Goal: Task Accomplishment & Management: Manage account settings

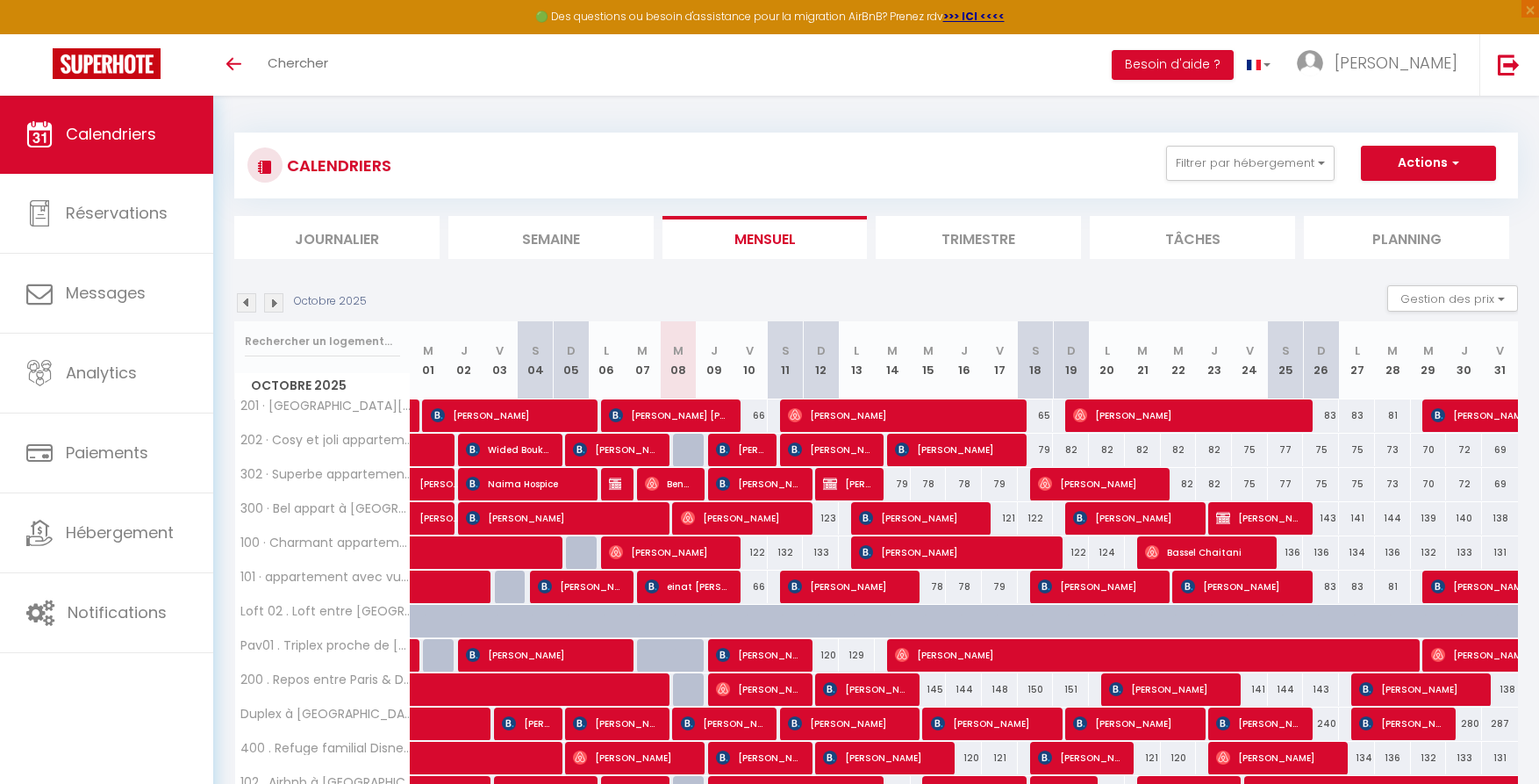
click at [1401, 229] on li "Planning" at bounding box center [1406, 237] width 206 height 43
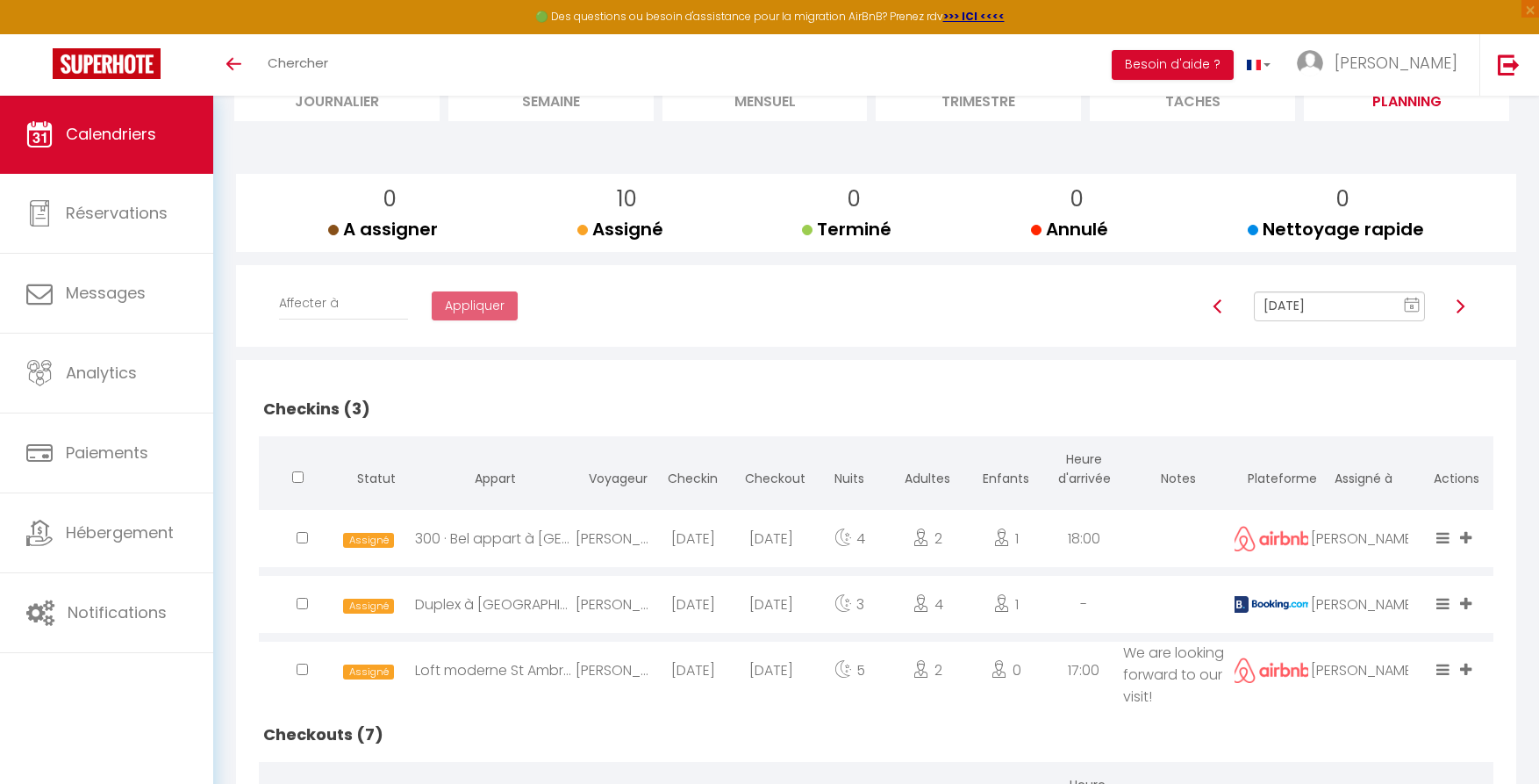
scroll to position [110, 0]
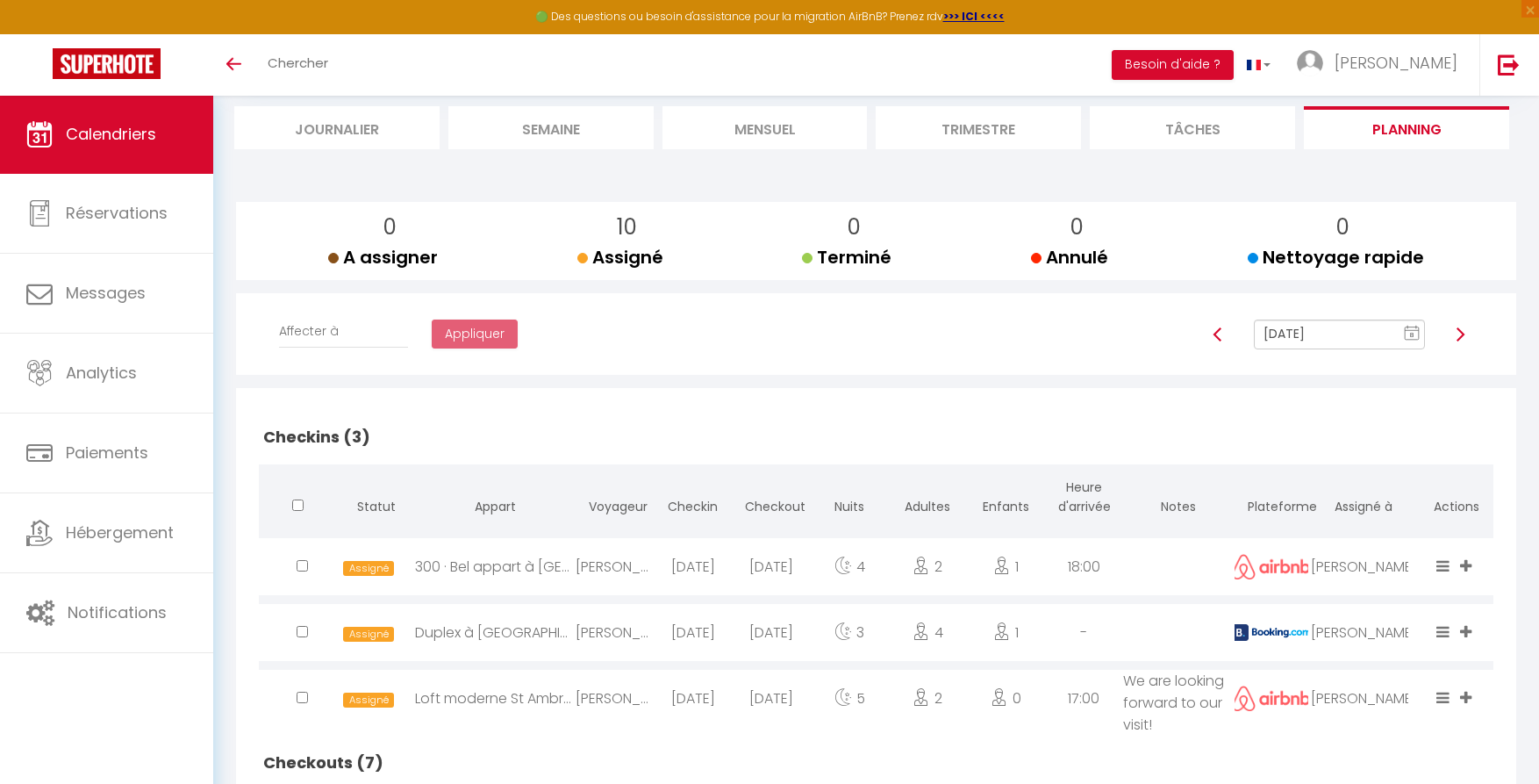
click at [1461, 334] on img at bounding box center [1459, 334] width 14 height 14
type input "[DATE]"
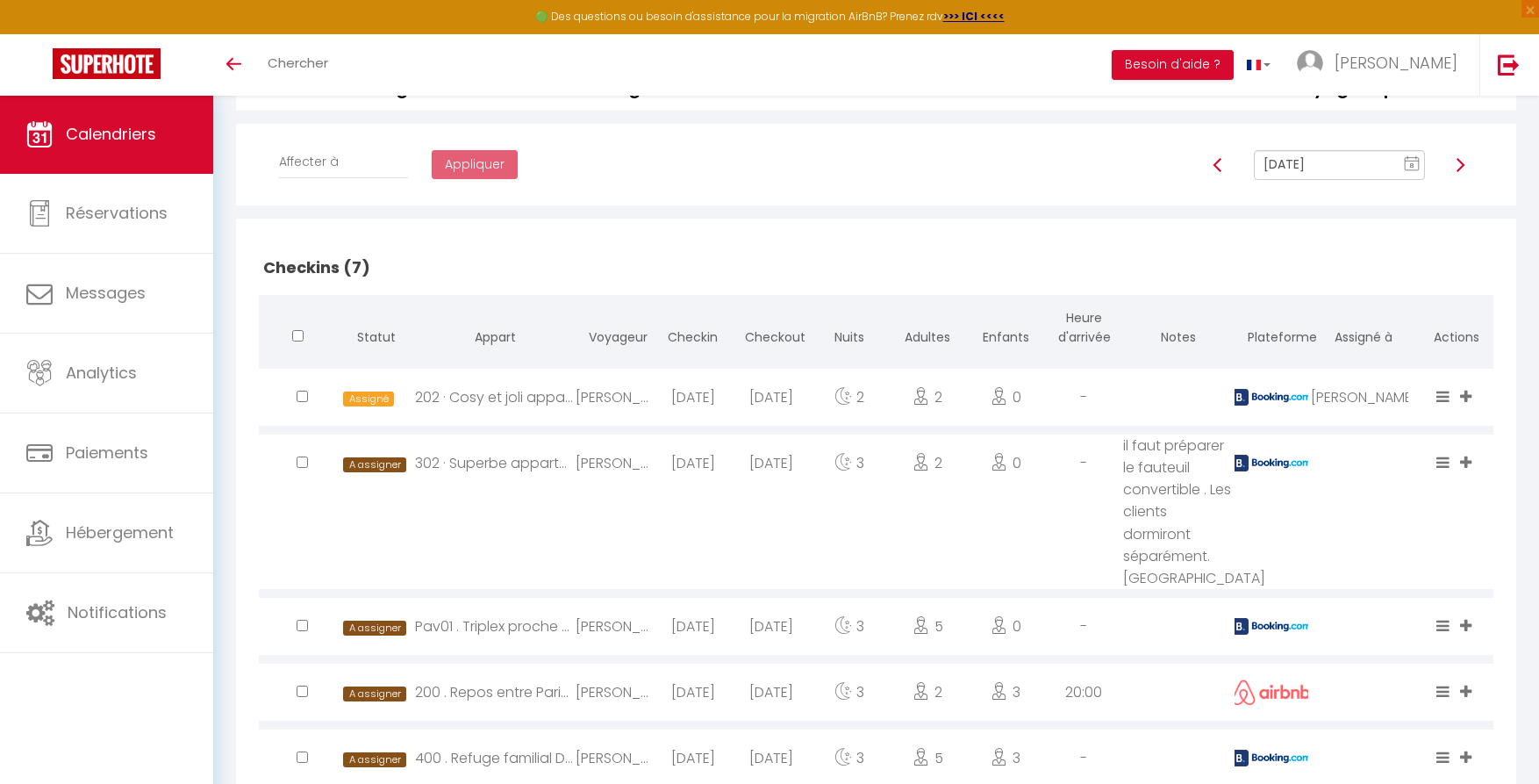
scroll to position [336, 0]
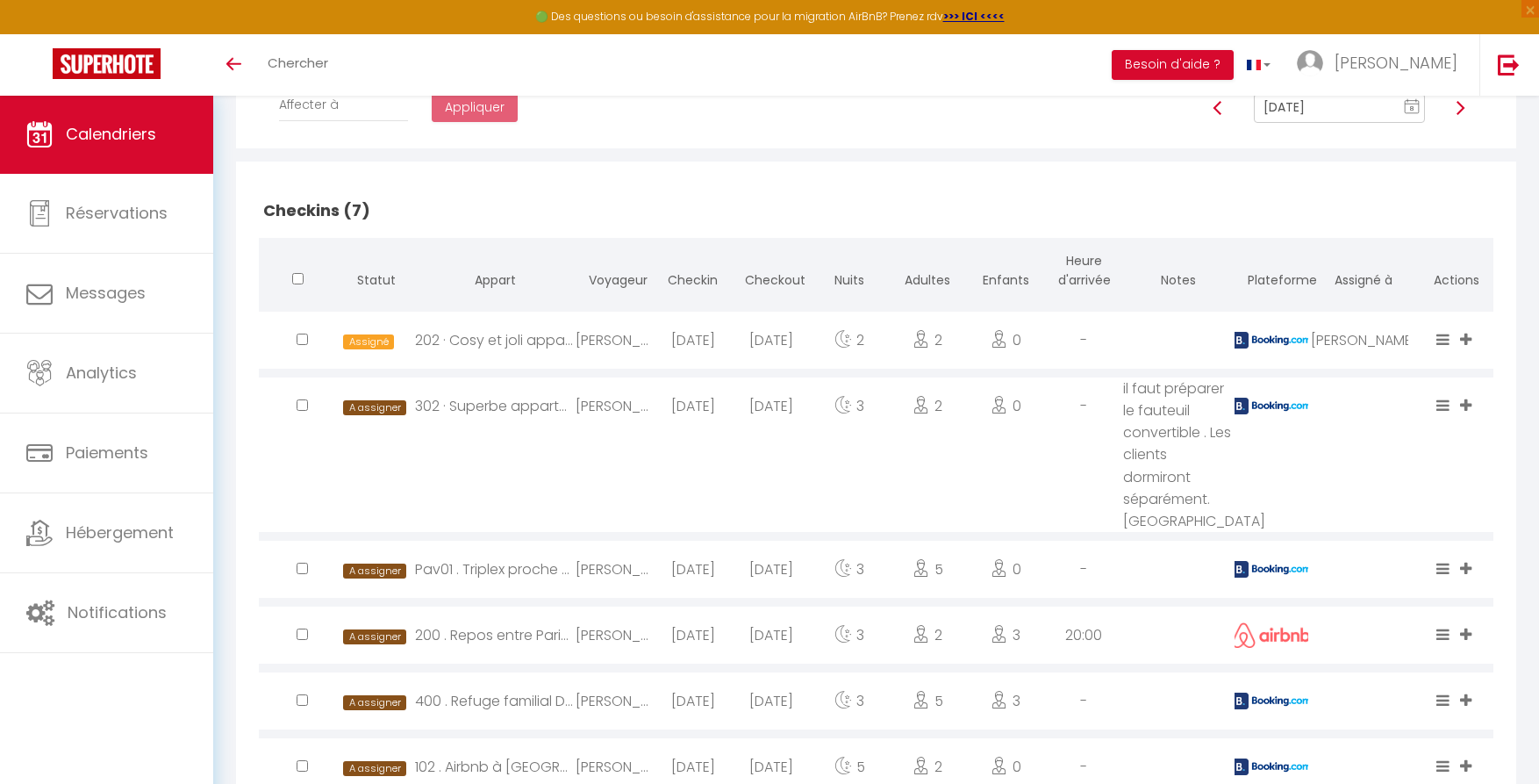
click at [1469, 406] on icon at bounding box center [1466, 405] width 11 height 15
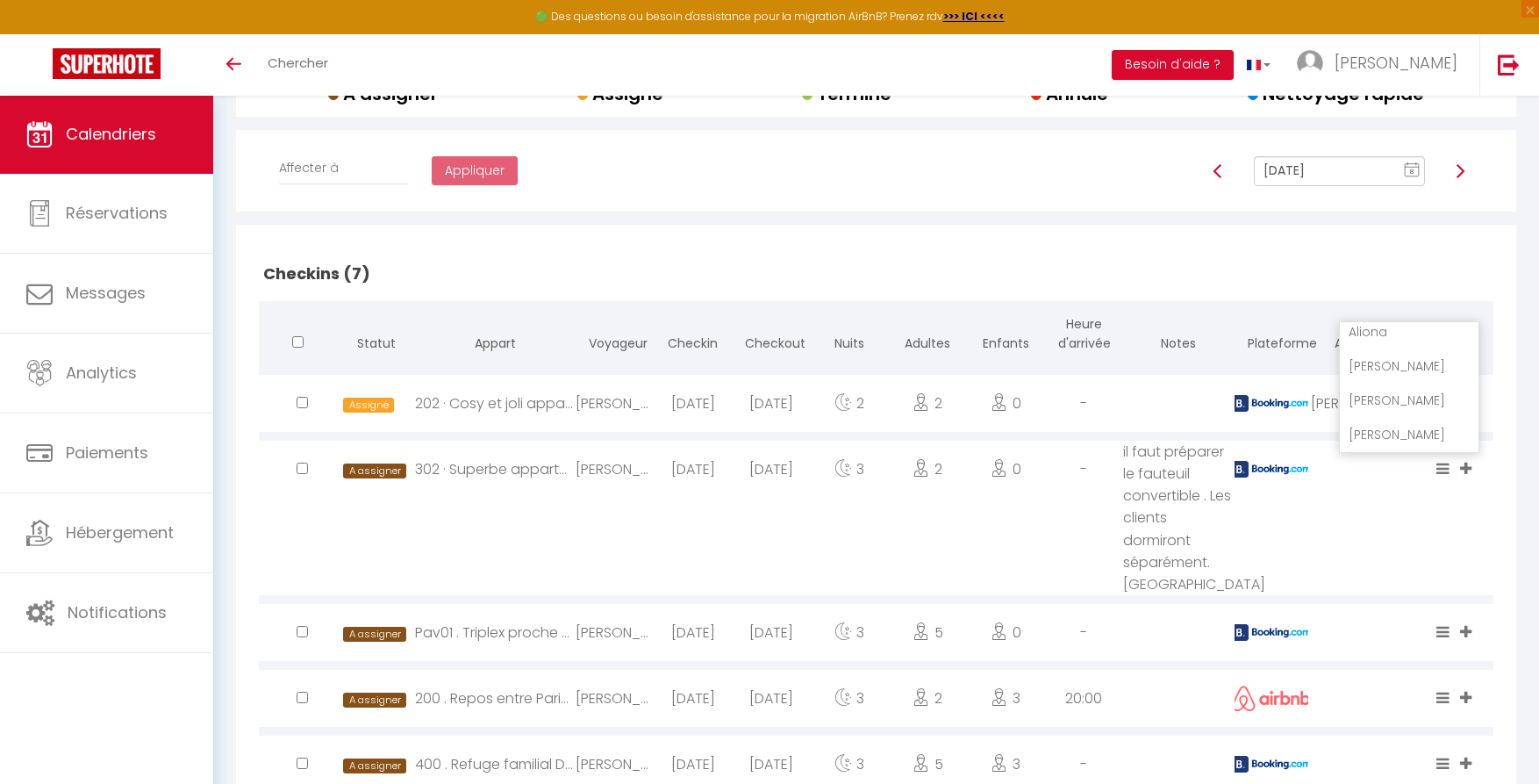
scroll to position [110, 0]
click at [1386, 391] on li "[PERSON_NAME]" at bounding box center [1409, 400] width 139 height 33
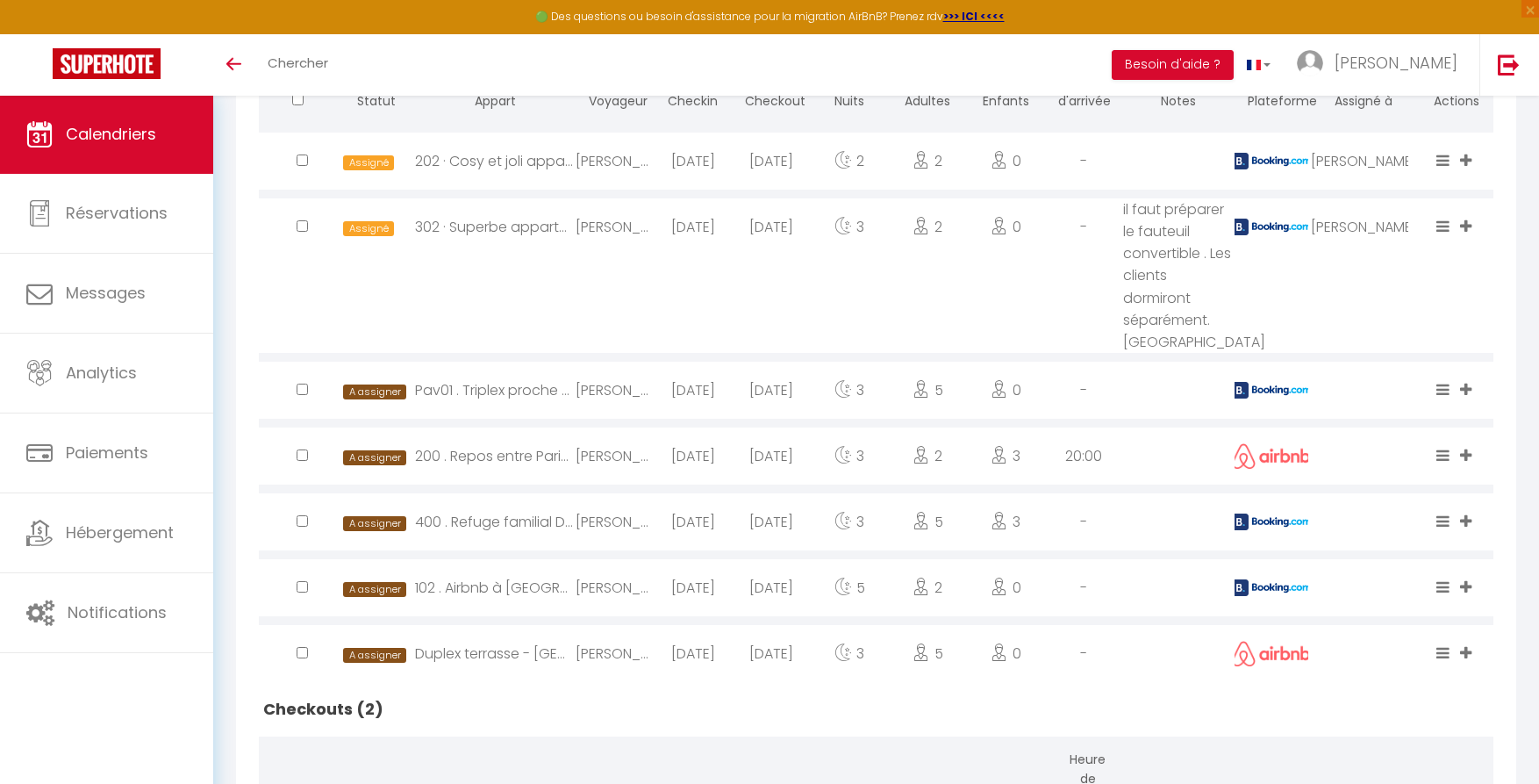
scroll to position [588, 0]
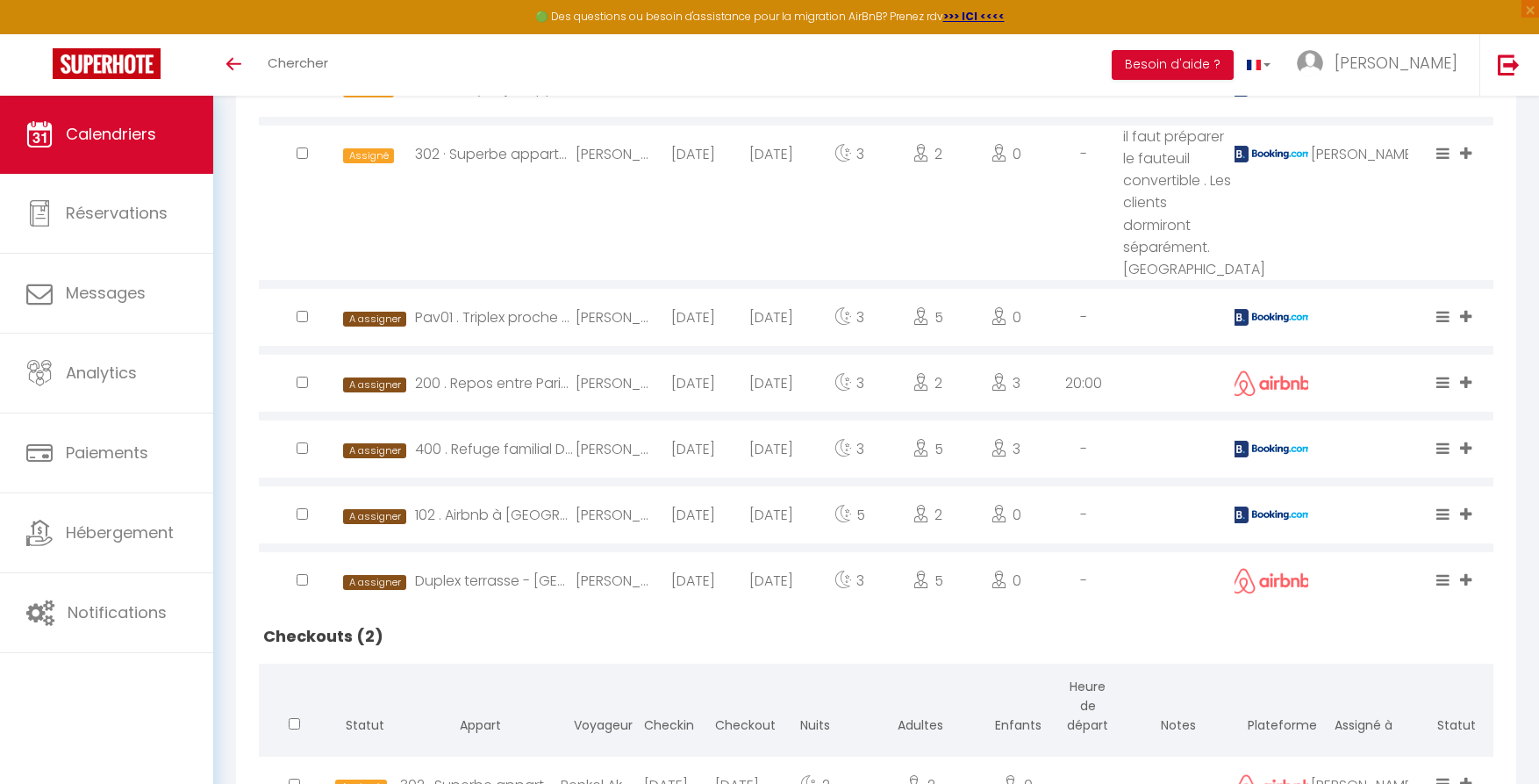
click at [1470, 315] on icon at bounding box center [1466, 316] width 11 height 15
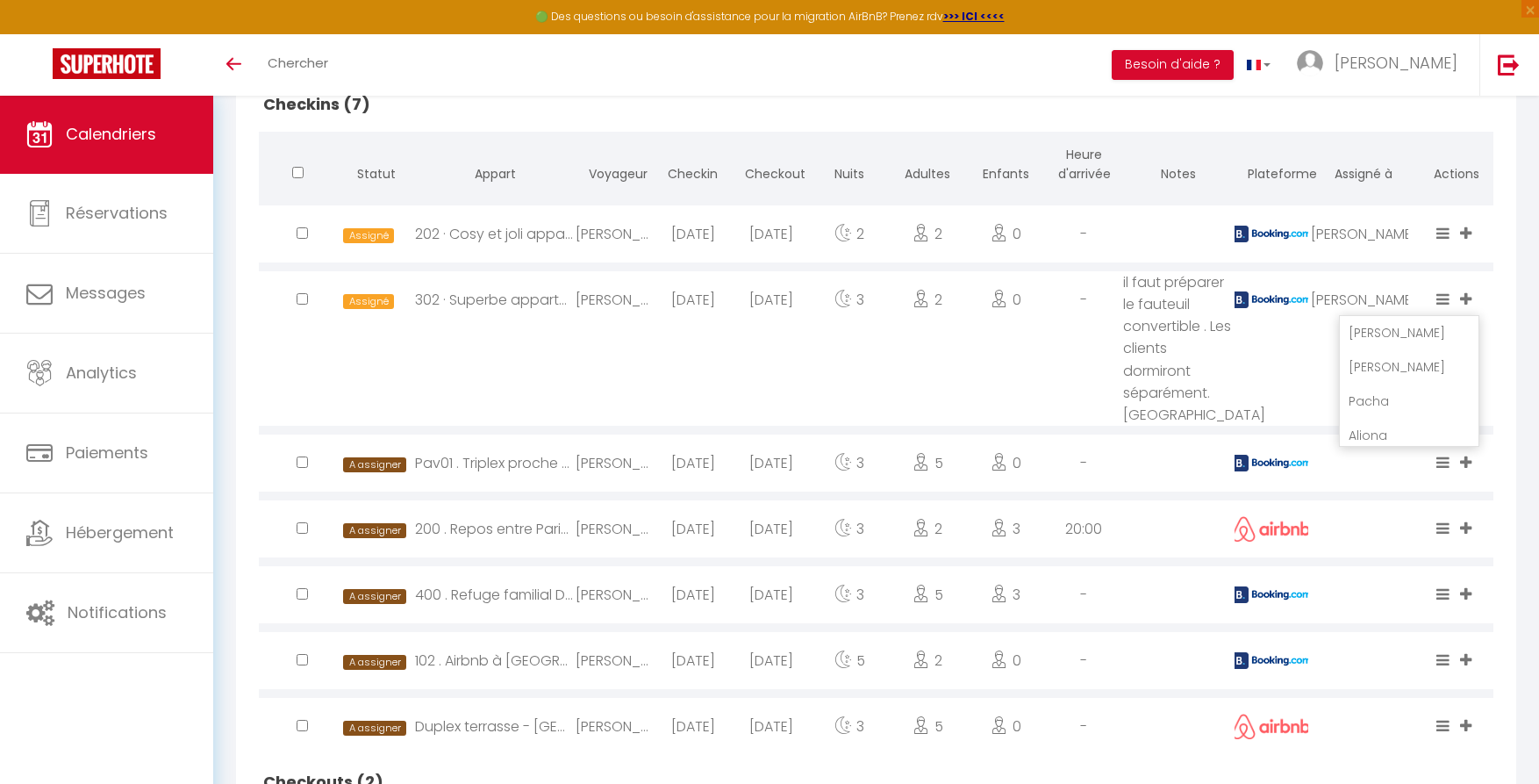
scroll to position [410, 0]
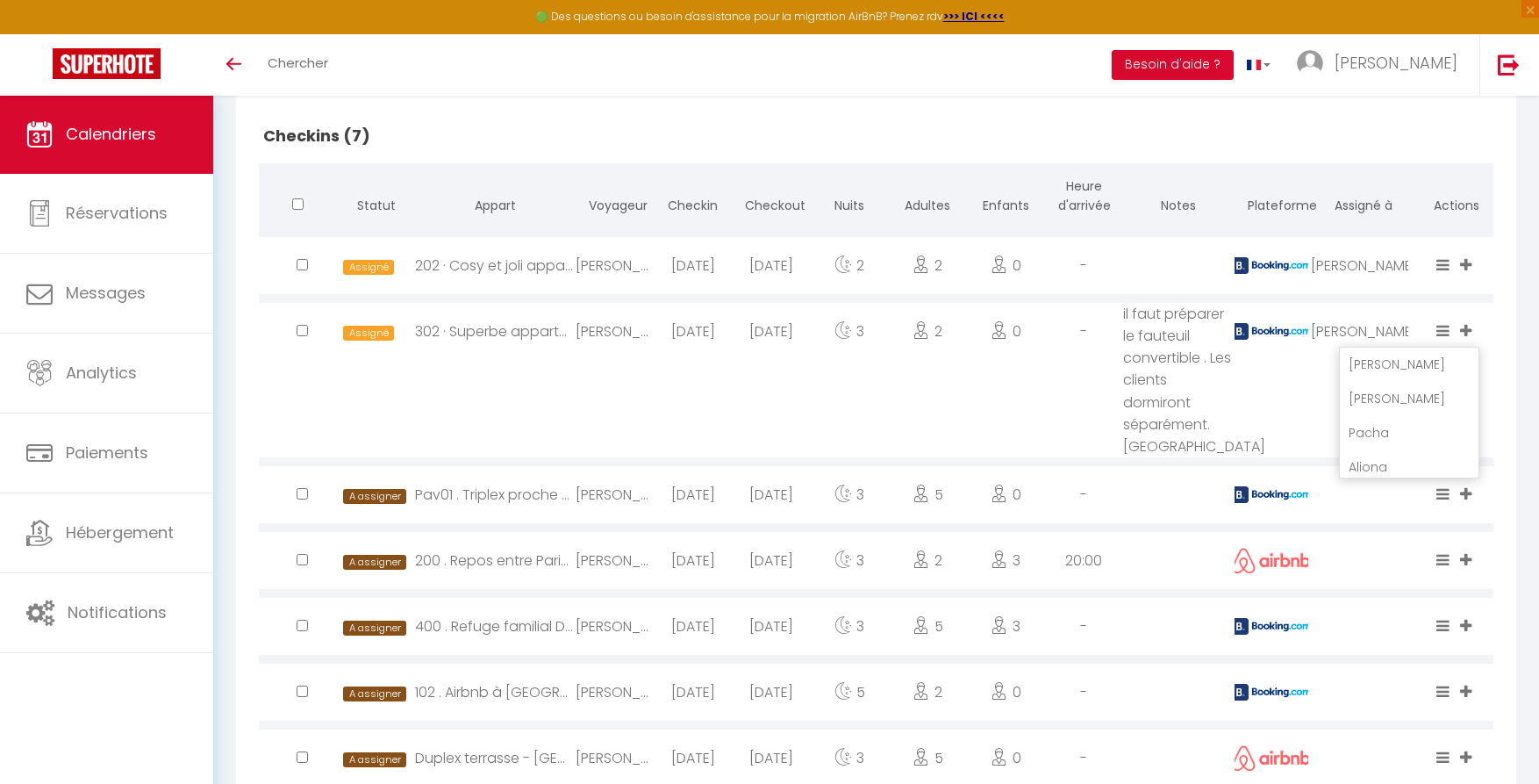
click at [1312, 436] on td "[PERSON_NAME]" at bounding box center [1364, 380] width 111 height 164
select select "0"
select select "1"
select select
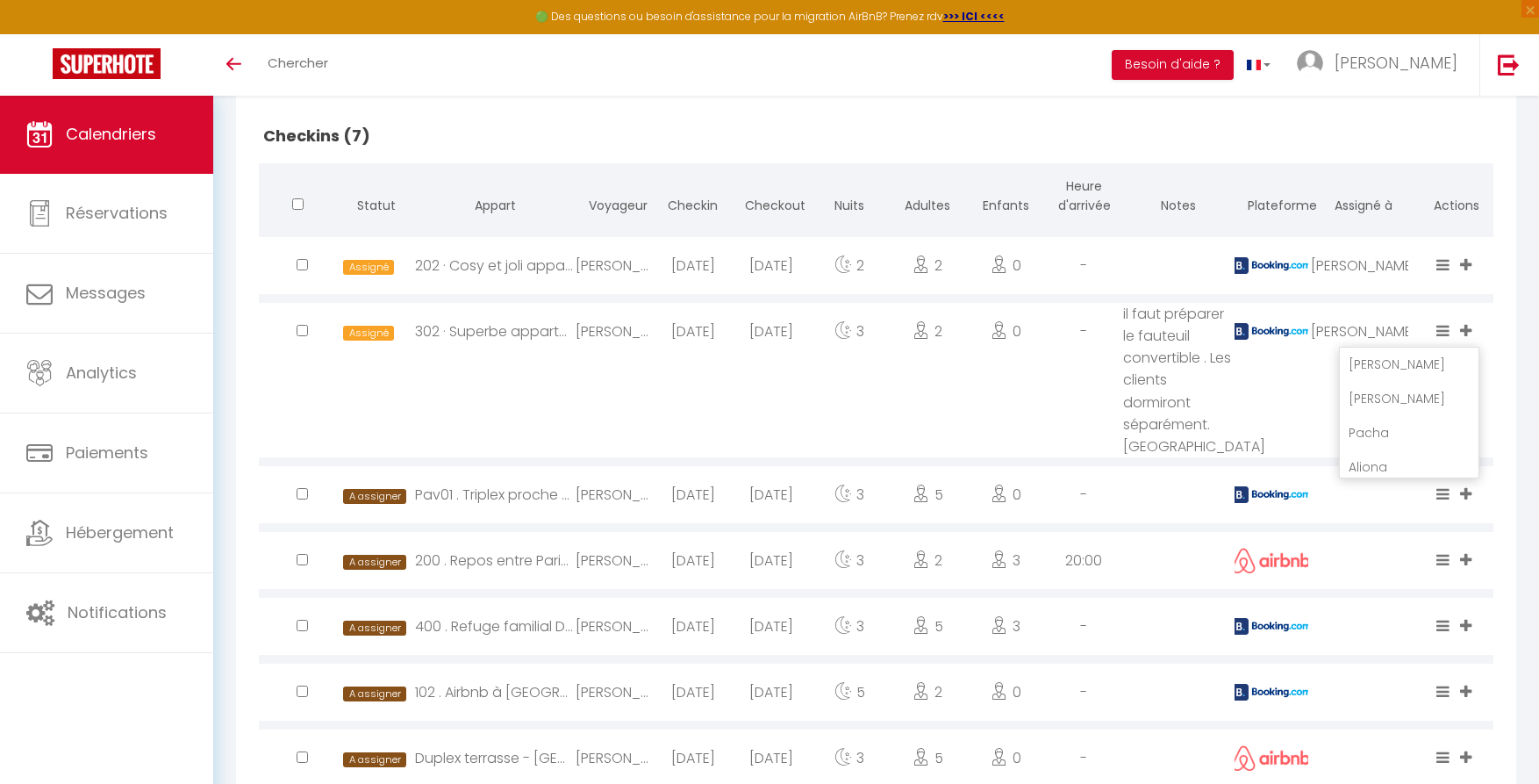
select select
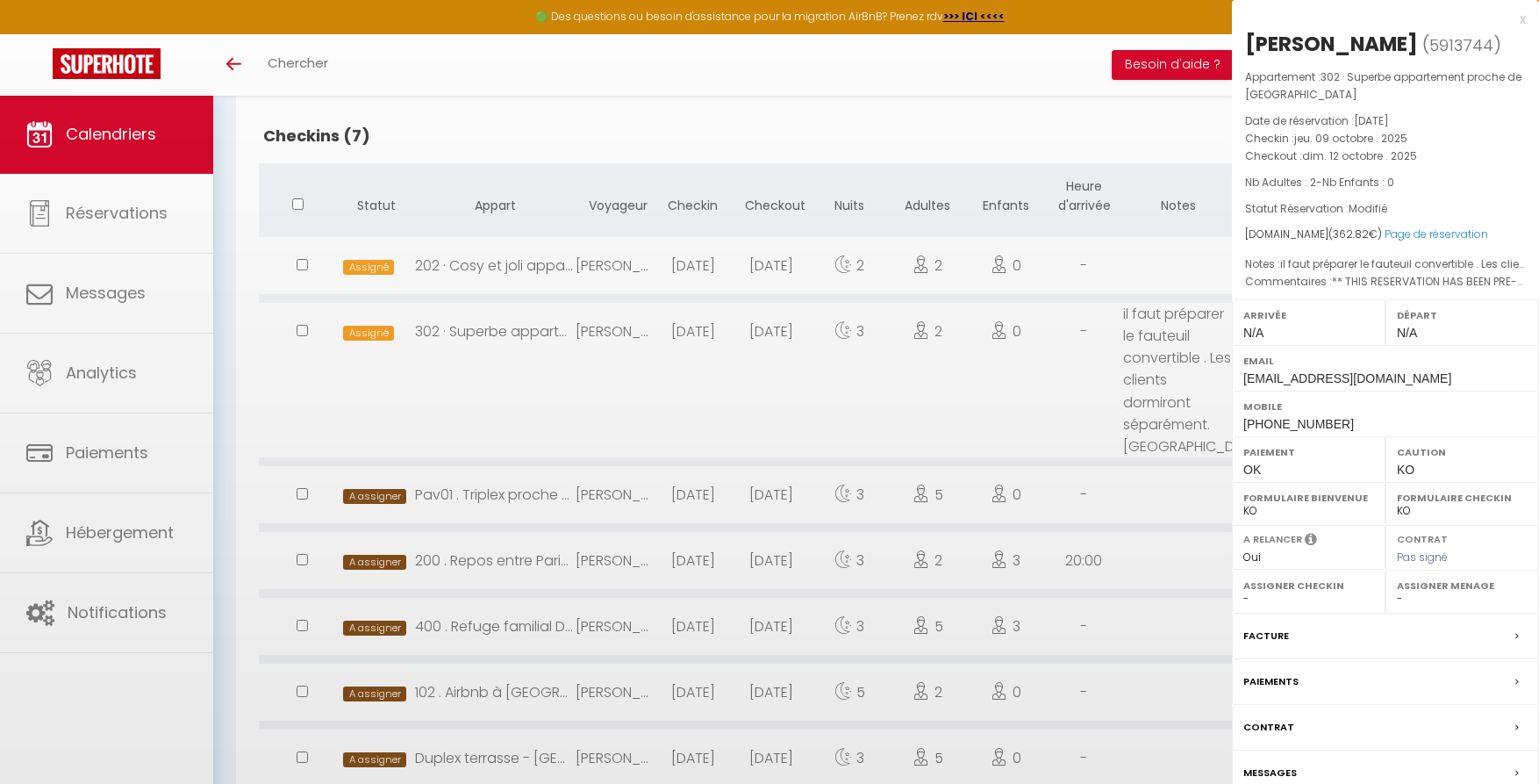
select select "43033"
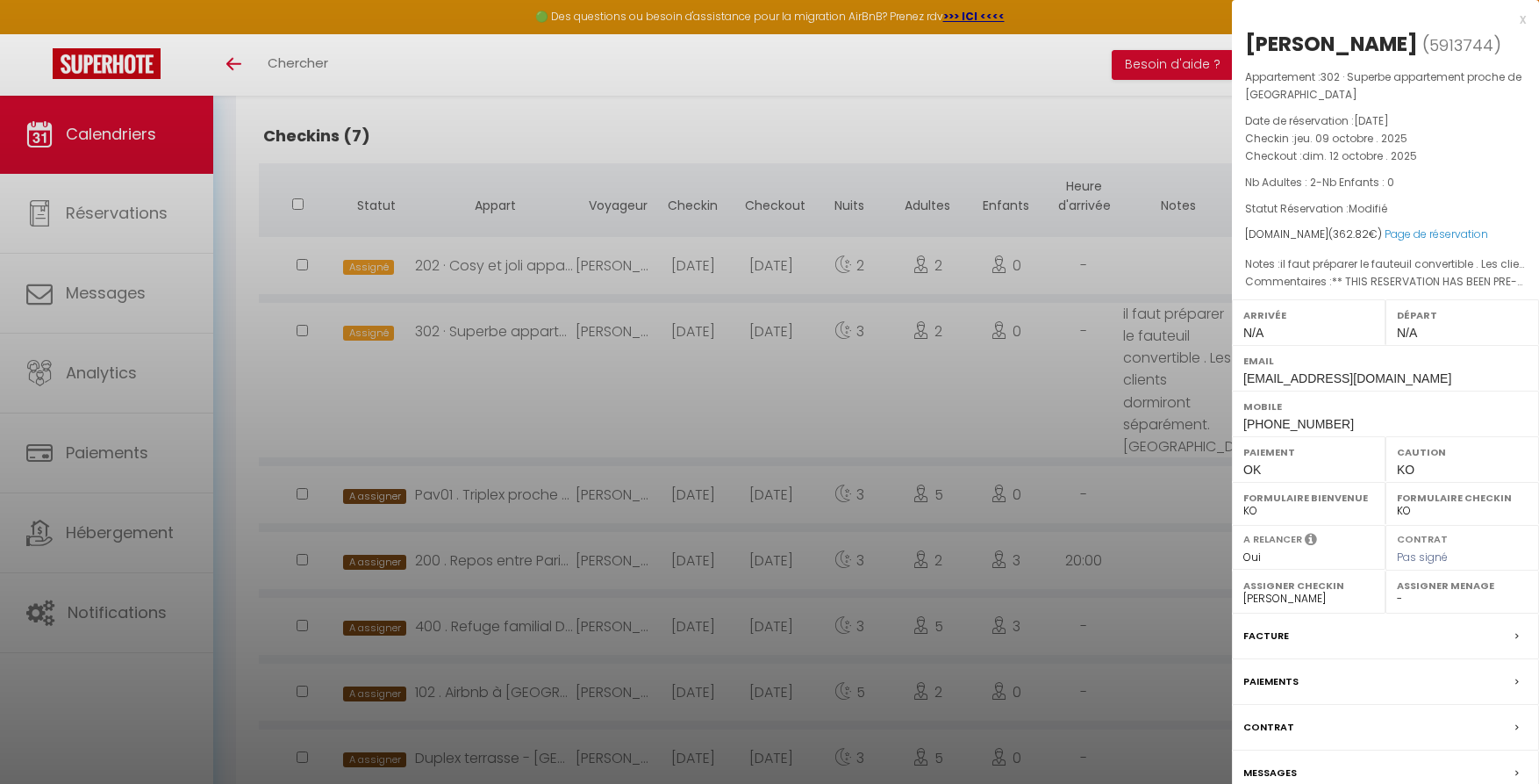
click at [1015, 439] on div at bounding box center [770, 392] width 1539 height 784
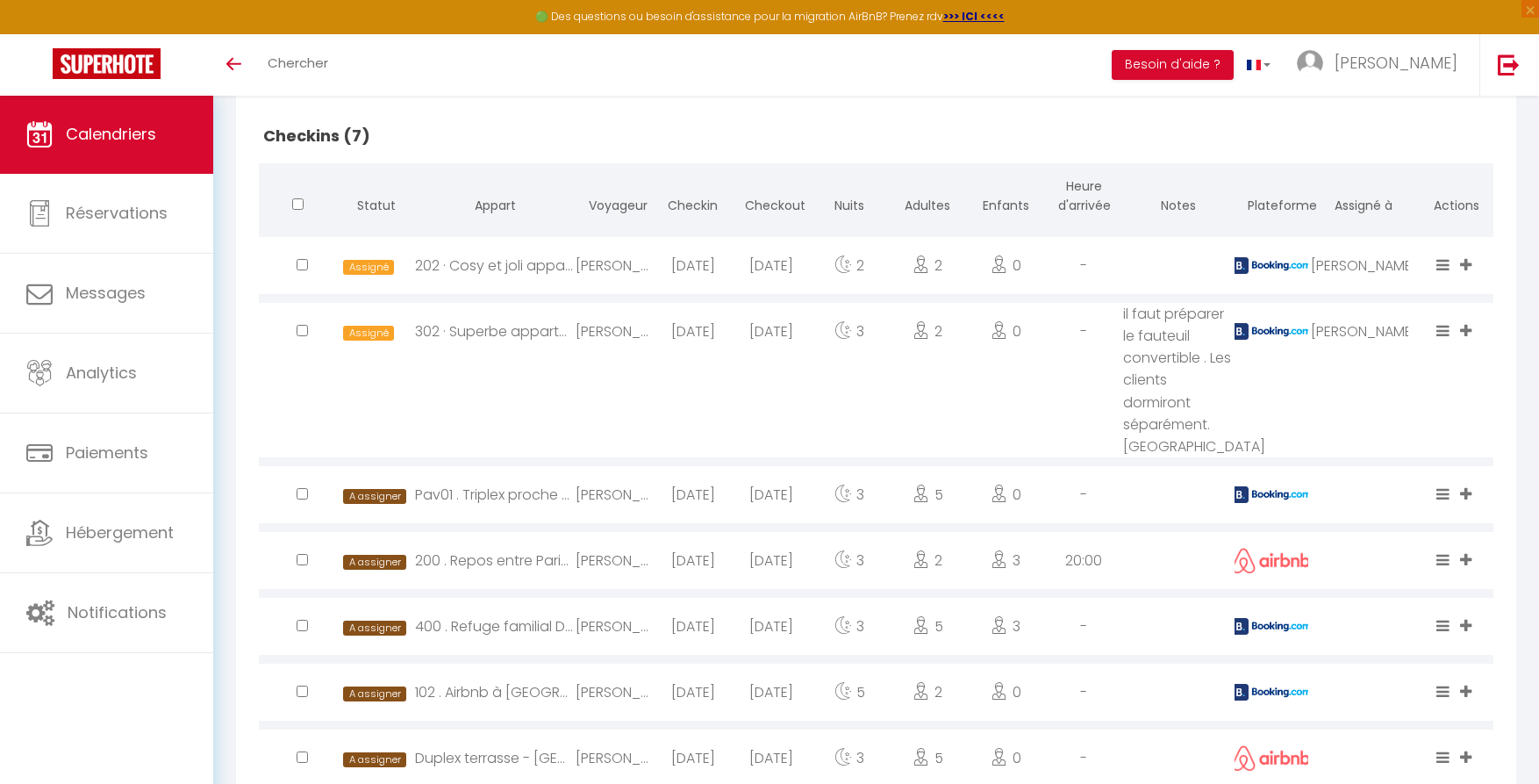
click at [1472, 493] on span at bounding box center [1468, 494] width 16 height 20
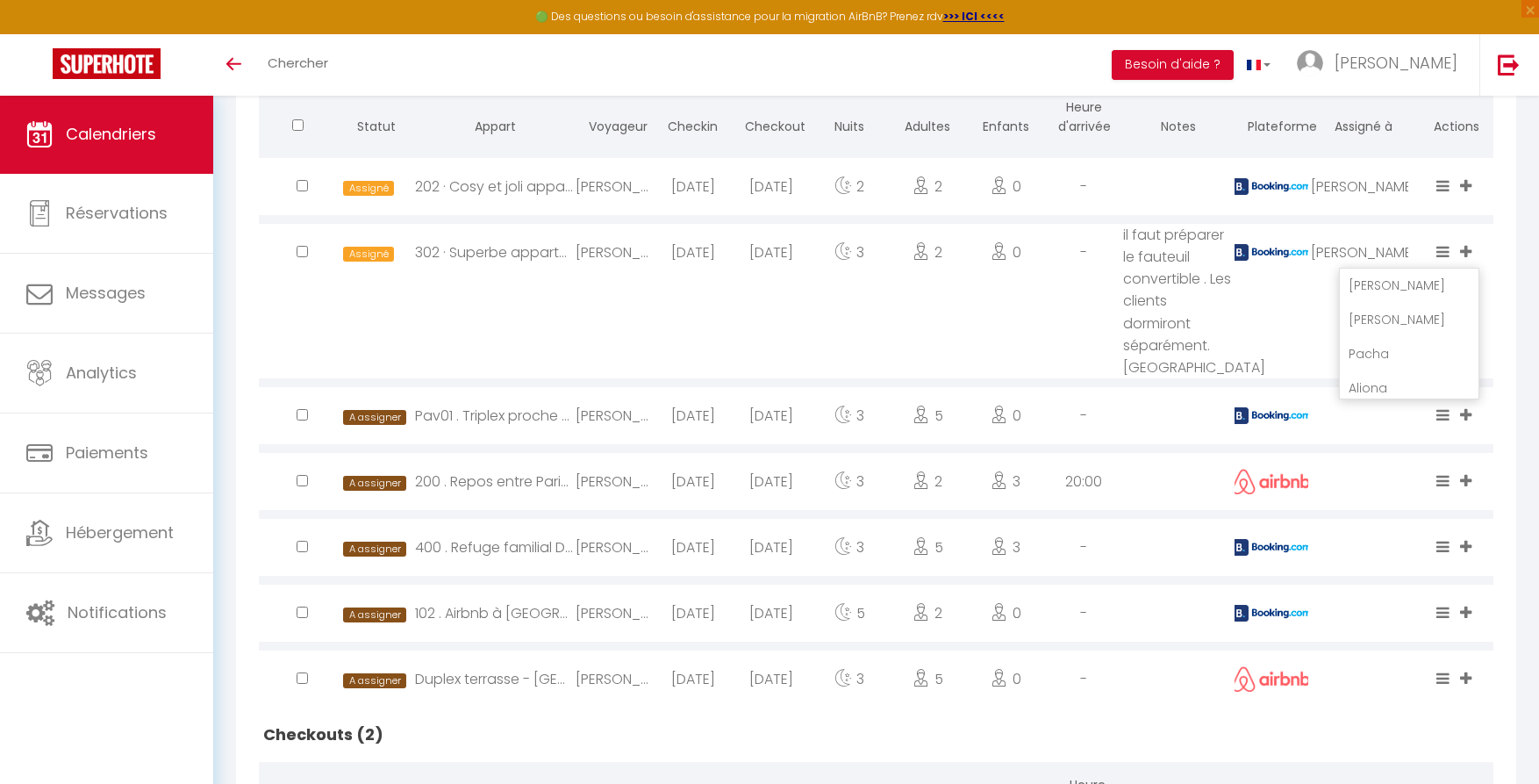
scroll to position [390, 0]
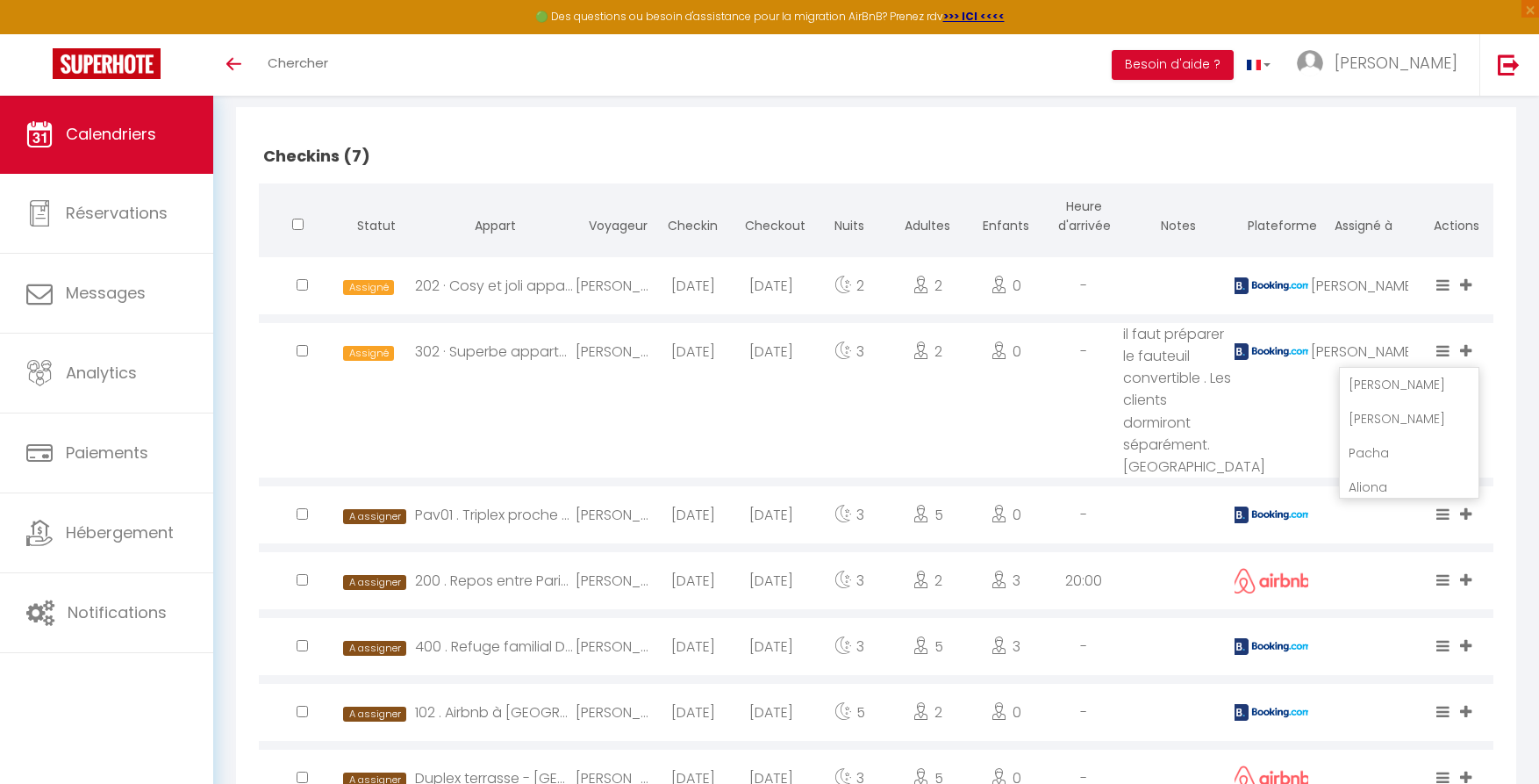
click at [1502, 483] on div "Checkins (7) Statut Appart Voyageur Checkin Checkout Nuits Adultes Enfants Heur…" at bounding box center [876, 596] width 1252 height 960
click at [1463, 514] on icon at bounding box center [1466, 514] width 11 height 15
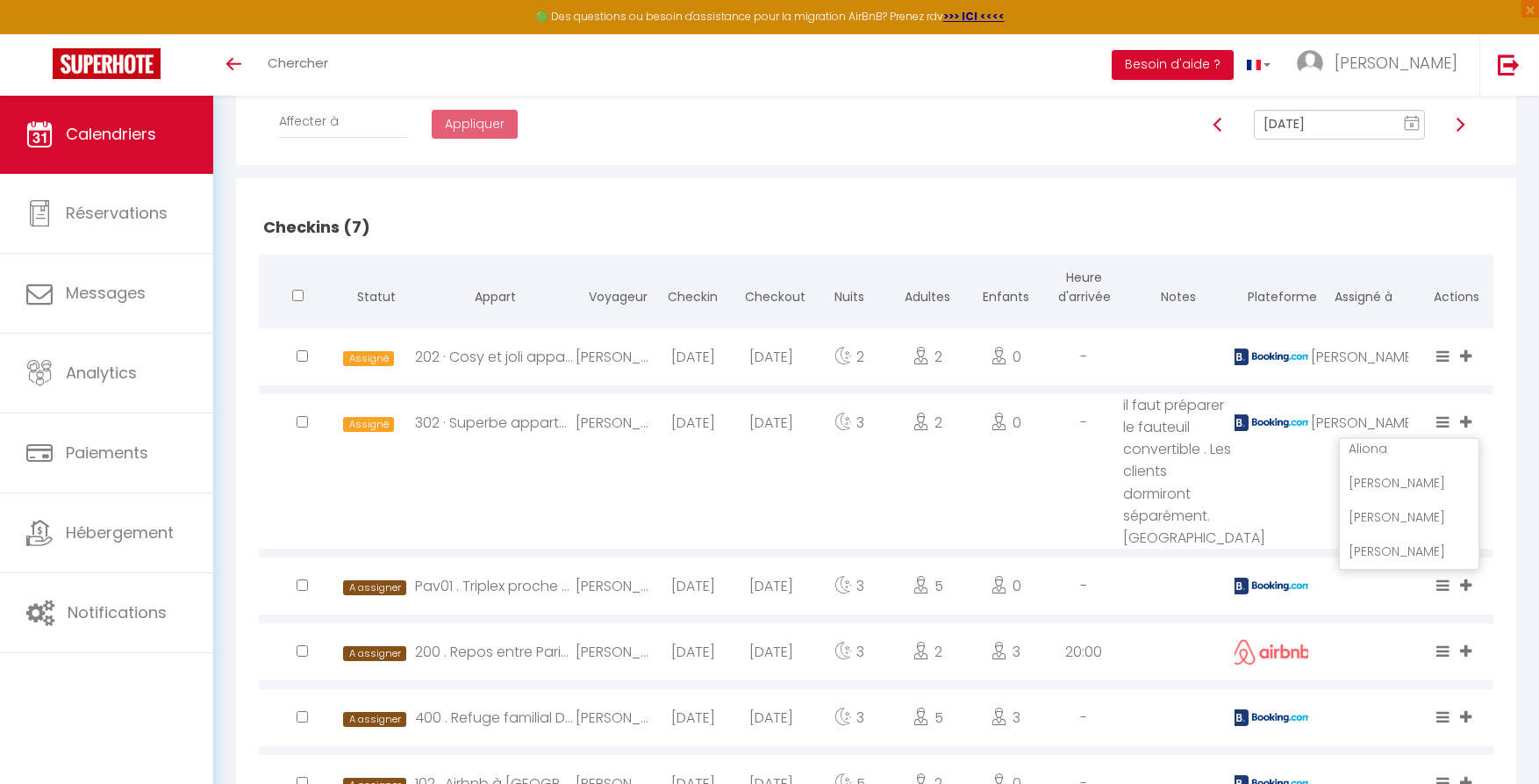
scroll to position [324, 0]
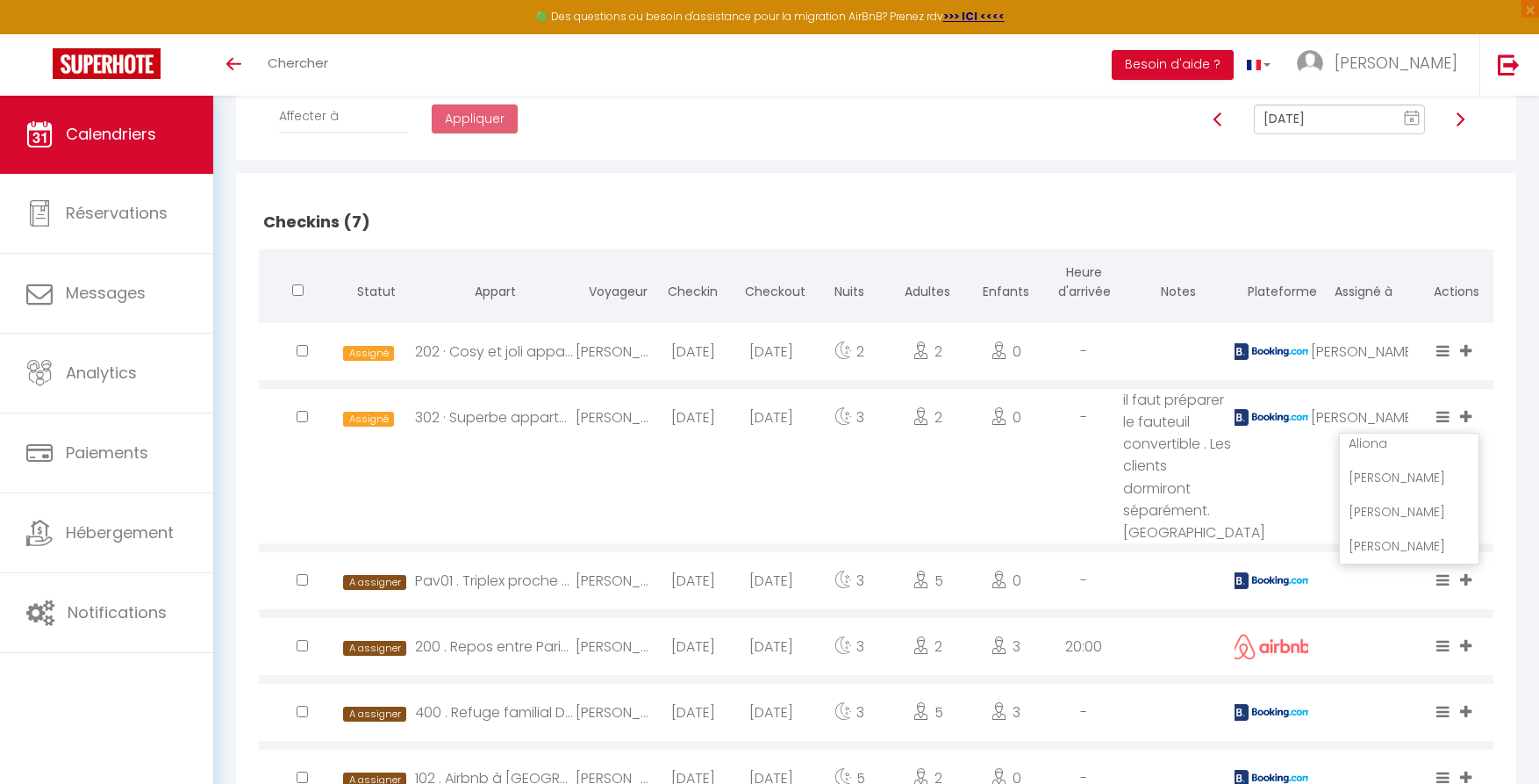
click at [1378, 506] on li "[PERSON_NAME]" at bounding box center [1409, 512] width 139 height 33
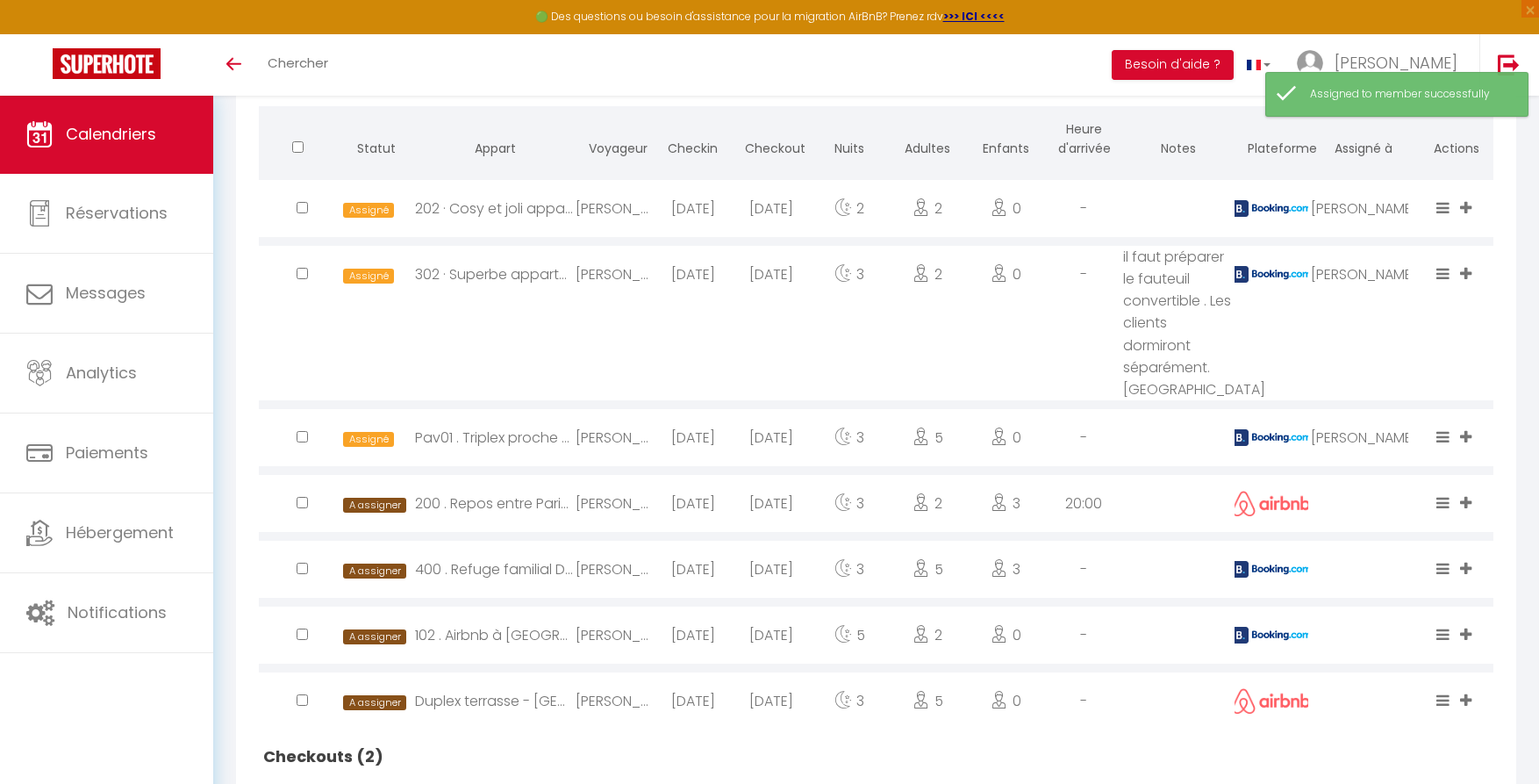
scroll to position [513, 0]
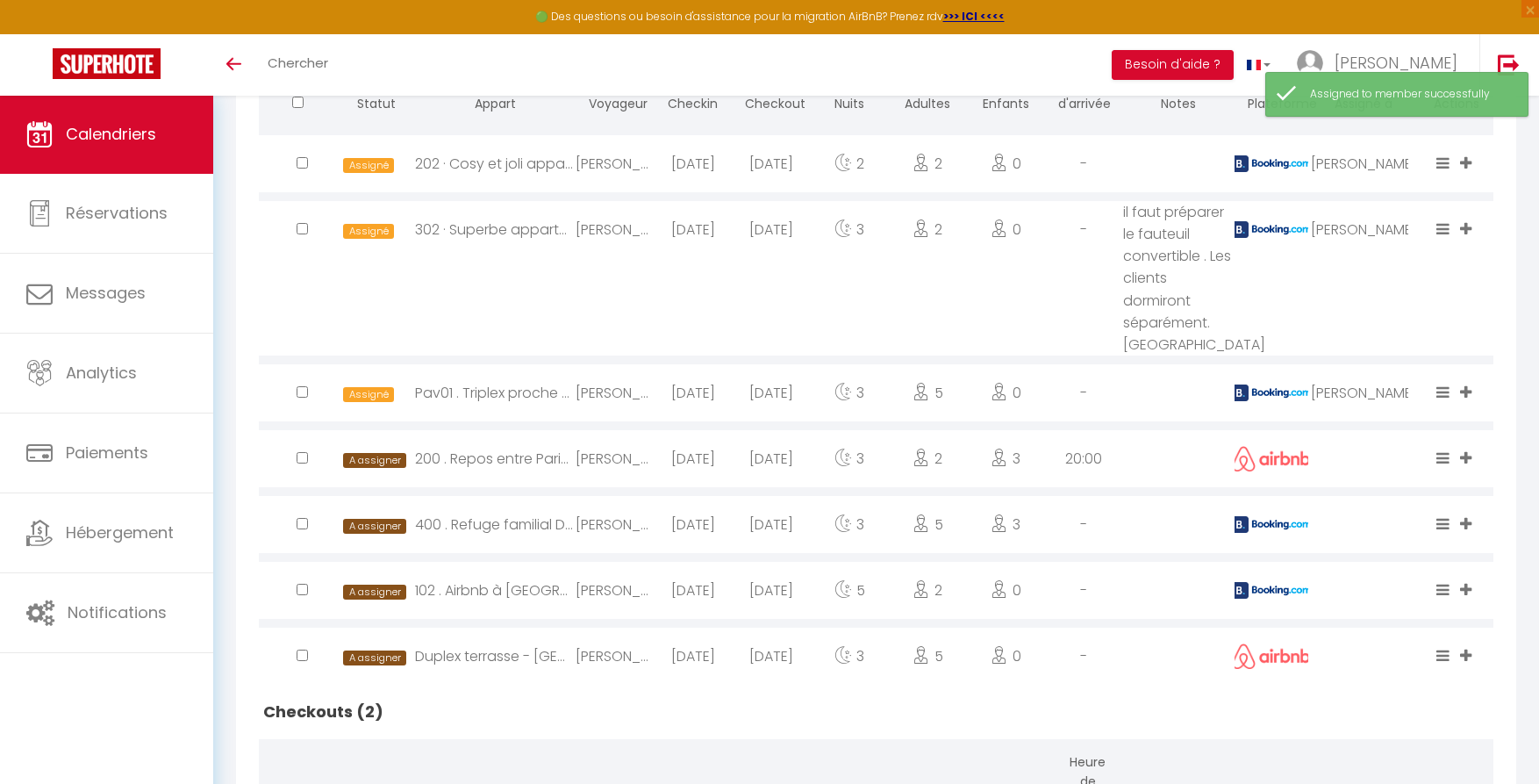
click at [1464, 450] on icon at bounding box center [1466, 458] width 11 height 15
click at [1381, 389] on li "[PERSON_NAME]" at bounding box center [1409, 389] width 139 height 33
click at [1468, 523] on icon at bounding box center [1466, 524] width 11 height 15
click at [1376, 454] on li "[PERSON_NAME]" at bounding box center [1409, 455] width 139 height 33
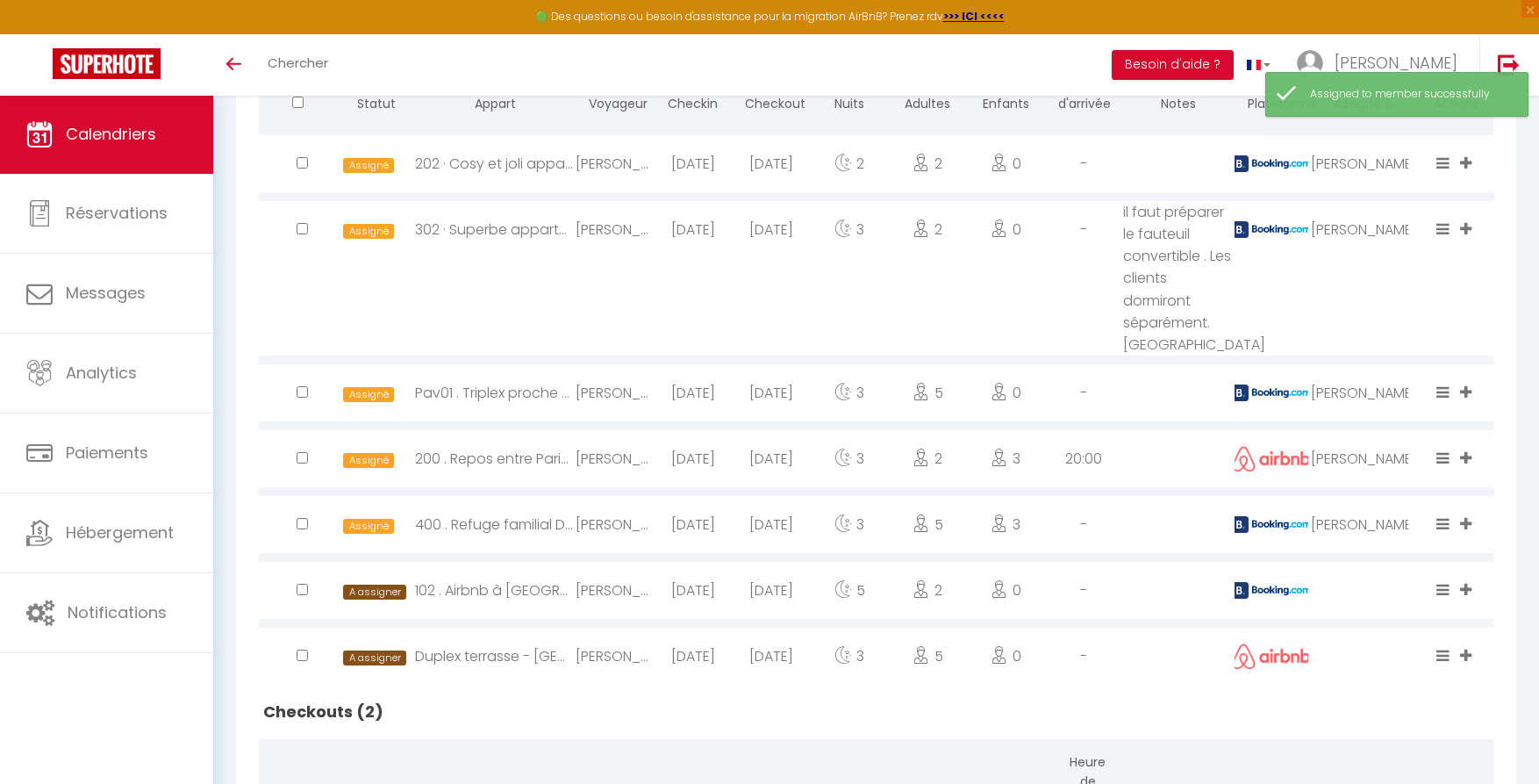
click at [1467, 588] on icon at bounding box center [1466, 589] width 11 height 15
click at [1378, 517] on li "[PERSON_NAME]" at bounding box center [1409, 521] width 139 height 33
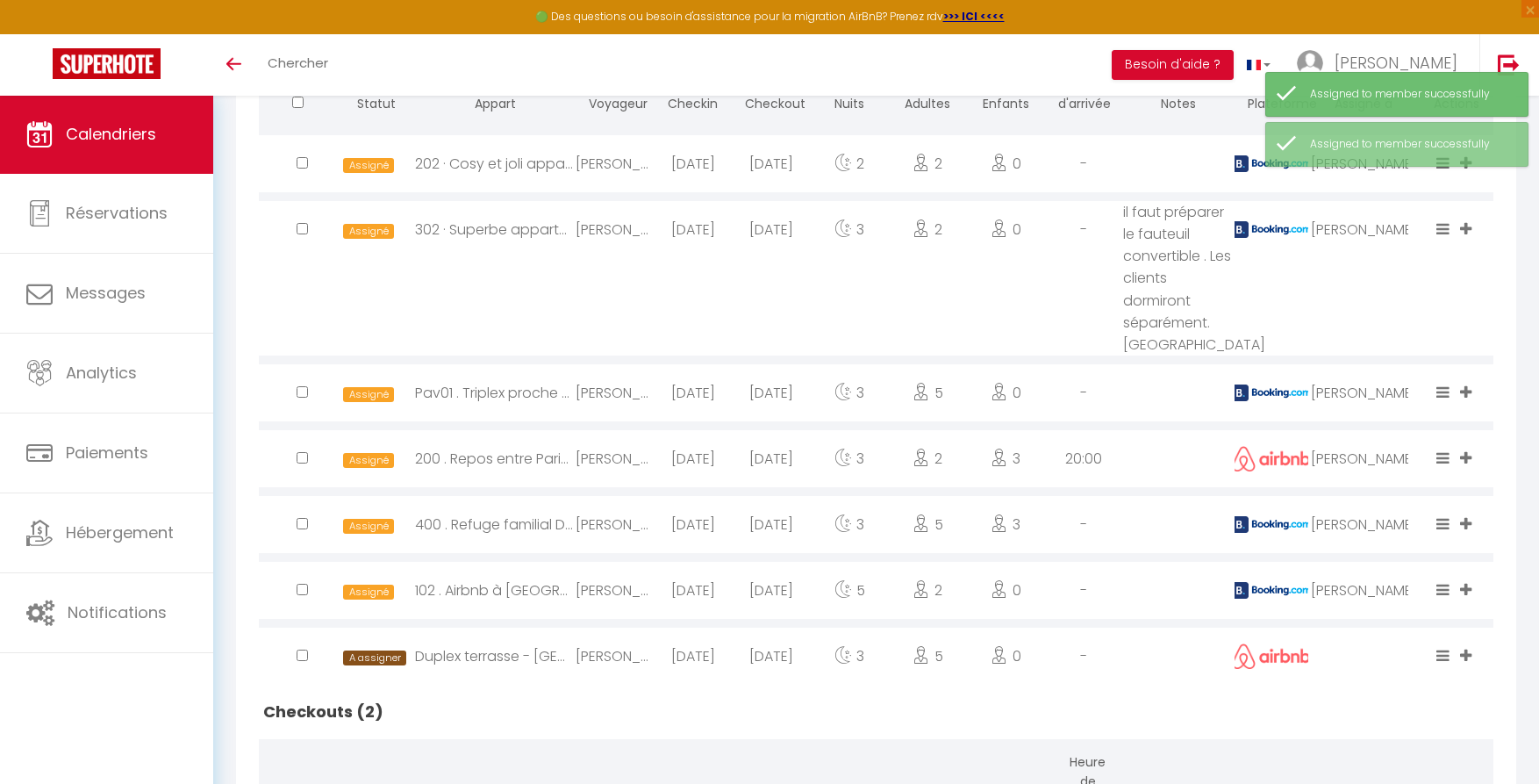
click at [1470, 650] on icon at bounding box center [1466, 655] width 11 height 15
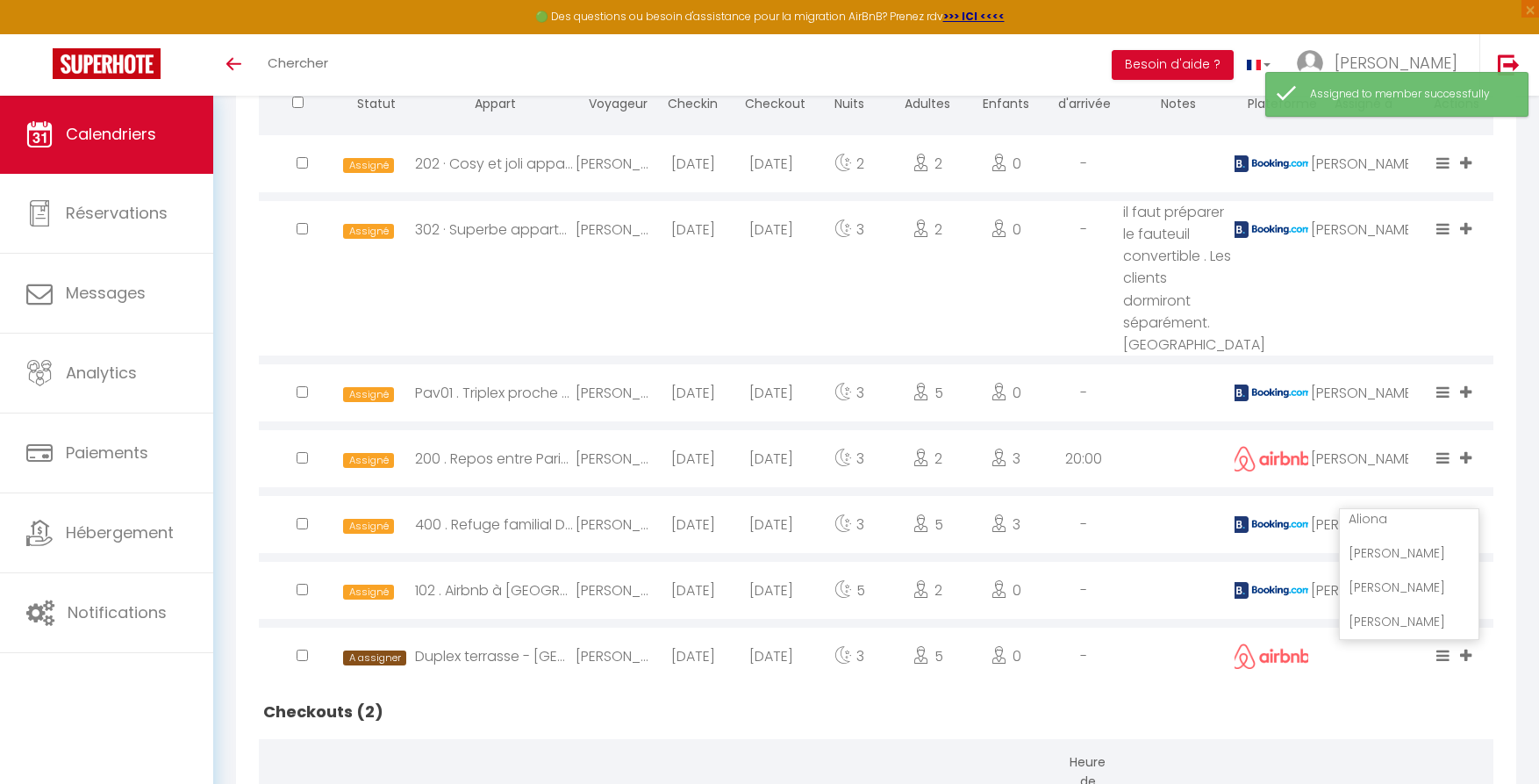
click at [1393, 585] on li "[PERSON_NAME]" at bounding box center [1409, 587] width 139 height 33
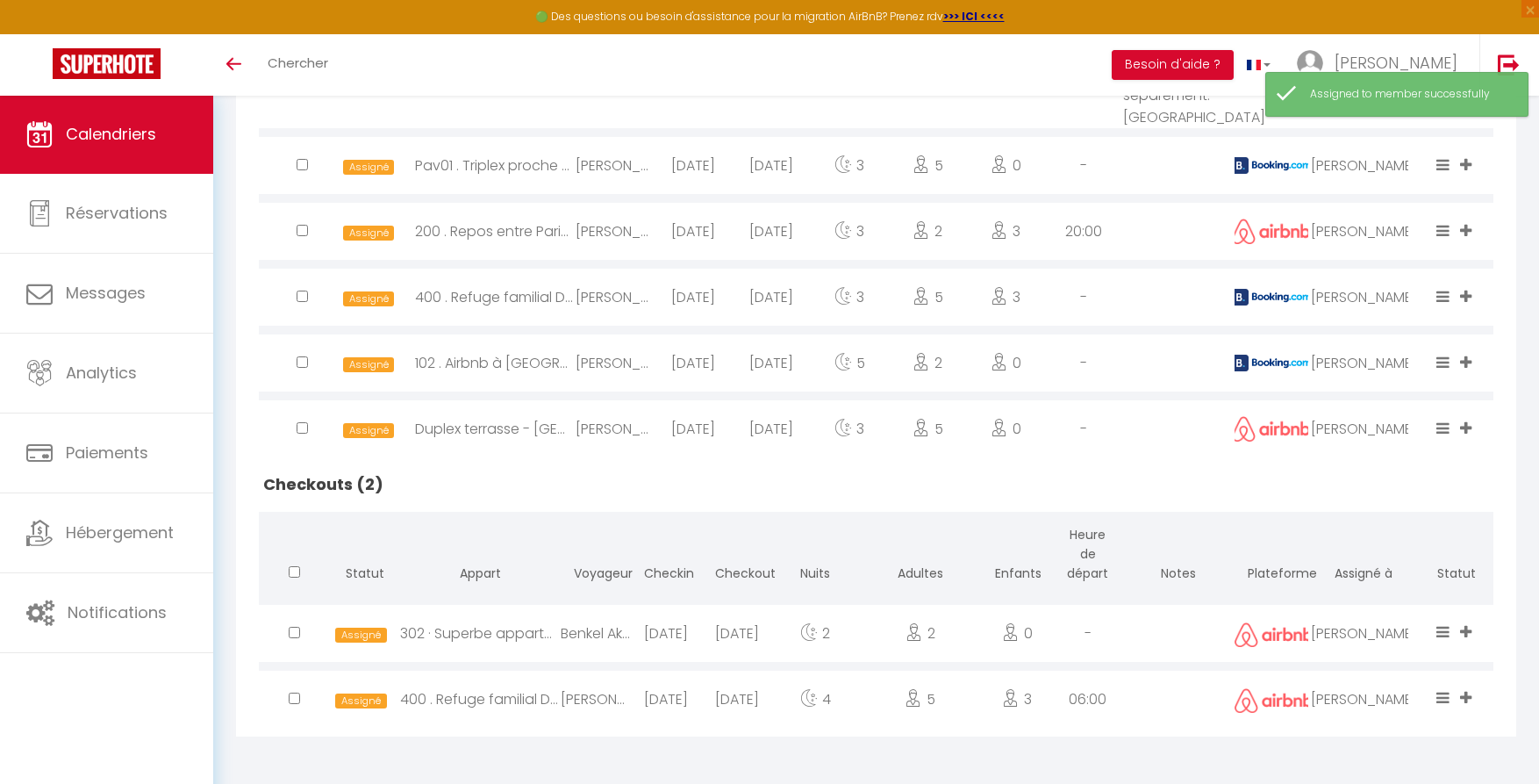
scroll to position [740, 0]
click at [1467, 632] on icon at bounding box center [1466, 631] width 11 height 15
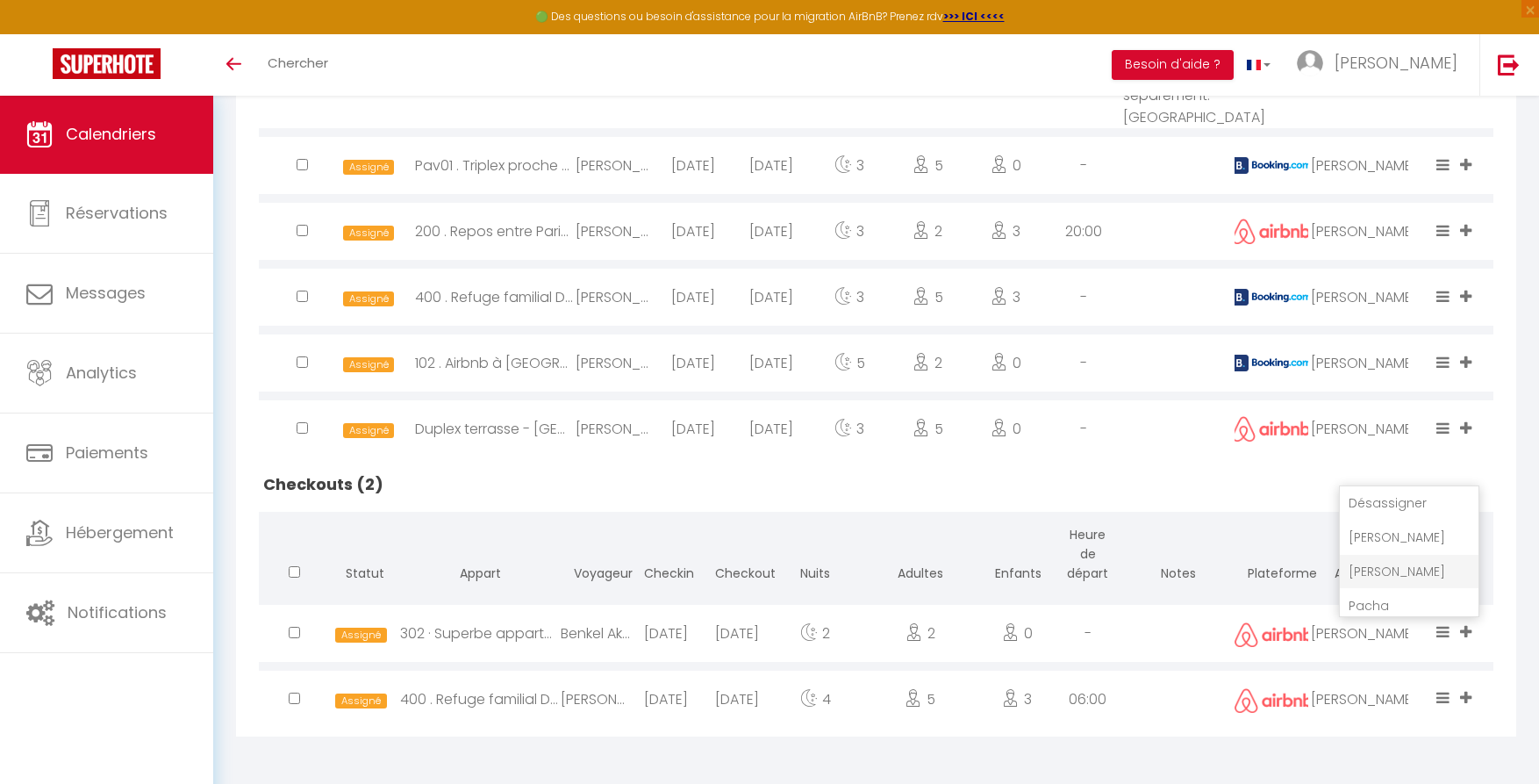
click at [1374, 565] on li "[PERSON_NAME]" at bounding box center [1409, 571] width 139 height 33
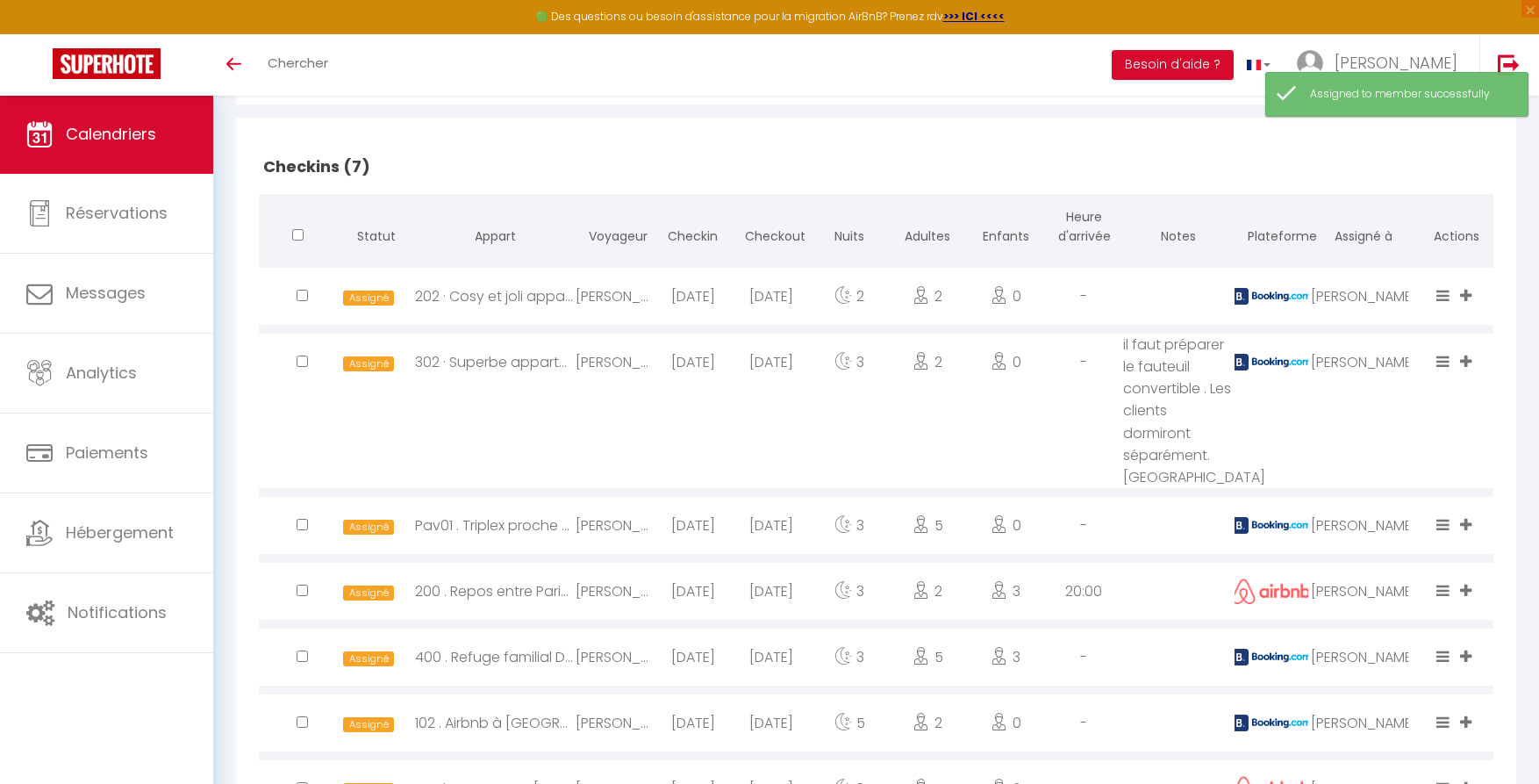
scroll to position [278, 0]
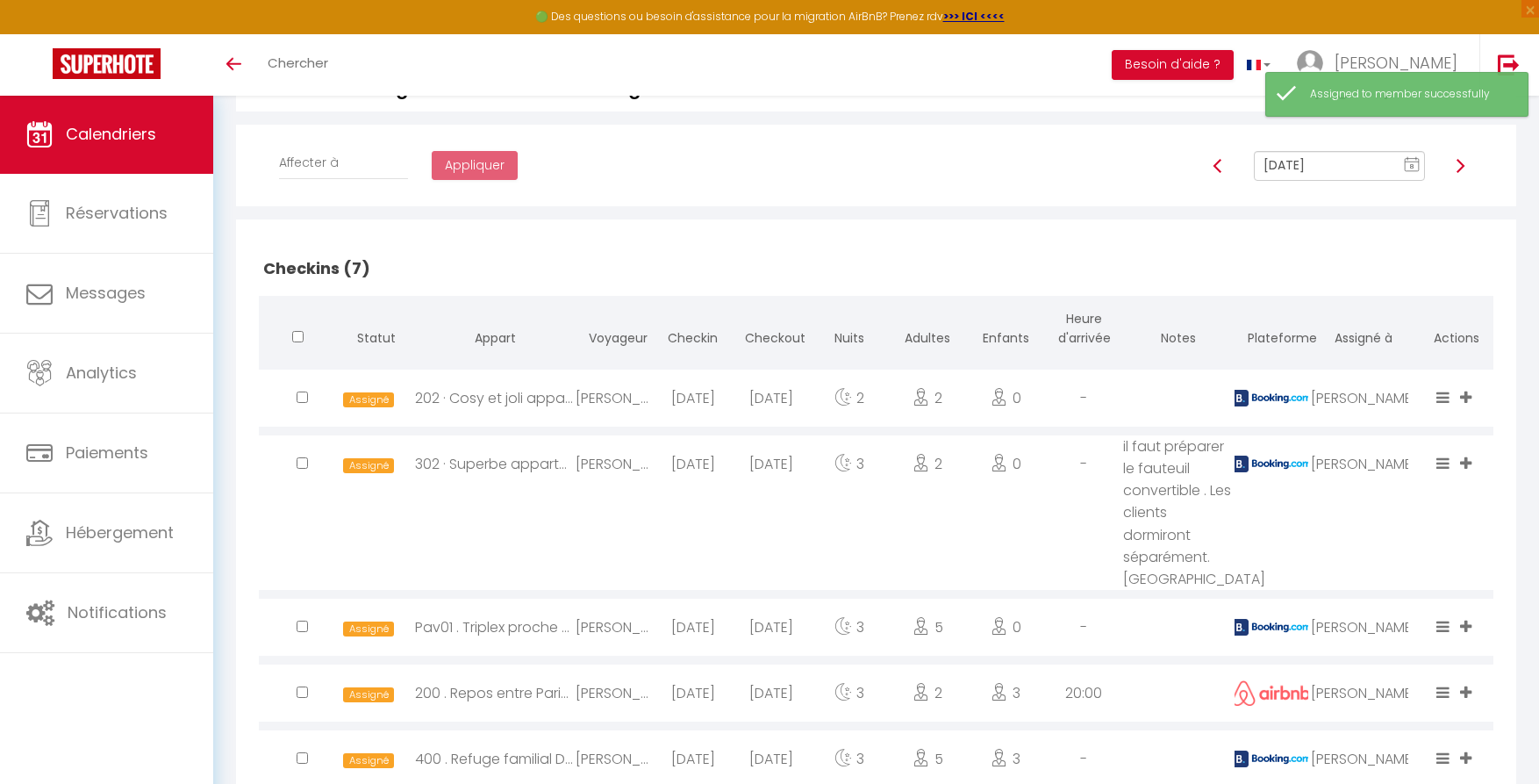
click at [1462, 162] on img at bounding box center [1459, 165] width 14 height 14
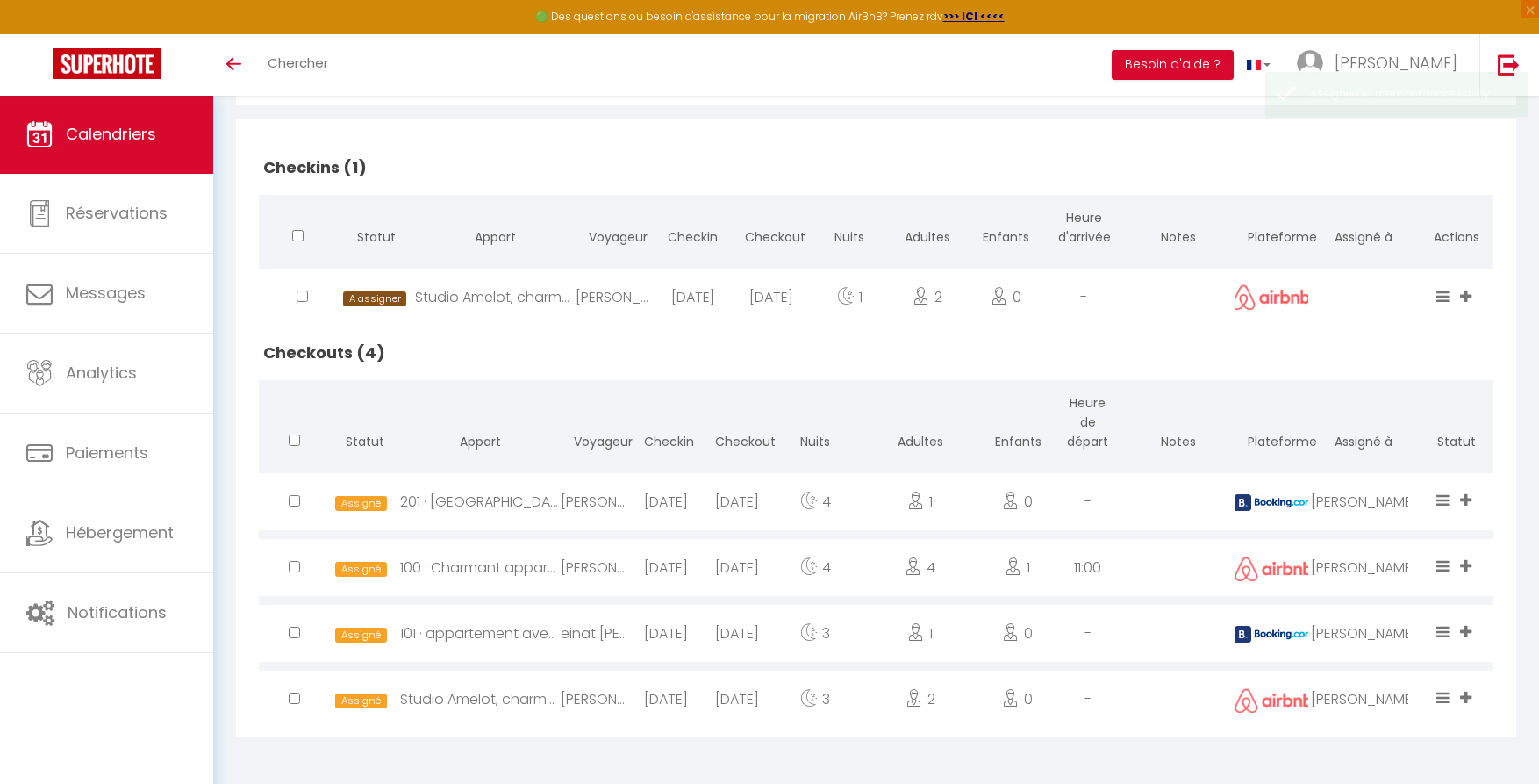
scroll to position [380, 0]
click at [1473, 293] on span at bounding box center [1468, 297] width 16 height 20
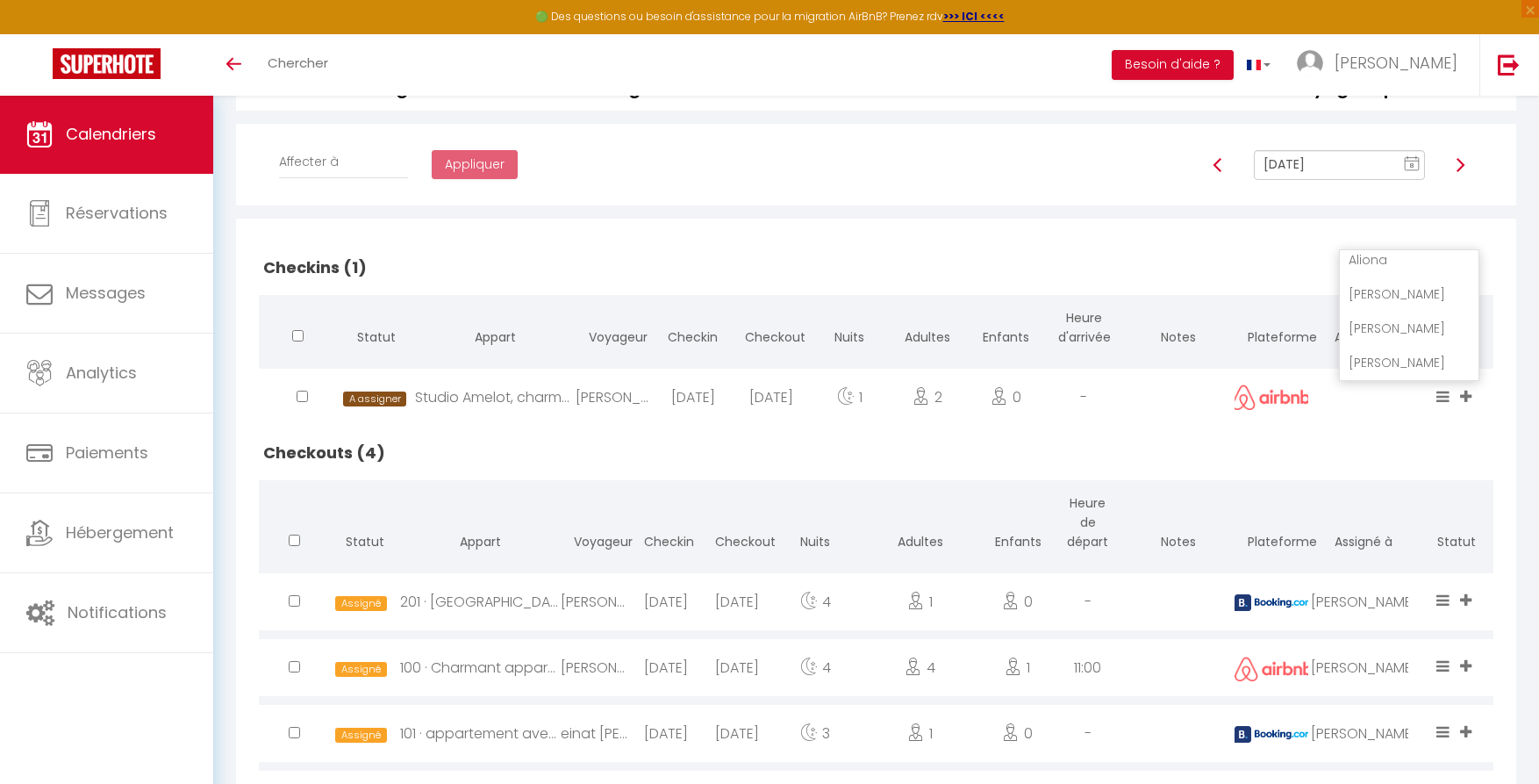
scroll to position [281, 0]
click at [1384, 329] on li "[PERSON_NAME]" at bounding box center [1409, 326] width 139 height 33
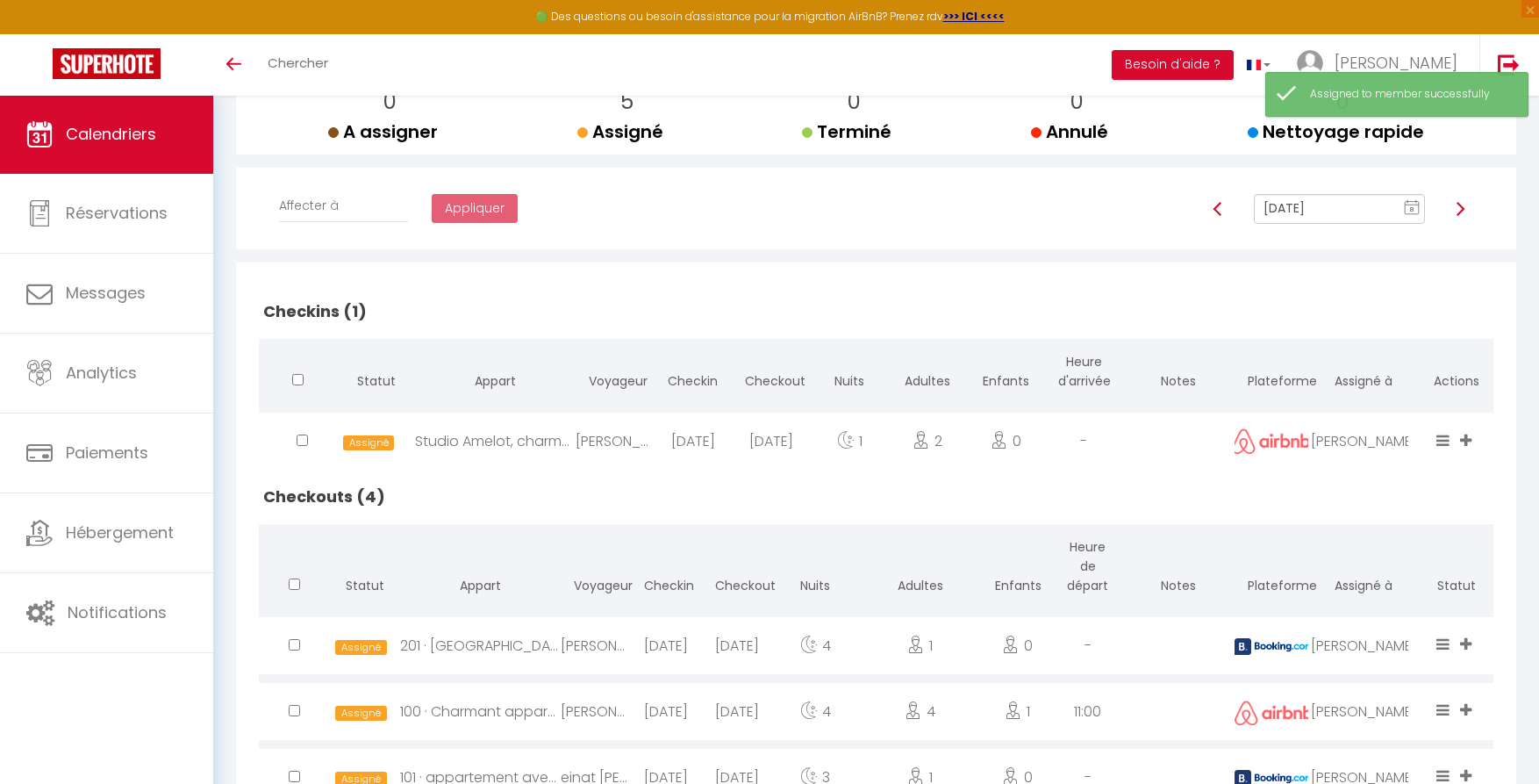
scroll to position [238, 0]
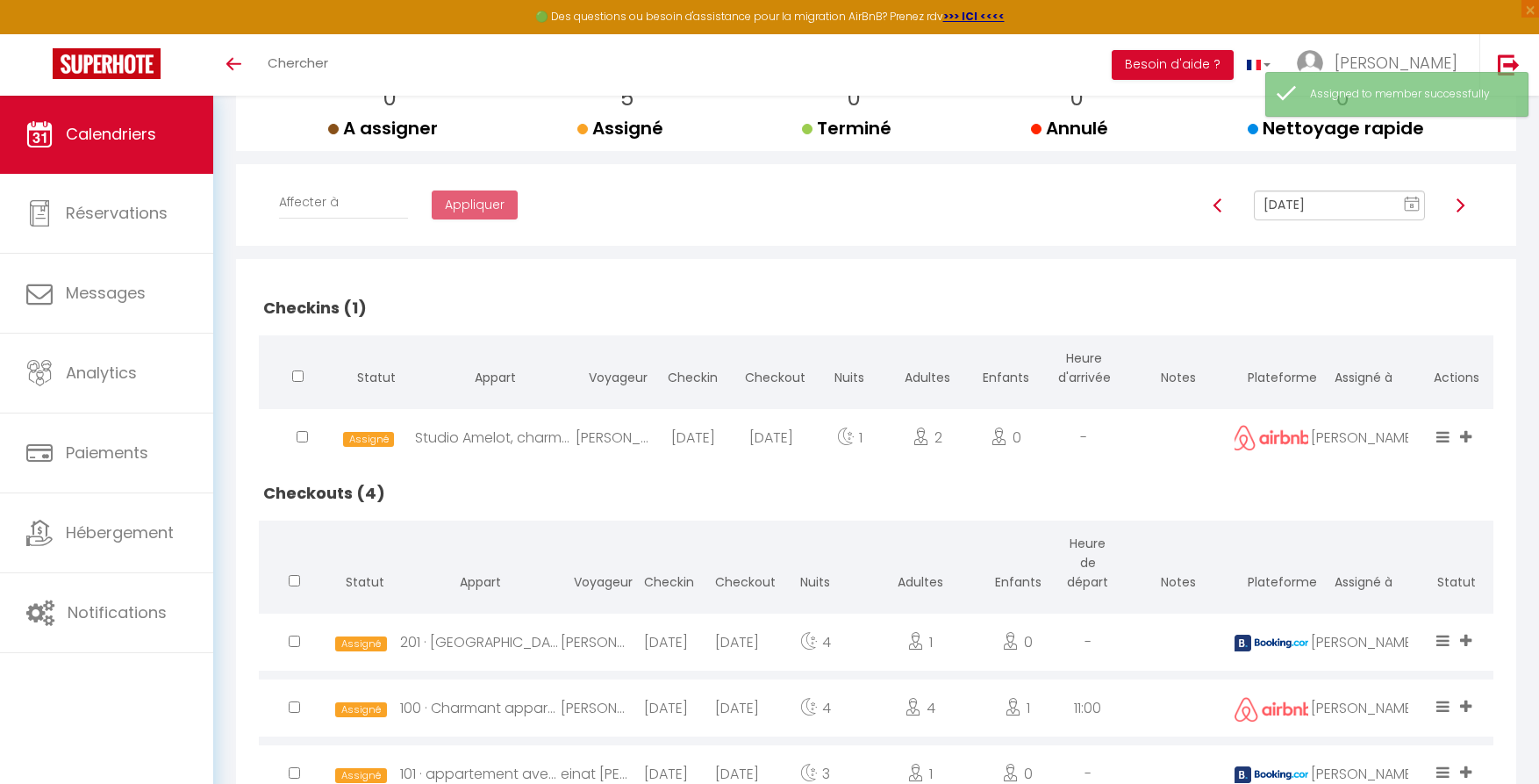
click at [1460, 204] on img at bounding box center [1459, 205] width 14 height 14
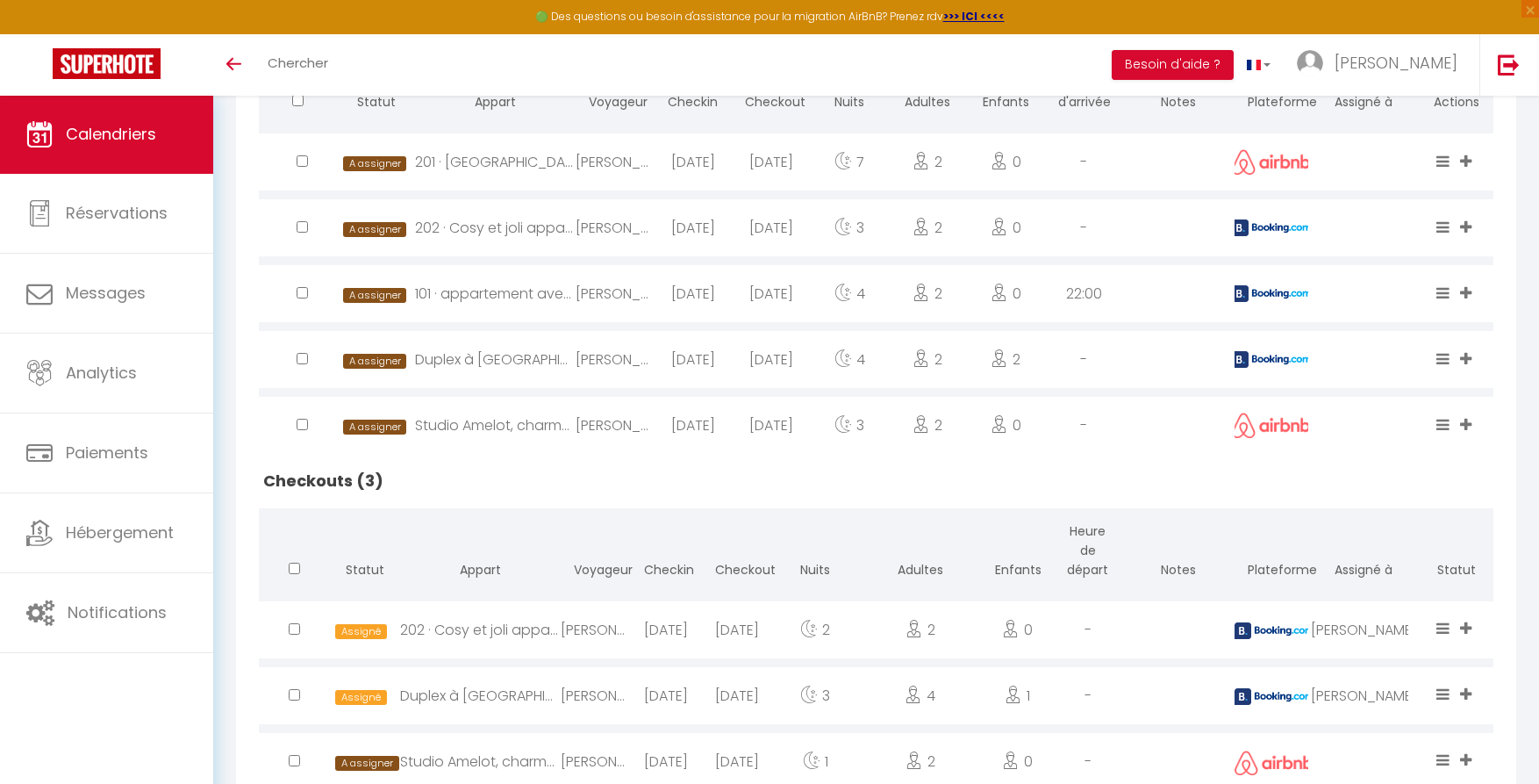
scroll to position [447, 0]
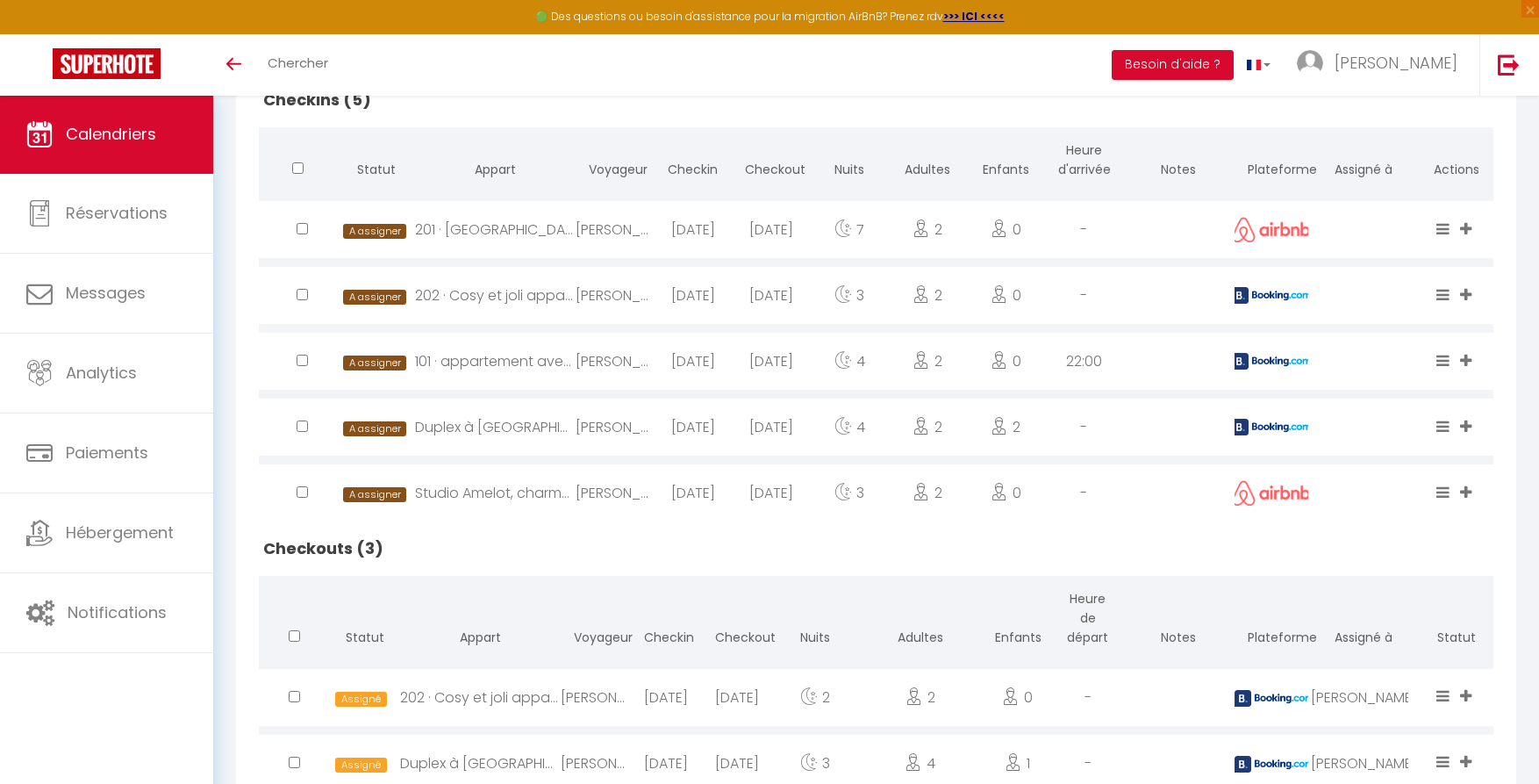
click at [1470, 228] on icon at bounding box center [1466, 228] width 11 height 15
click at [1391, 164] on li "[PERSON_NAME]" at bounding box center [1409, 160] width 139 height 33
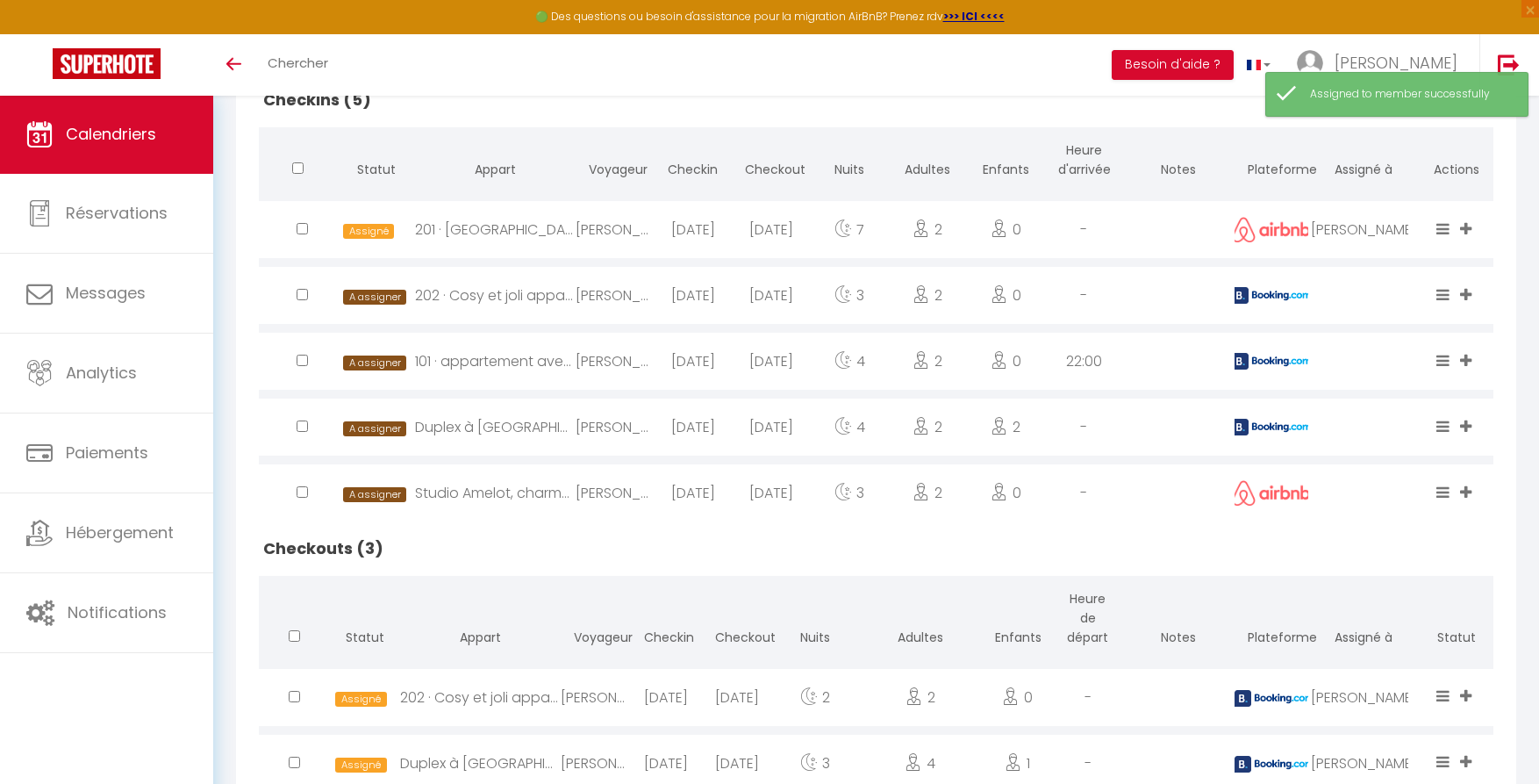
click at [1471, 297] on icon at bounding box center [1466, 294] width 11 height 15
click at [1372, 227] on li "Pacha" at bounding box center [1409, 233] width 139 height 33
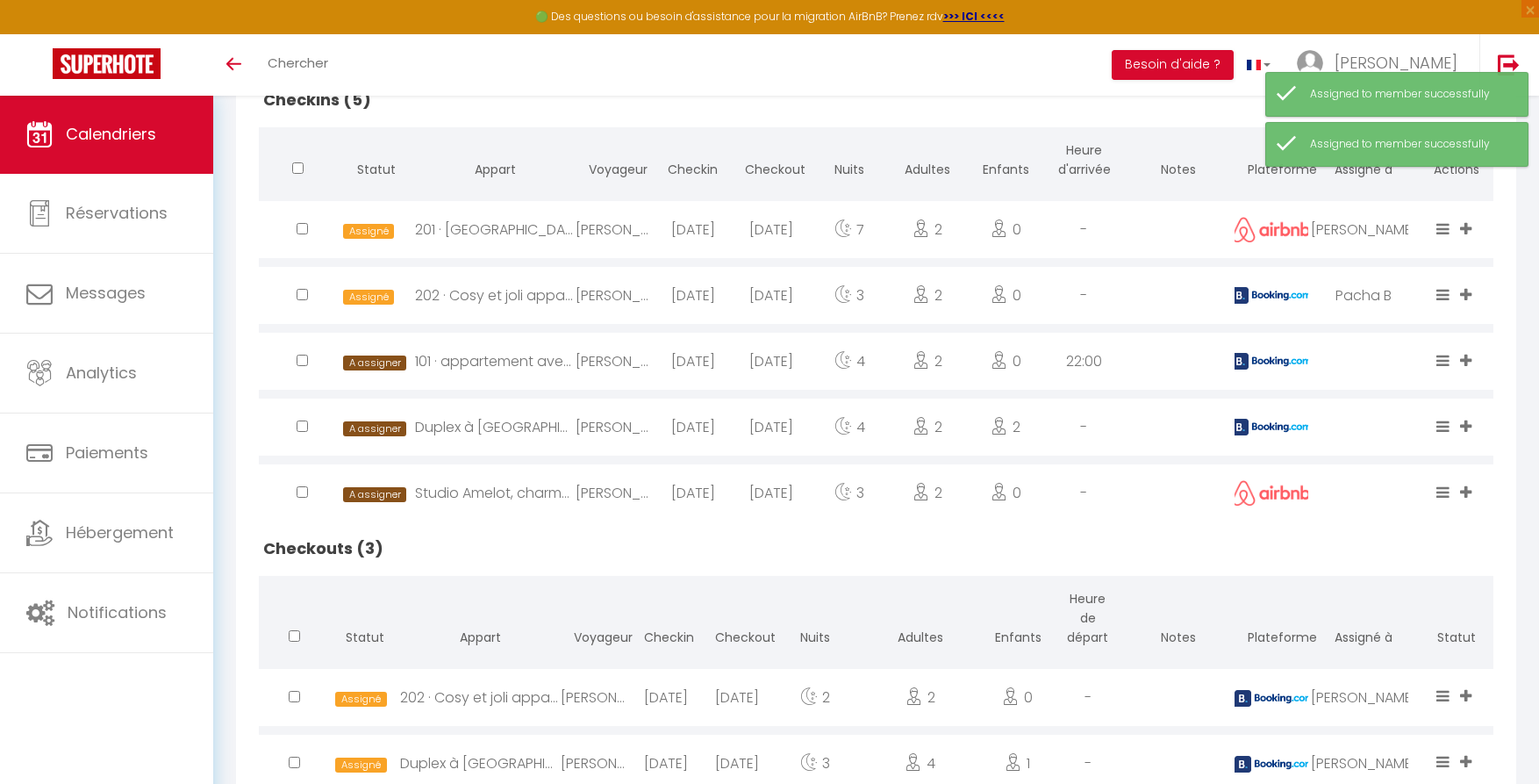
click at [1467, 289] on icon at bounding box center [1466, 294] width 11 height 15
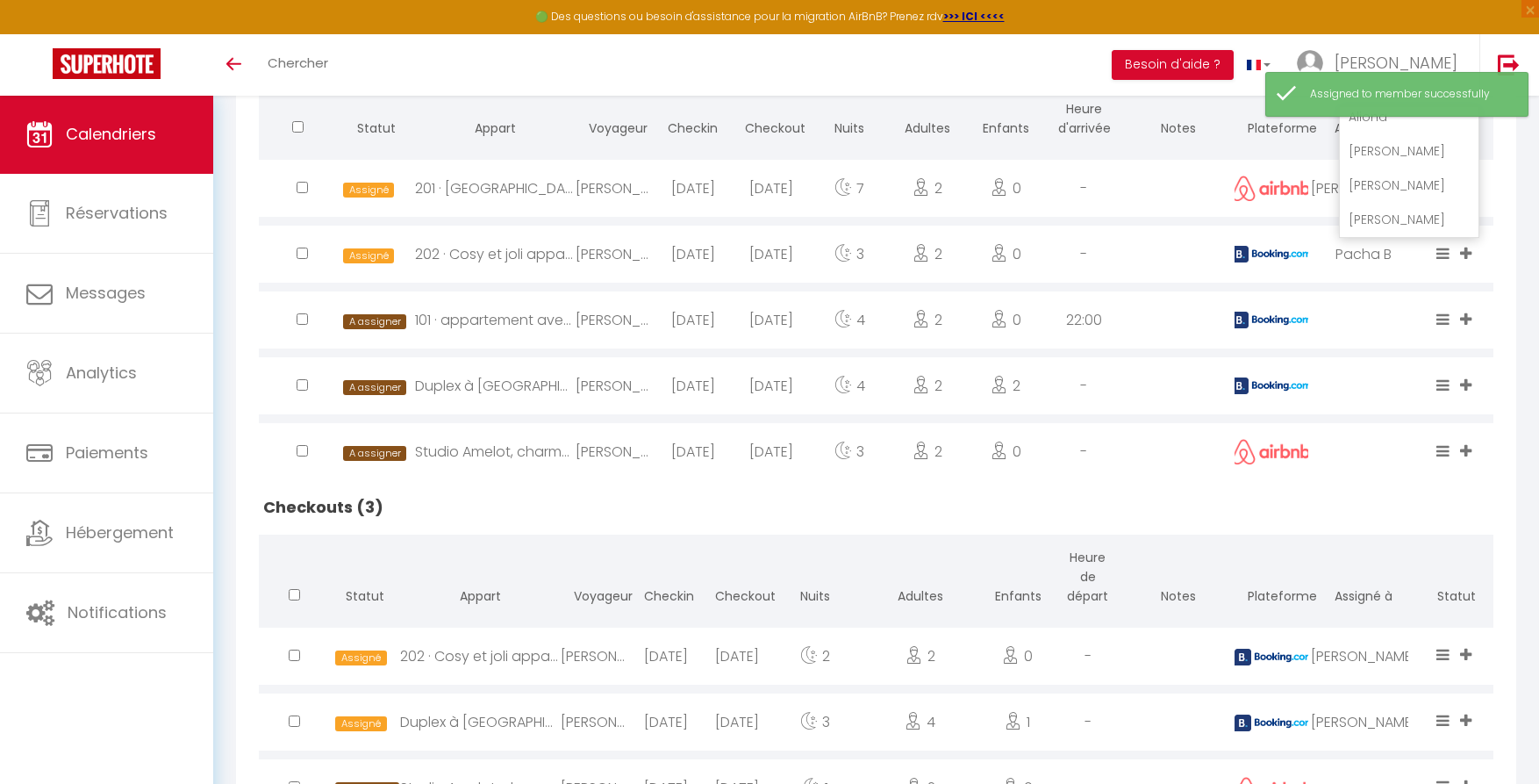
scroll to position [143, 0]
drag, startPoint x: 1382, startPoint y: 180, endPoint x: 1389, endPoint y: 185, distance: 8.6
click at [1381, 180] on li "[PERSON_NAME]" at bounding box center [1409, 185] width 139 height 33
click at [1469, 317] on icon at bounding box center [1466, 319] width 11 height 15
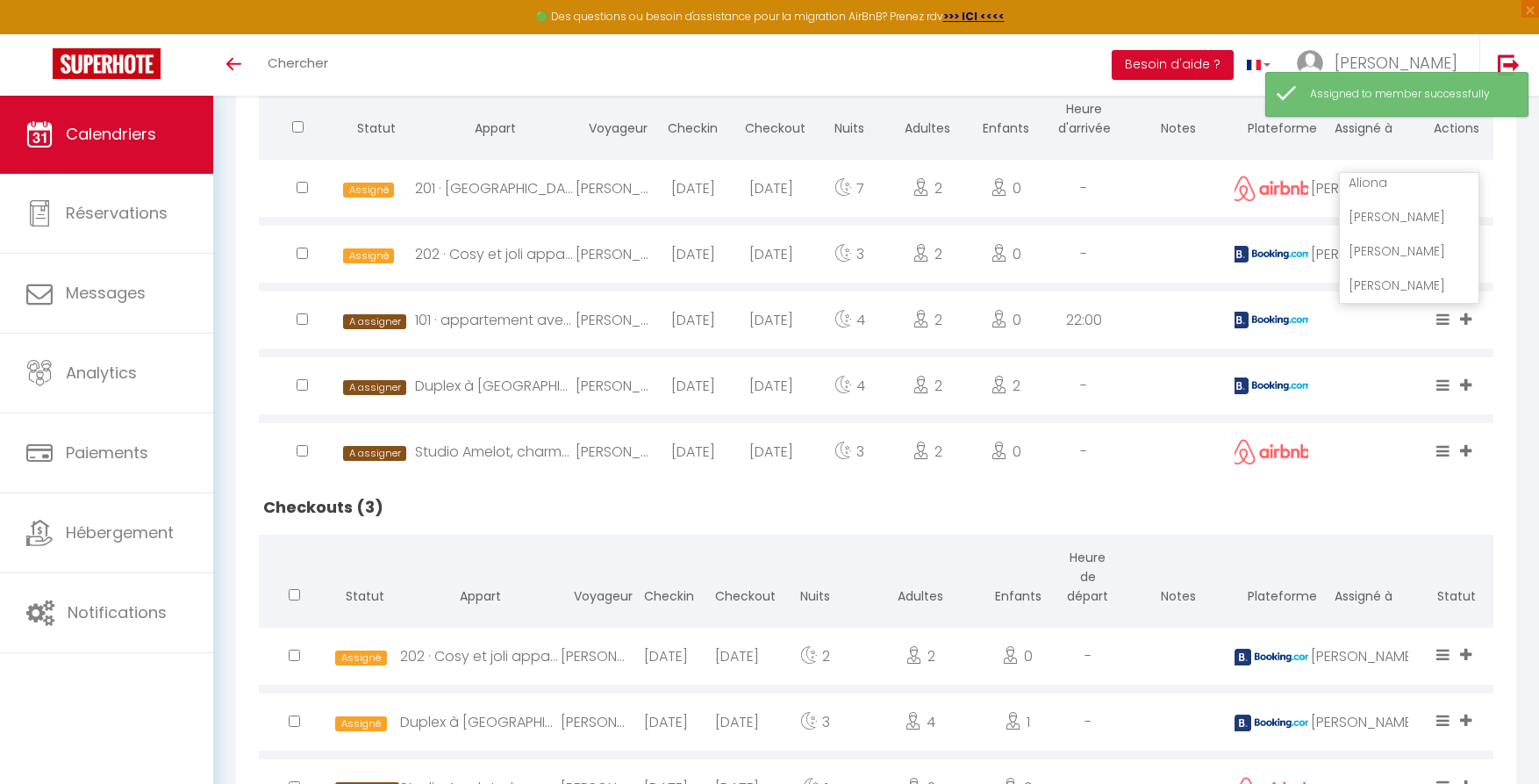
click at [1385, 246] on li "[PERSON_NAME]" at bounding box center [1409, 250] width 139 height 33
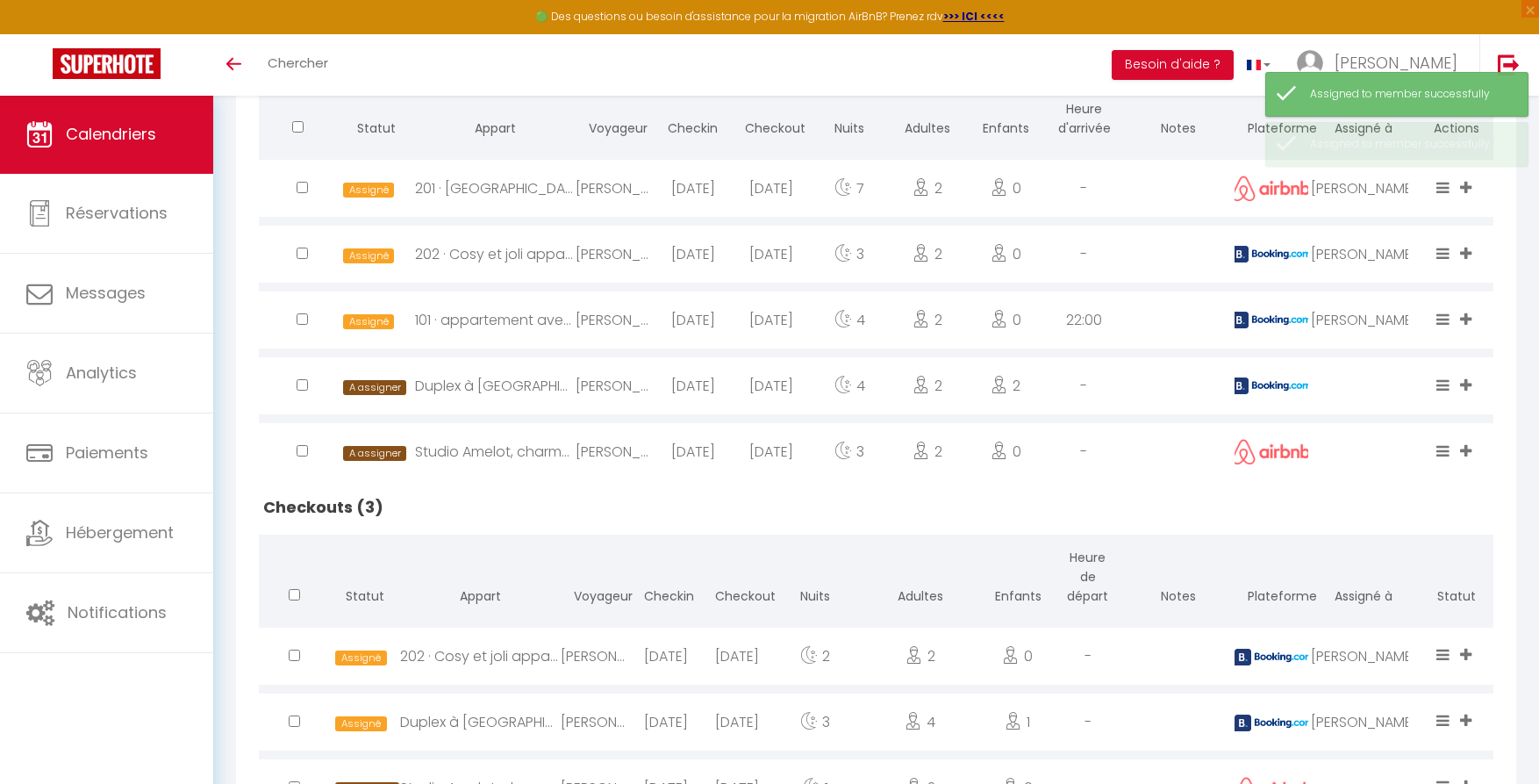
click at [1465, 384] on icon at bounding box center [1466, 385] width 11 height 15
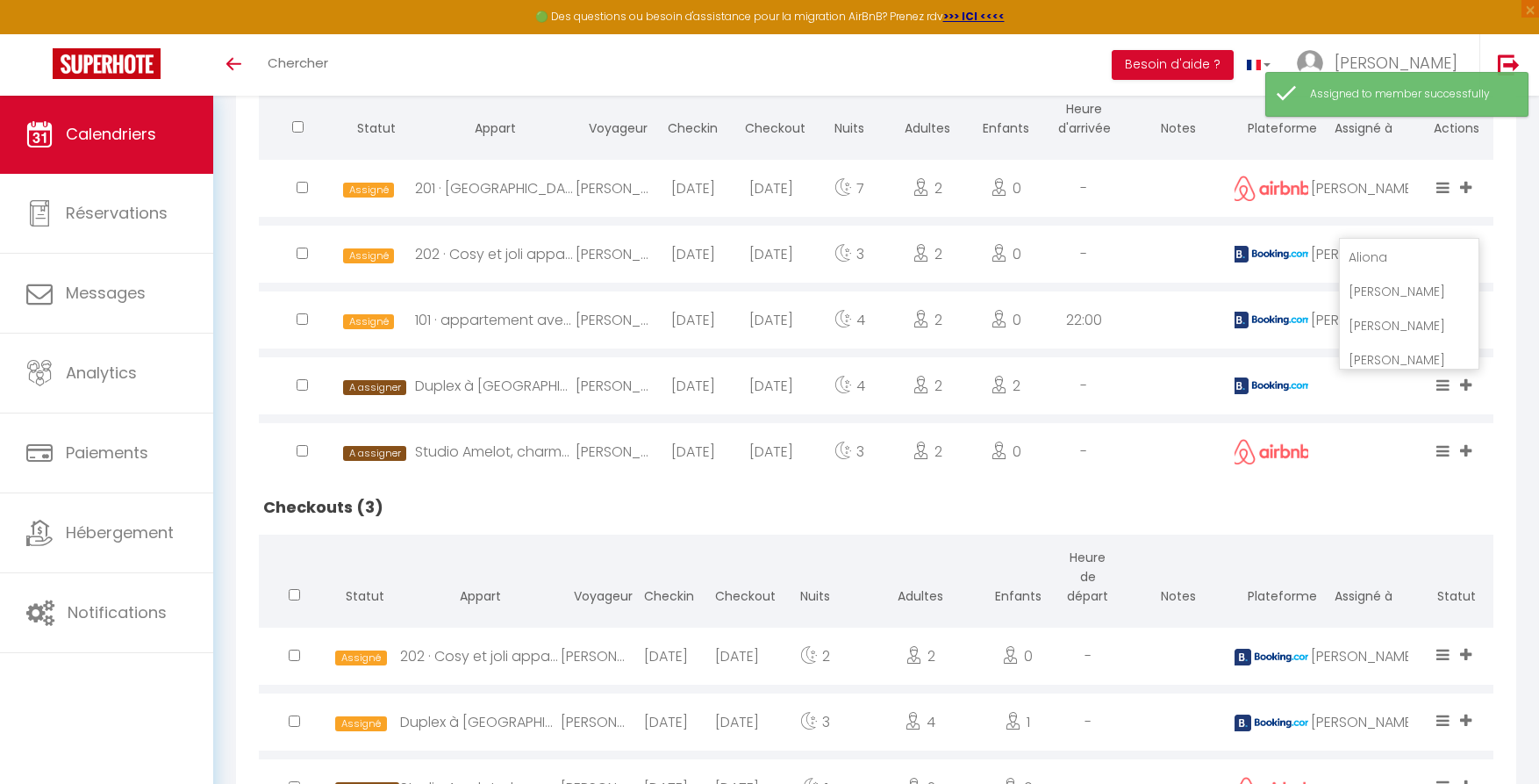
scroll to position [107, 0]
click at [1374, 315] on li "[PERSON_NAME]" at bounding box center [1409, 319] width 139 height 33
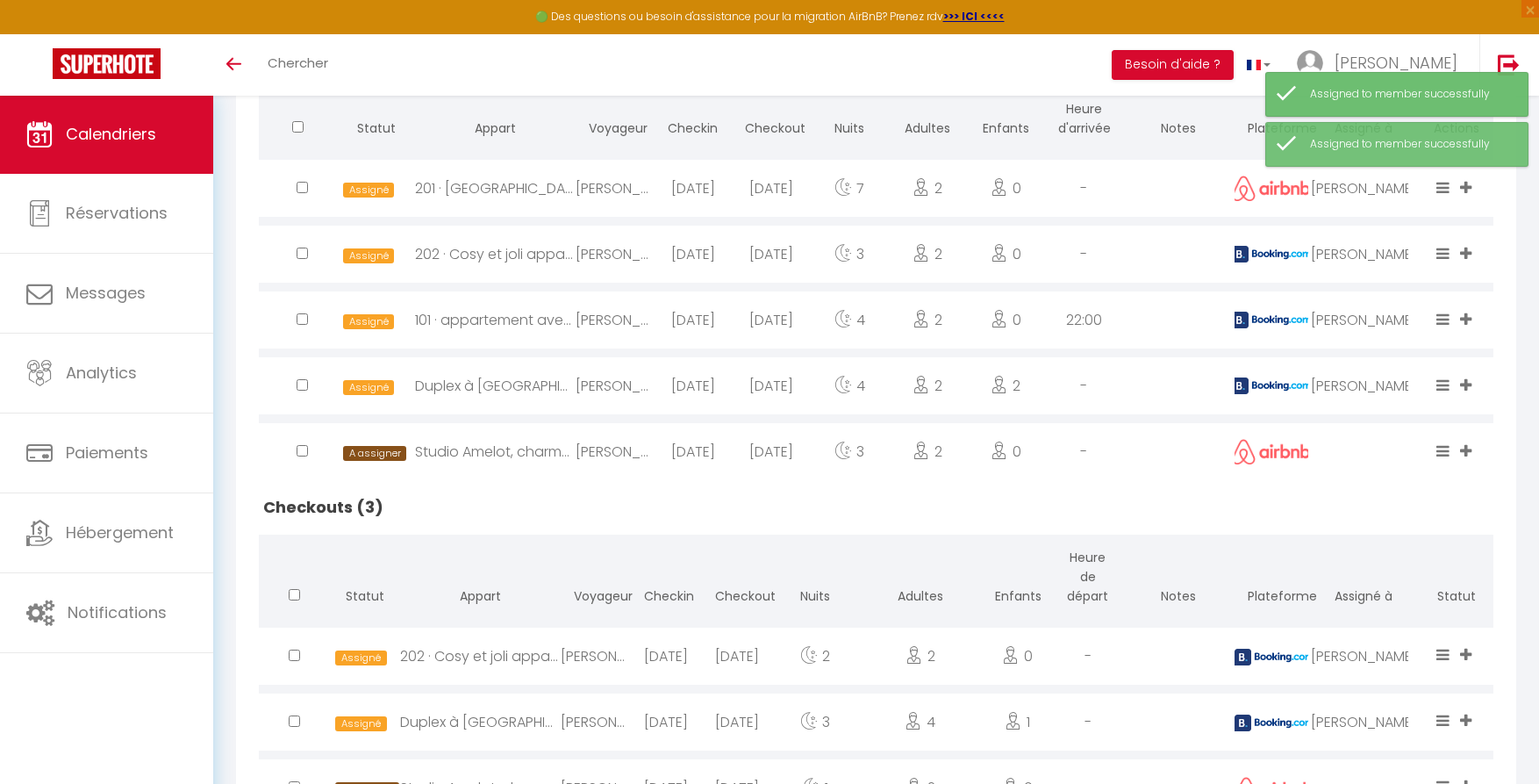
click at [1470, 444] on icon at bounding box center [1466, 450] width 11 height 15
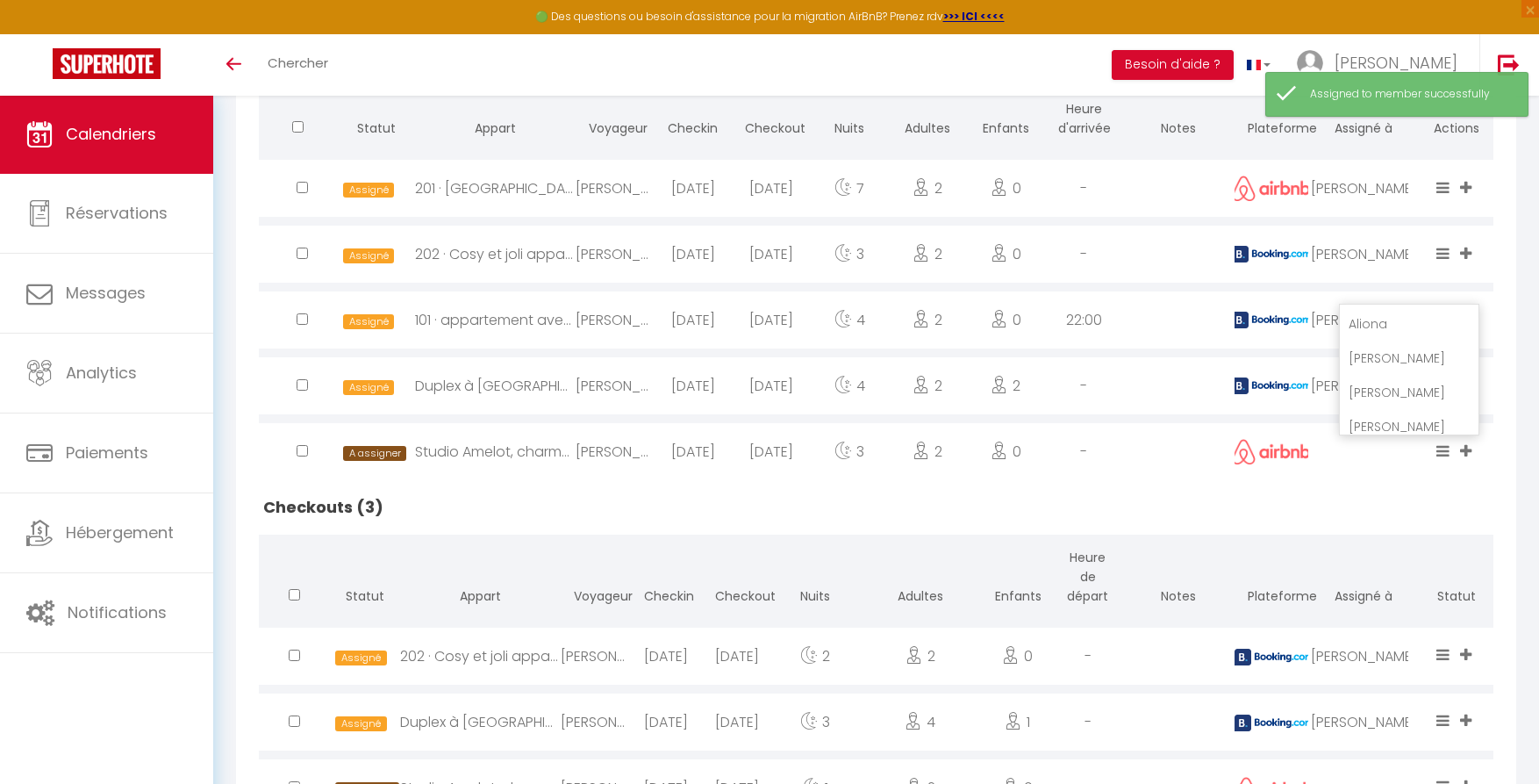
scroll to position [104, 0]
click at [1384, 381] on li "[PERSON_NAME]" at bounding box center [1409, 387] width 139 height 33
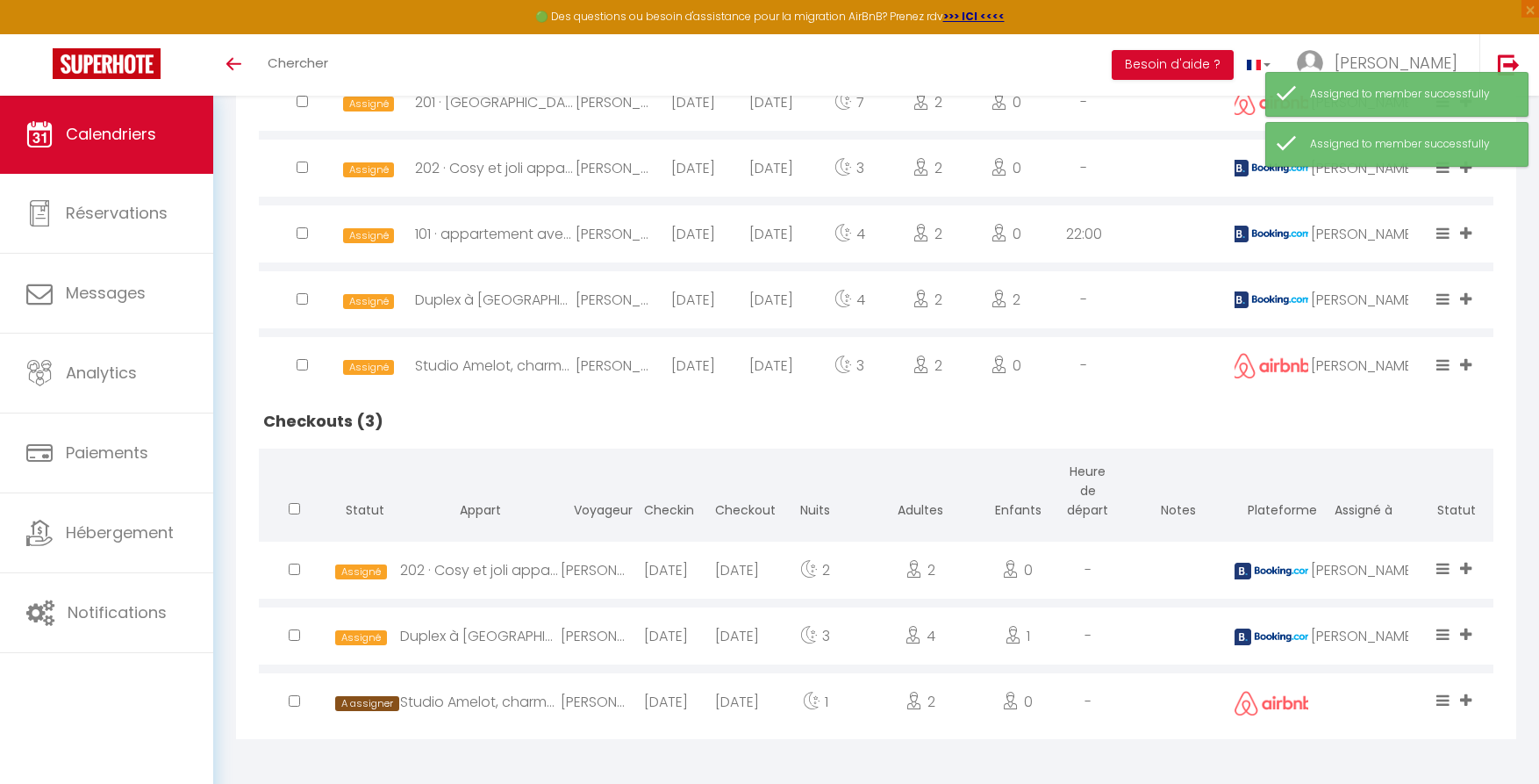
scroll to position [573, 0]
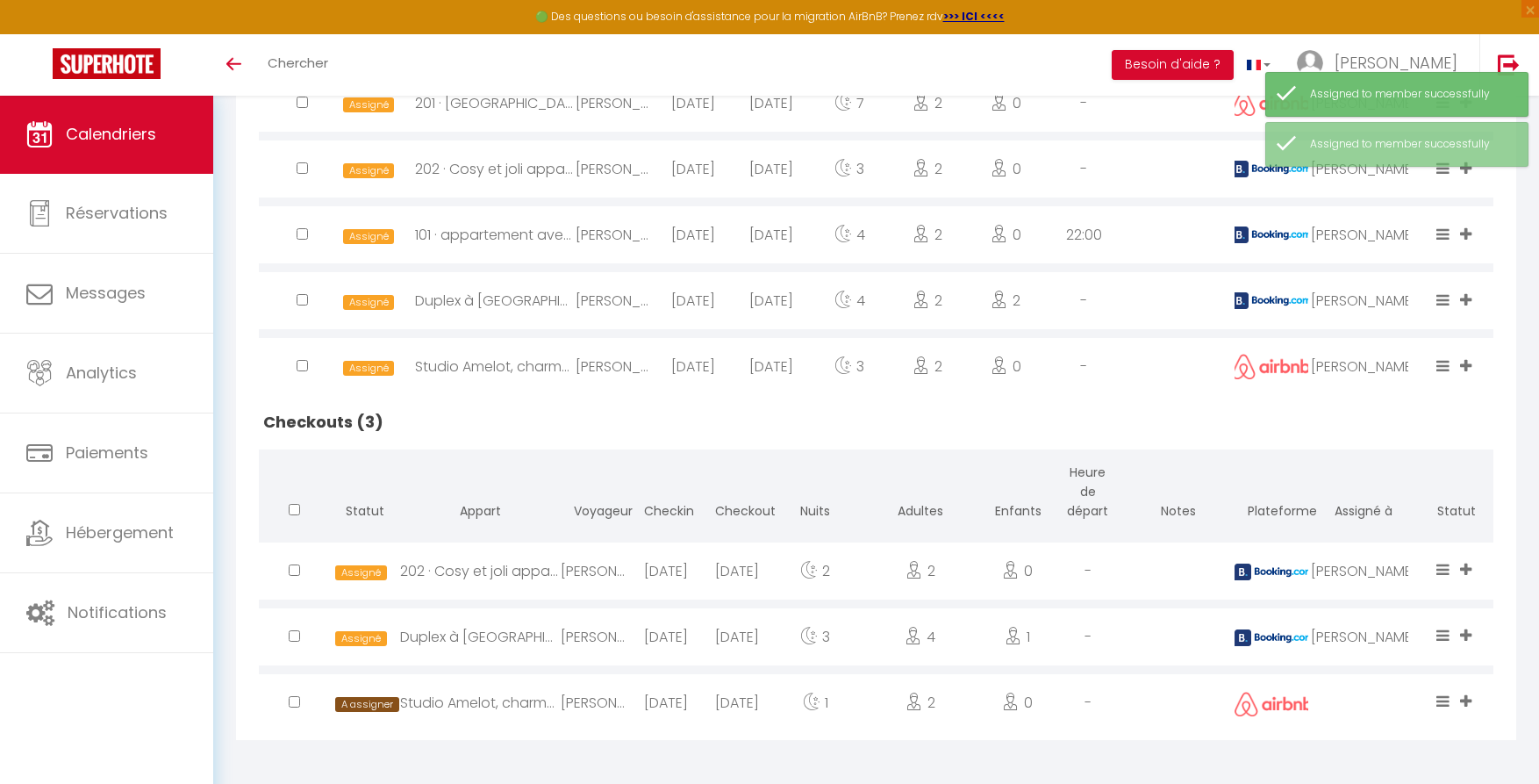
click at [1467, 699] on icon at bounding box center [1466, 701] width 11 height 15
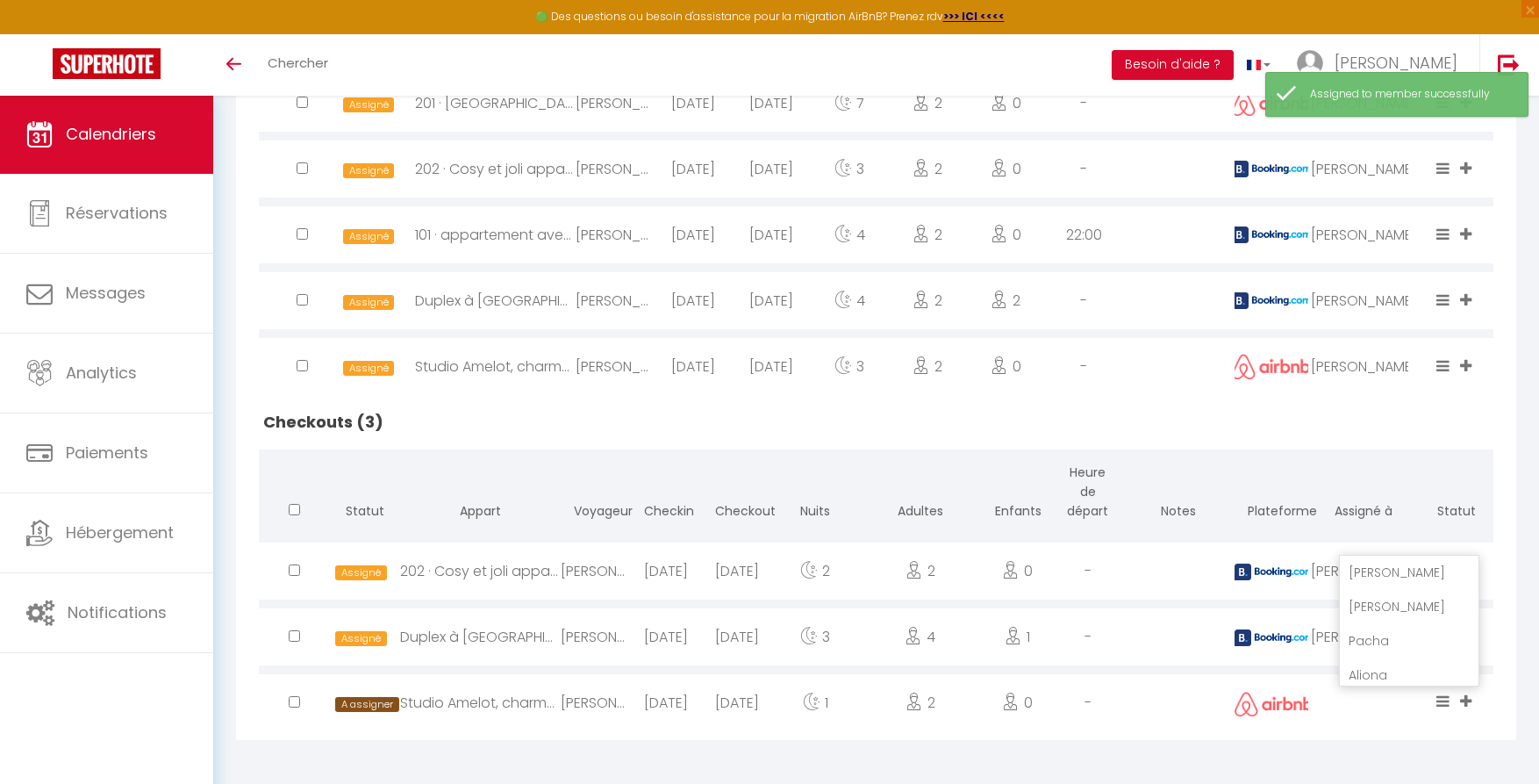
click at [1368, 601] on li "[PERSON_NAME]" at bounding box center [1409, 606] width 139 height 33
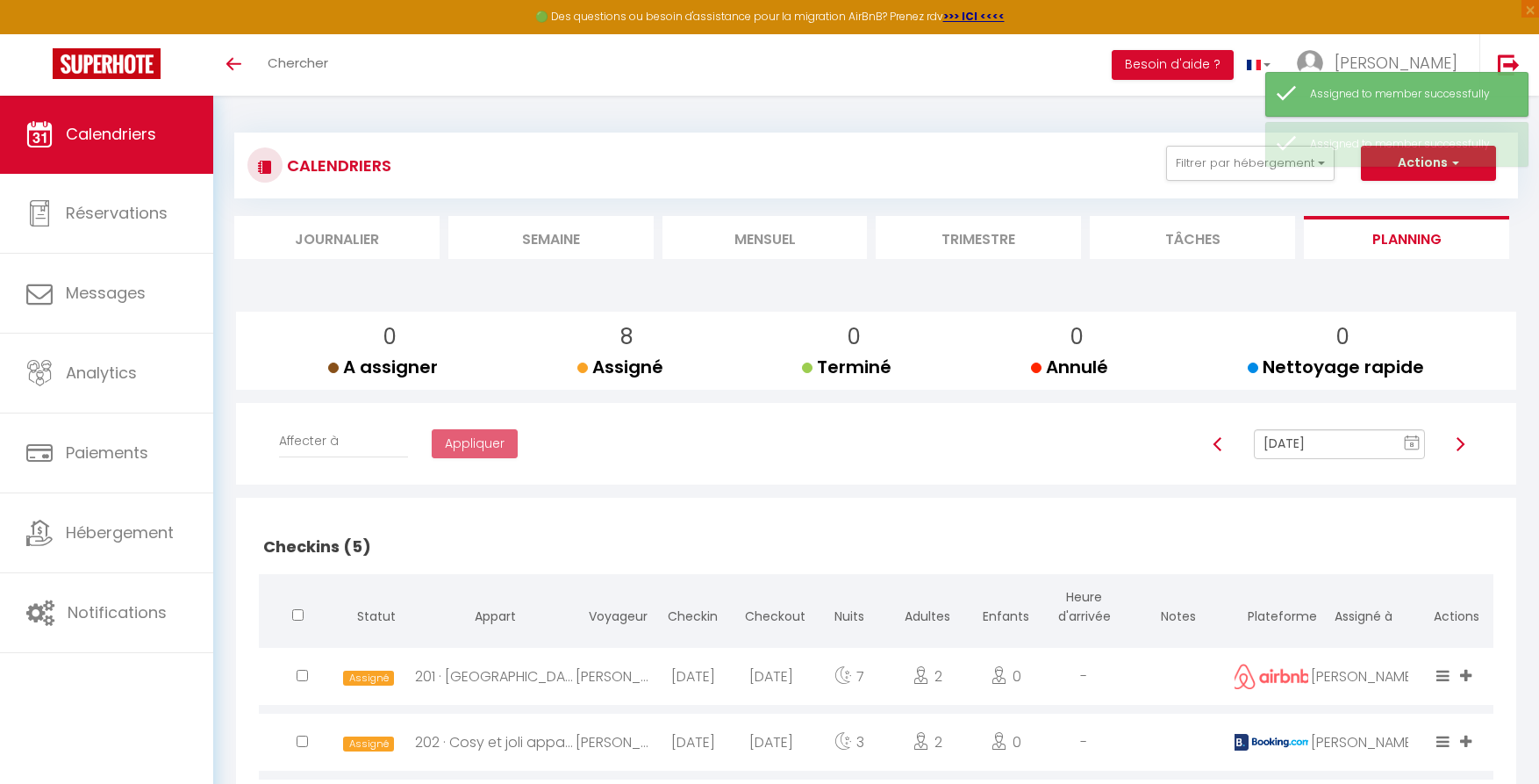
scroll to position [0, 0]
click at [1463, 446] on img at bounding box center [1459, 443] width 14 height 14
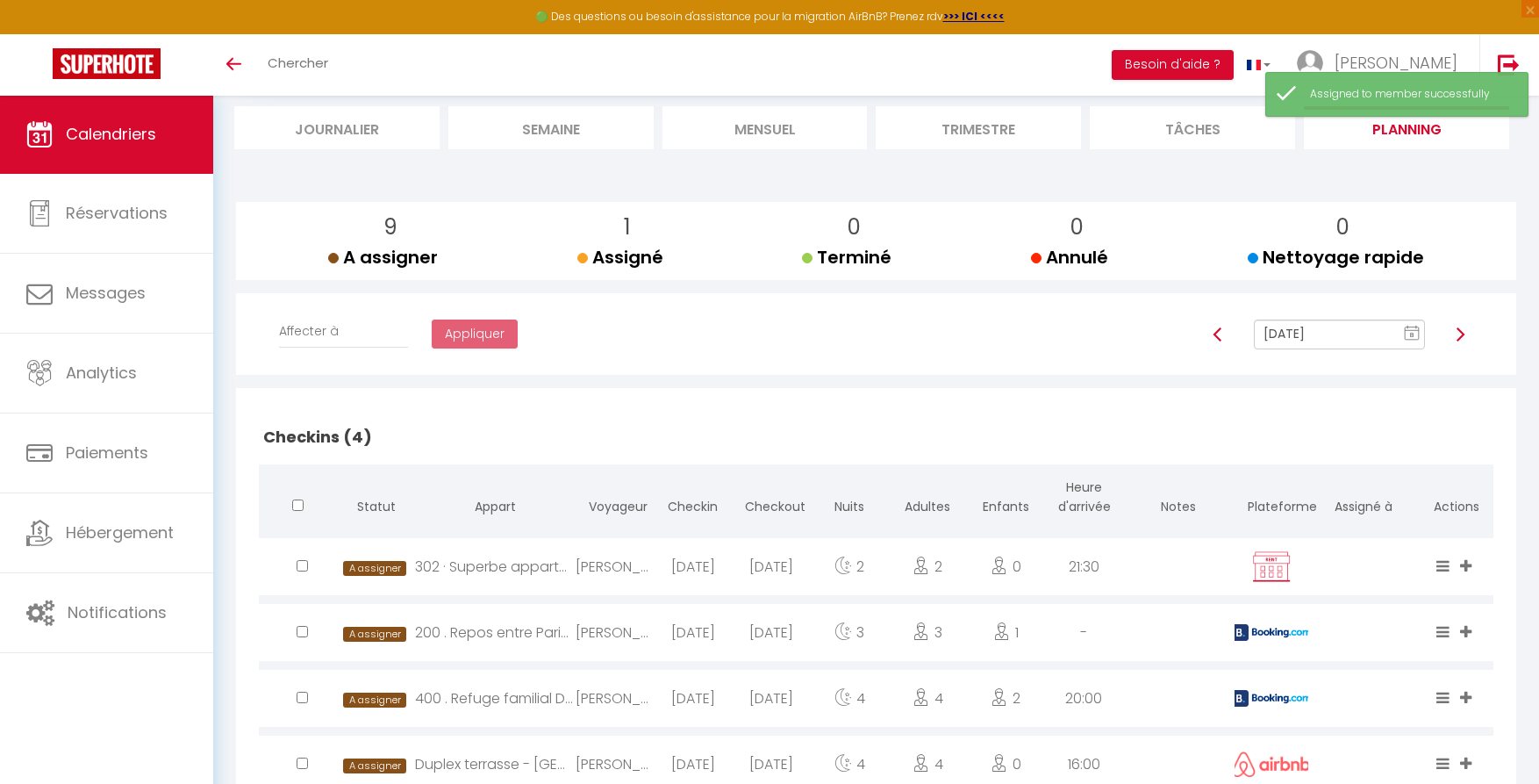
scroll to position [272, 0]
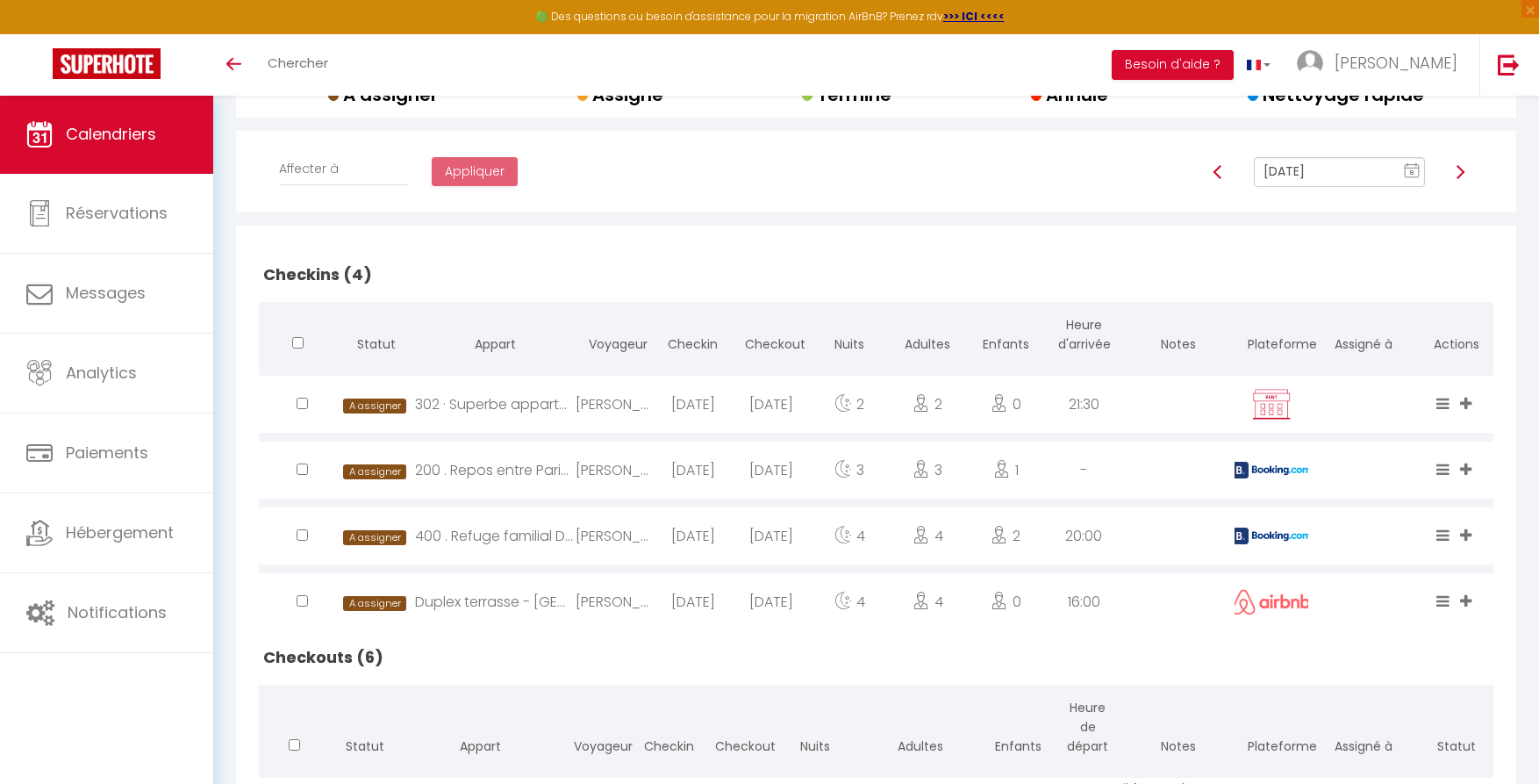
click at [1470, 402] on icon at bounding box center [1466, 403] width 11 height 15
click at [1362, 332] on li "[PERSON_NAME]" at bounding box center [1409, 337] width 139 height 33
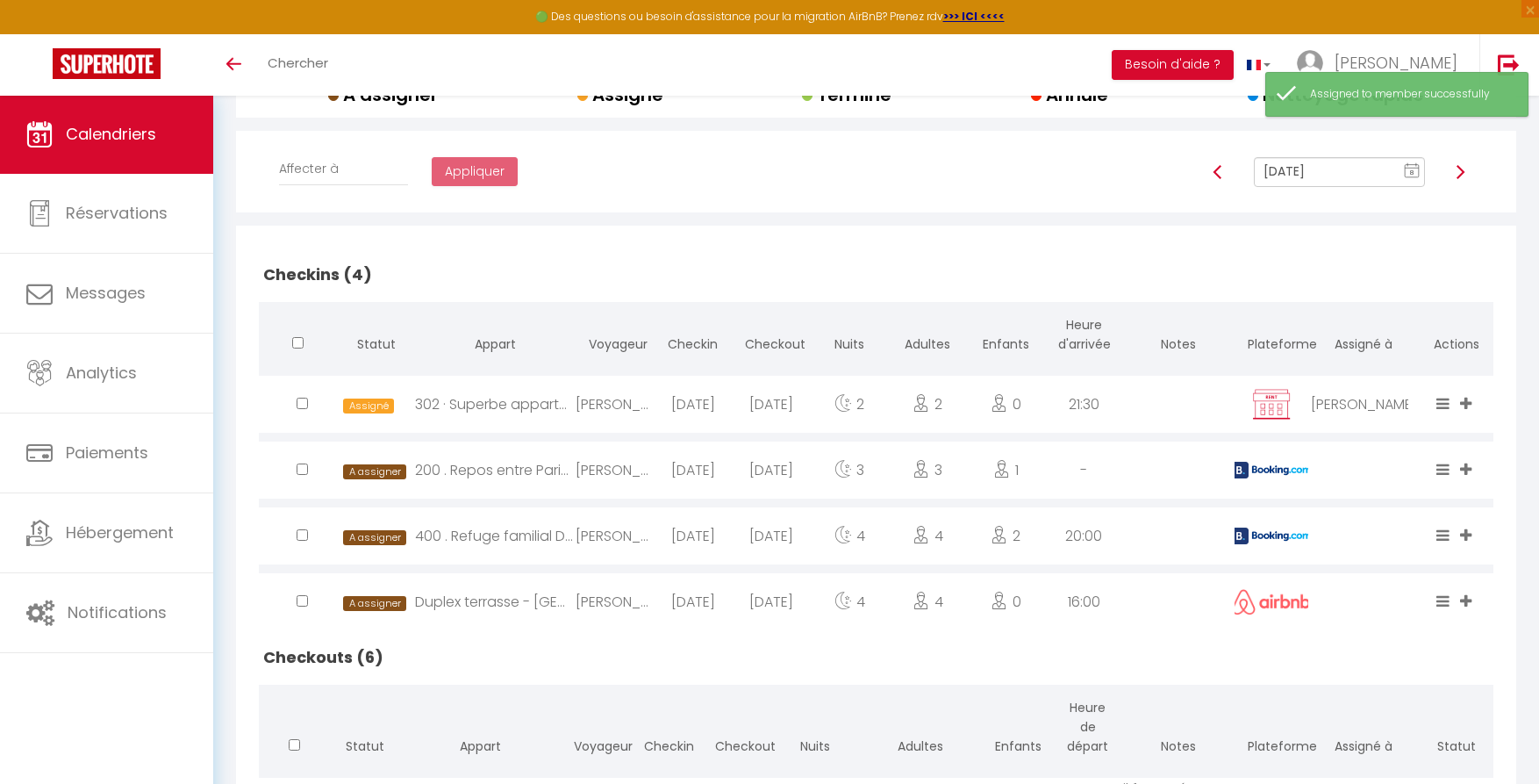
click at [1464, 470] on icon at bounding box center [1466, 469] width 11 height 15
click at [1366, 404] on li "[PERSON_NAME]" at bounding box center [1409, 401] width 139 height 33
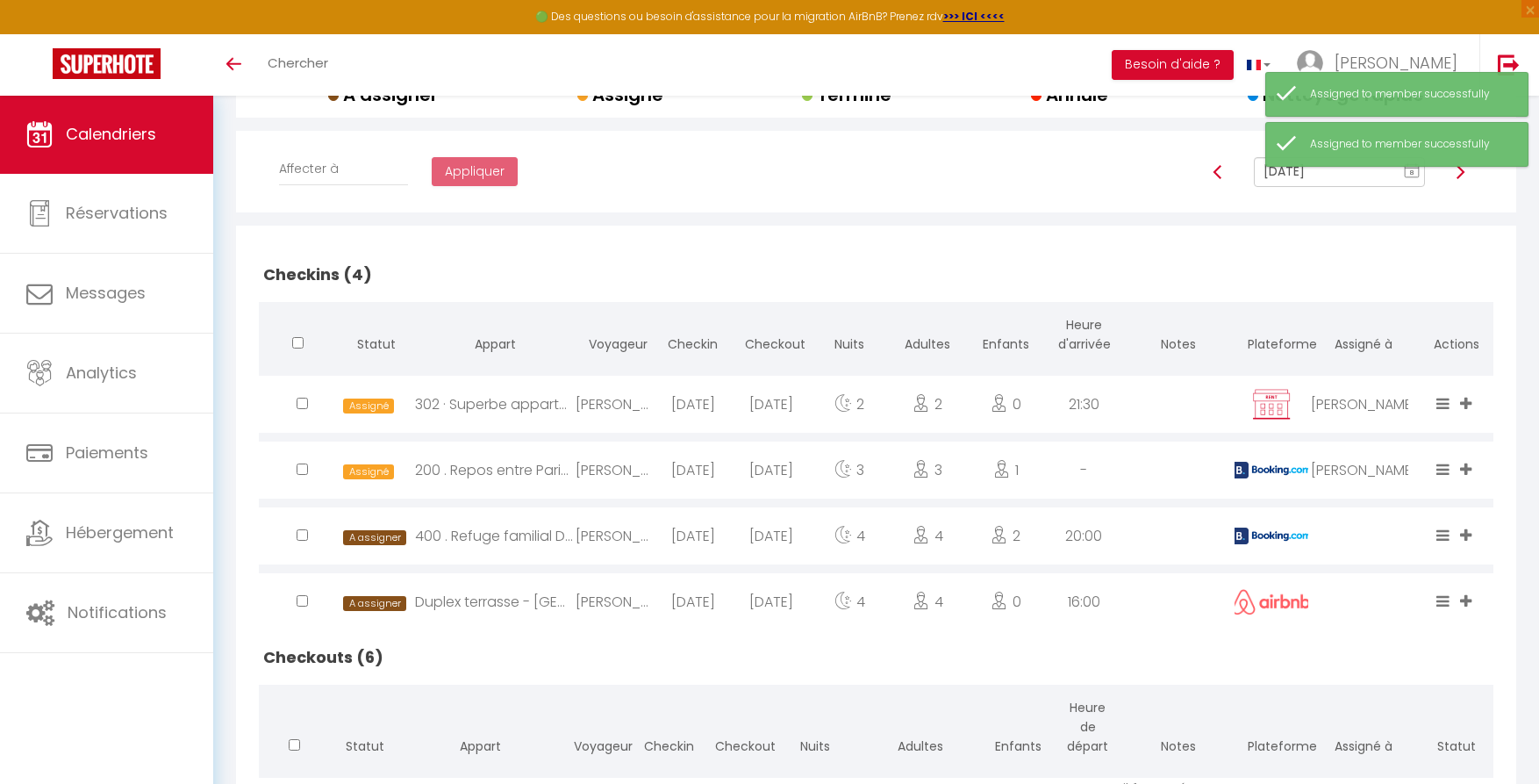
click at [1469, 535] on icon at bounding box center [1466, 535] width 11 height 15
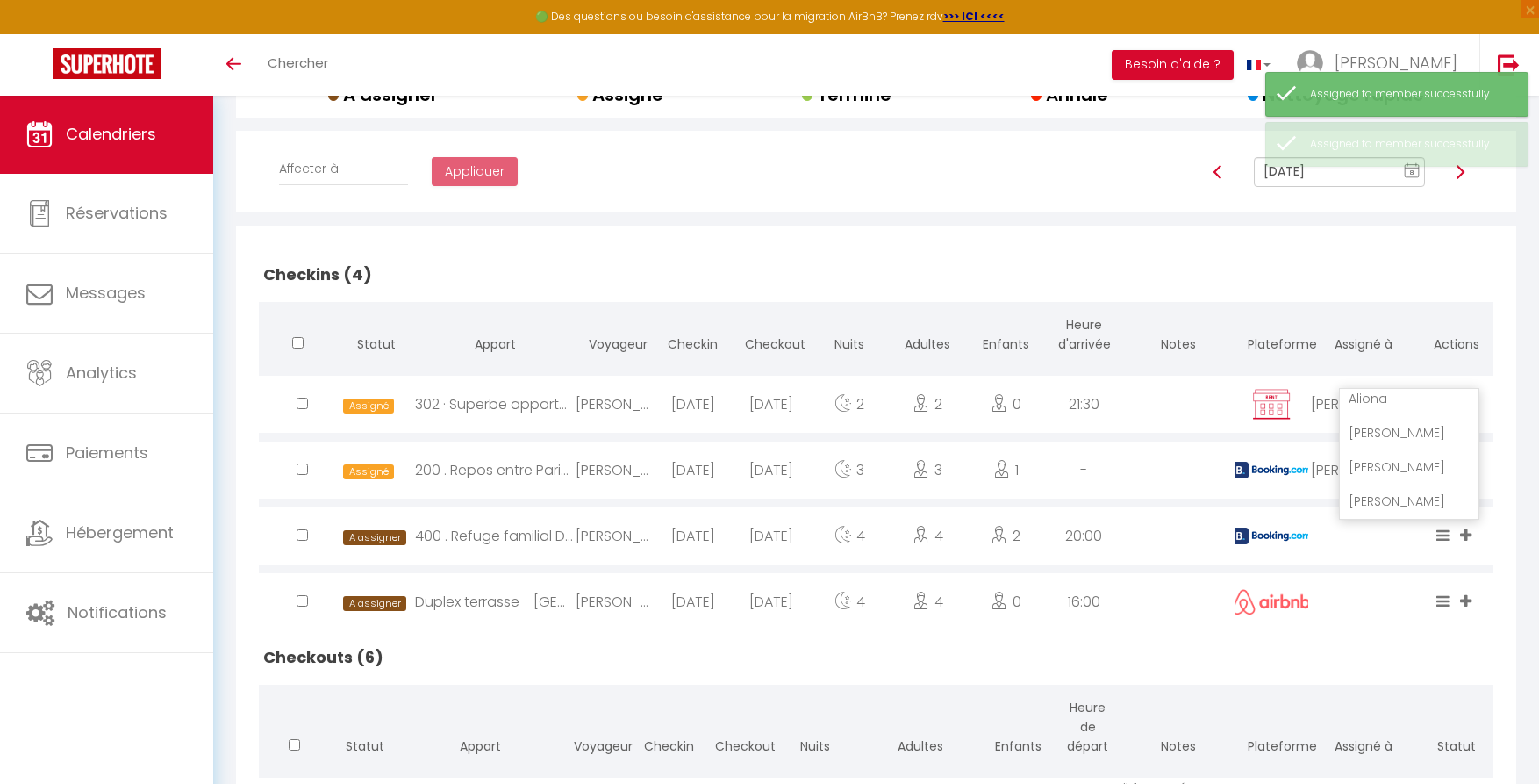
click at [1394, 471] on li "[PERSON_NAME]" at bounding box center [1409, 467] width 139 height 33
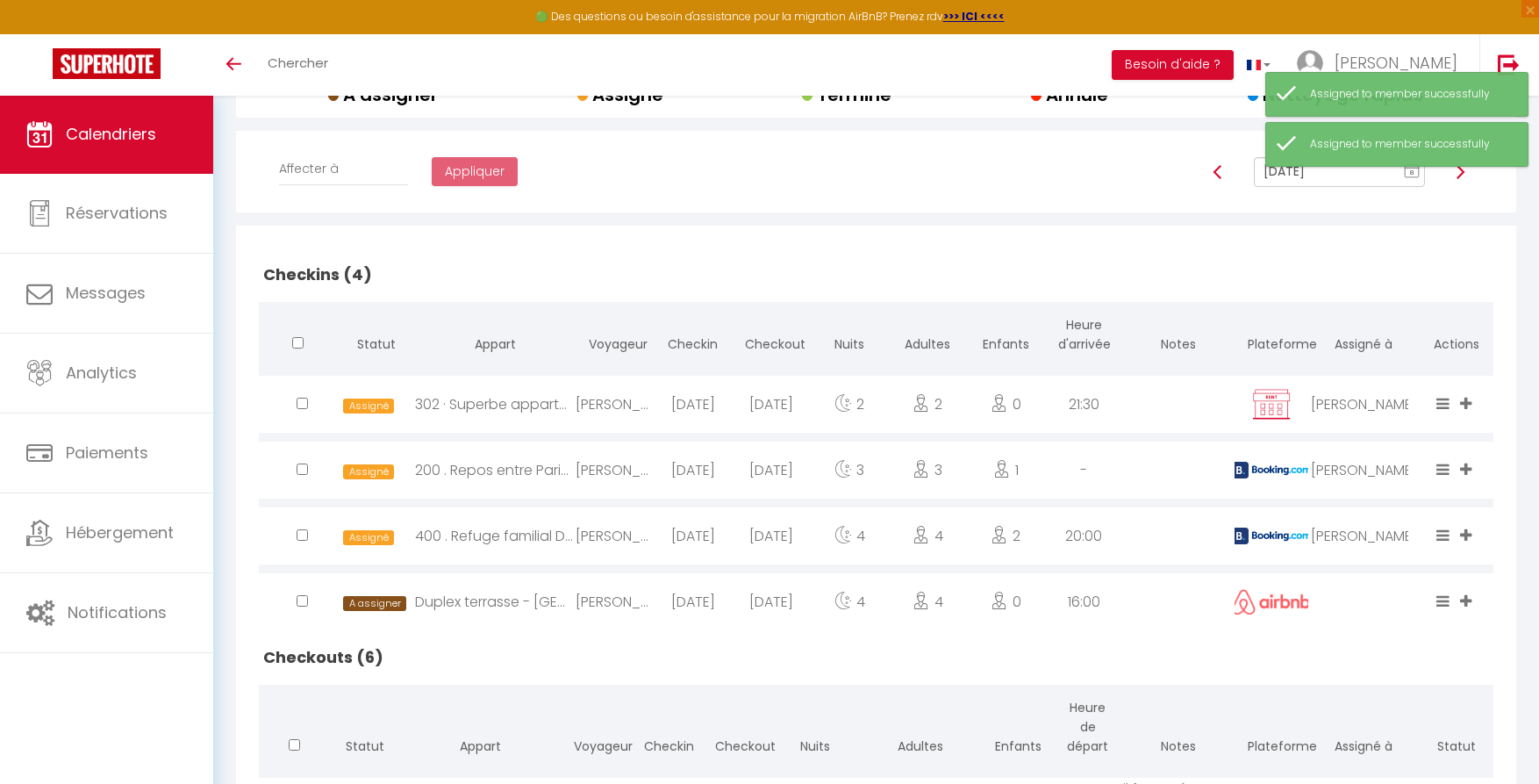
click at [1465, 595] on icon at bounding box center [1466, 600] width 11 height 15
drag, startPoint x: 1379, startPoint y: 535, endPoint x: 1444, endPoint y: 566, distance: 72.0
click at [1379, 535] on li "[PERSON_NAME]" at bounding box center [1409, 535] width 139 height 33
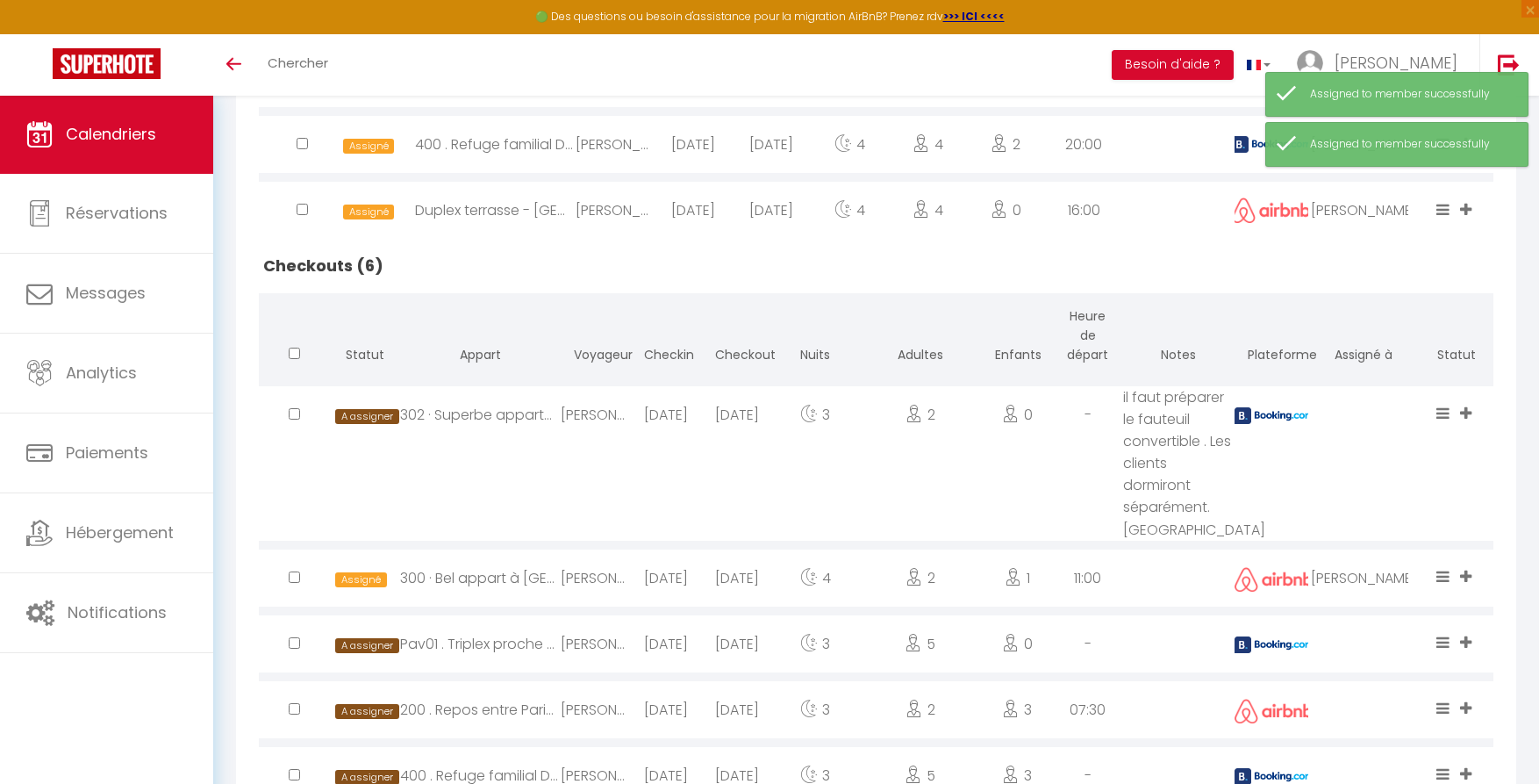
scroll to position [663, 0]
click at [1467, 415] on icon at bounding box center [1466, 413] width 11 height 15
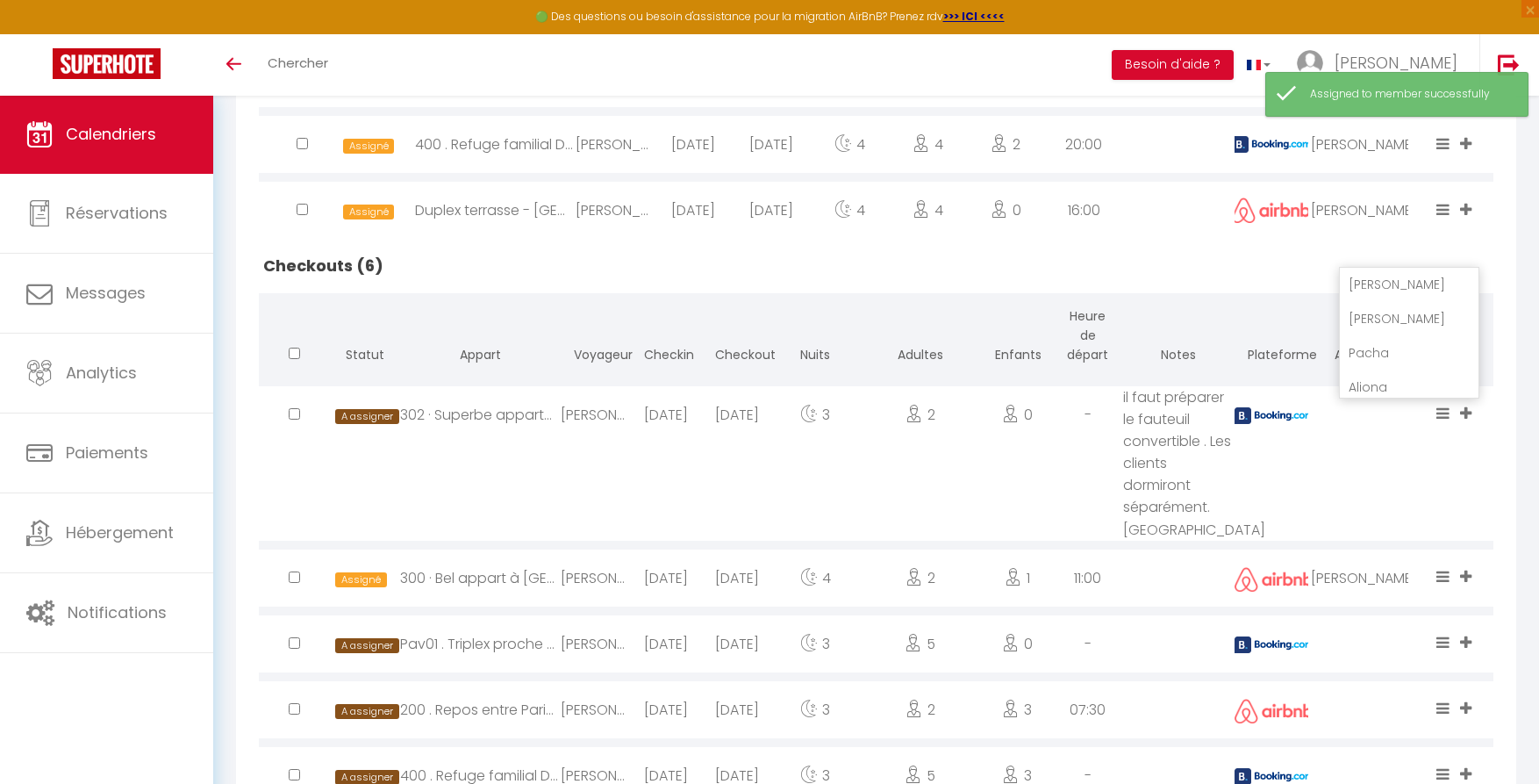
click at [1382, 319] on li "[PERSON_NAME]" at bounding box center [1409, 318] width 139 height 33
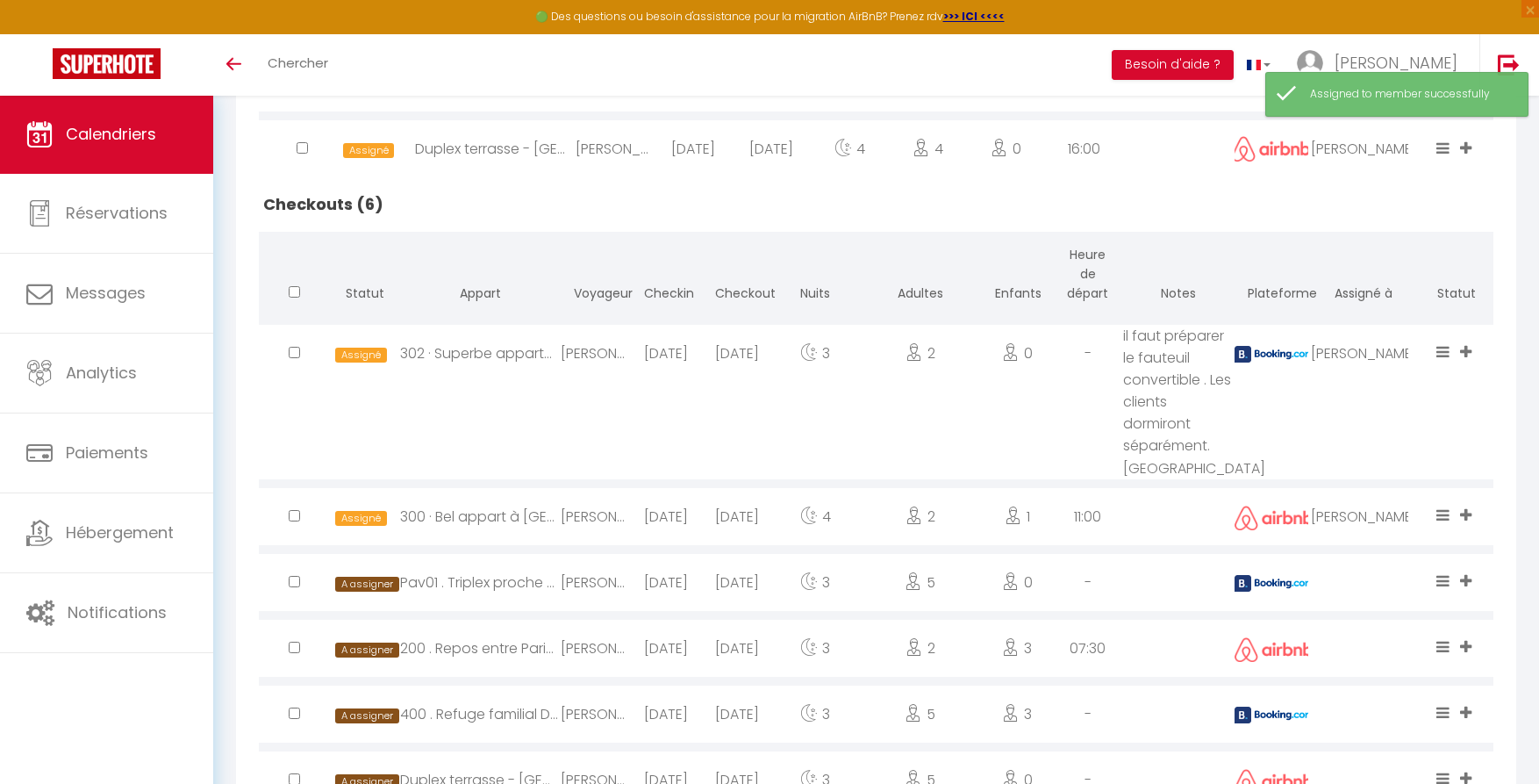
scroll to position [789, 0]
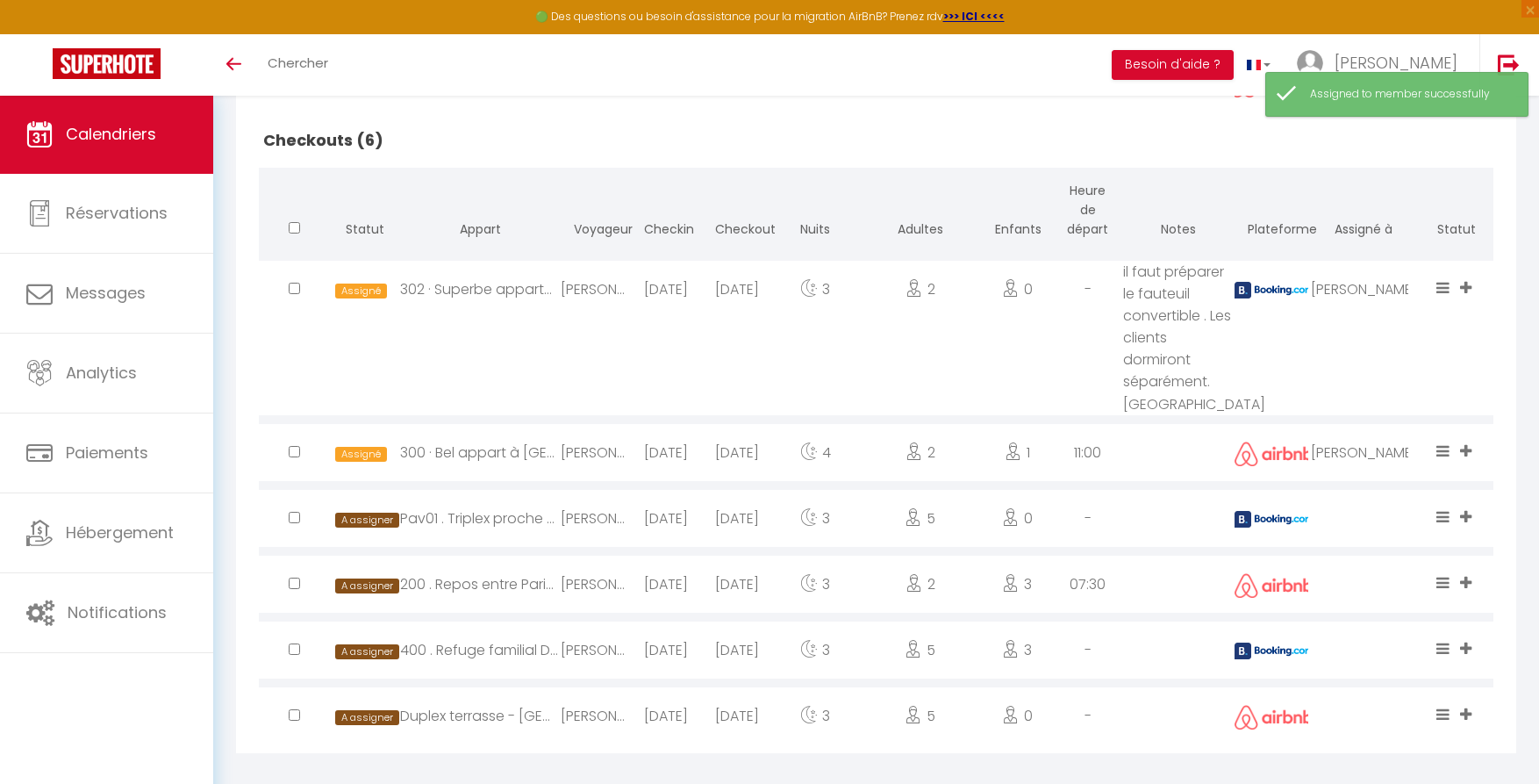
click at [1464, 518] on icon at bounding box center [1466, 516] width 11 height 15
click at [1364, 423] on li "[PERSON_NAME]" at bounding box center [1409, 422] width 139 height 33
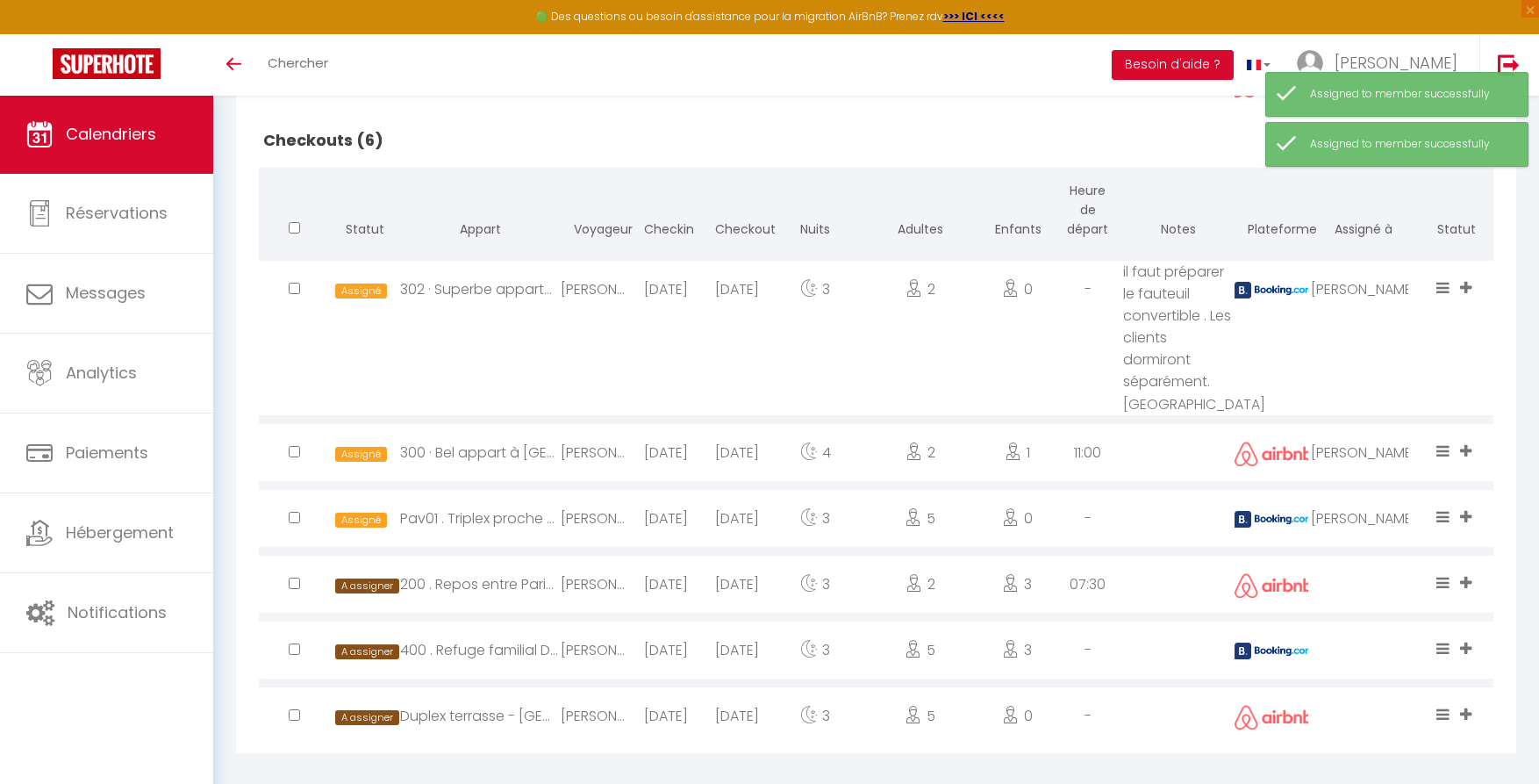
click at [1468, 585] on icon at bounding box center [1466, 582] width 11 height 15
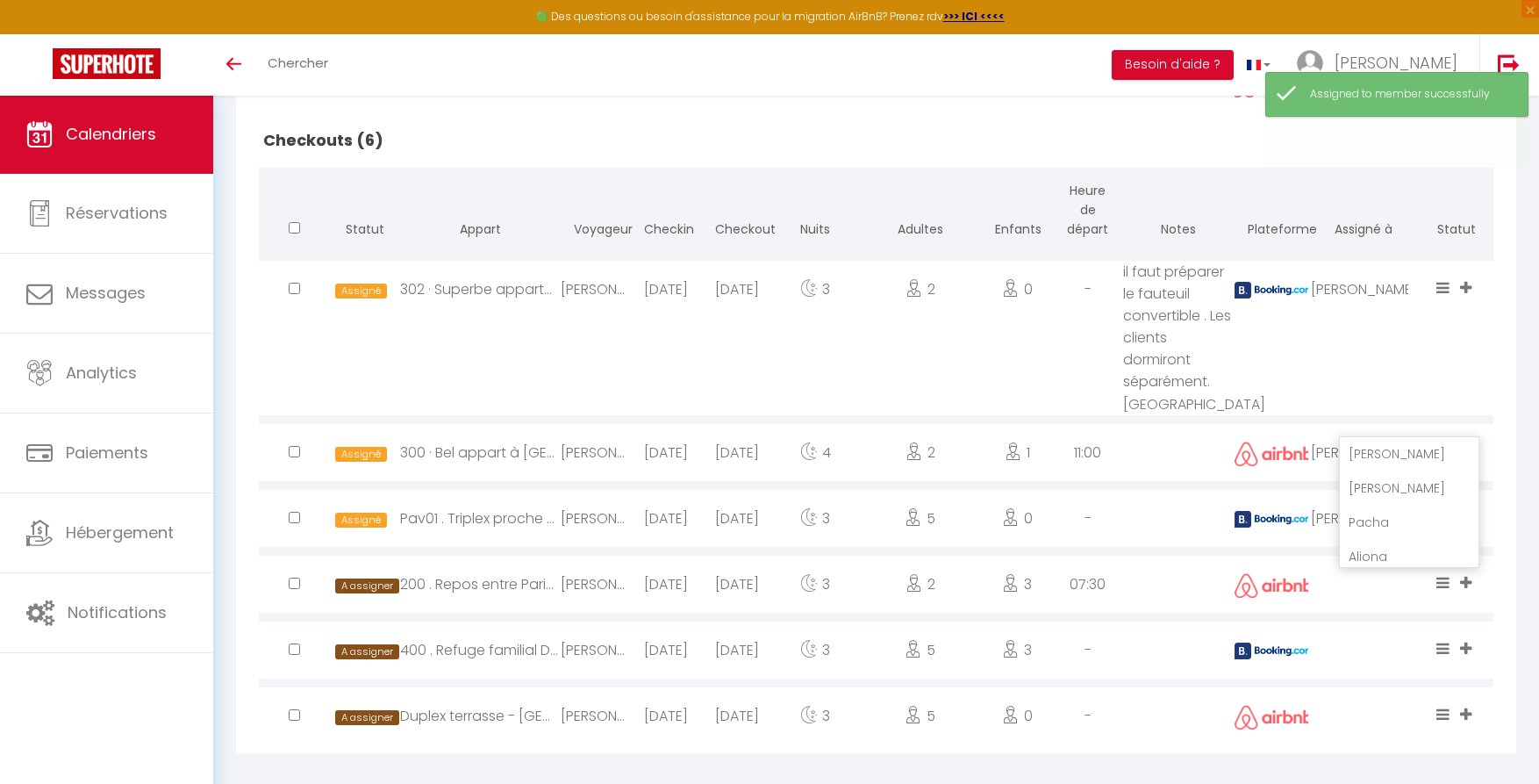
click at [1365, 490] on li "[PERSON_NAME]" at bounding box center [1409, 488] width 139 height 33
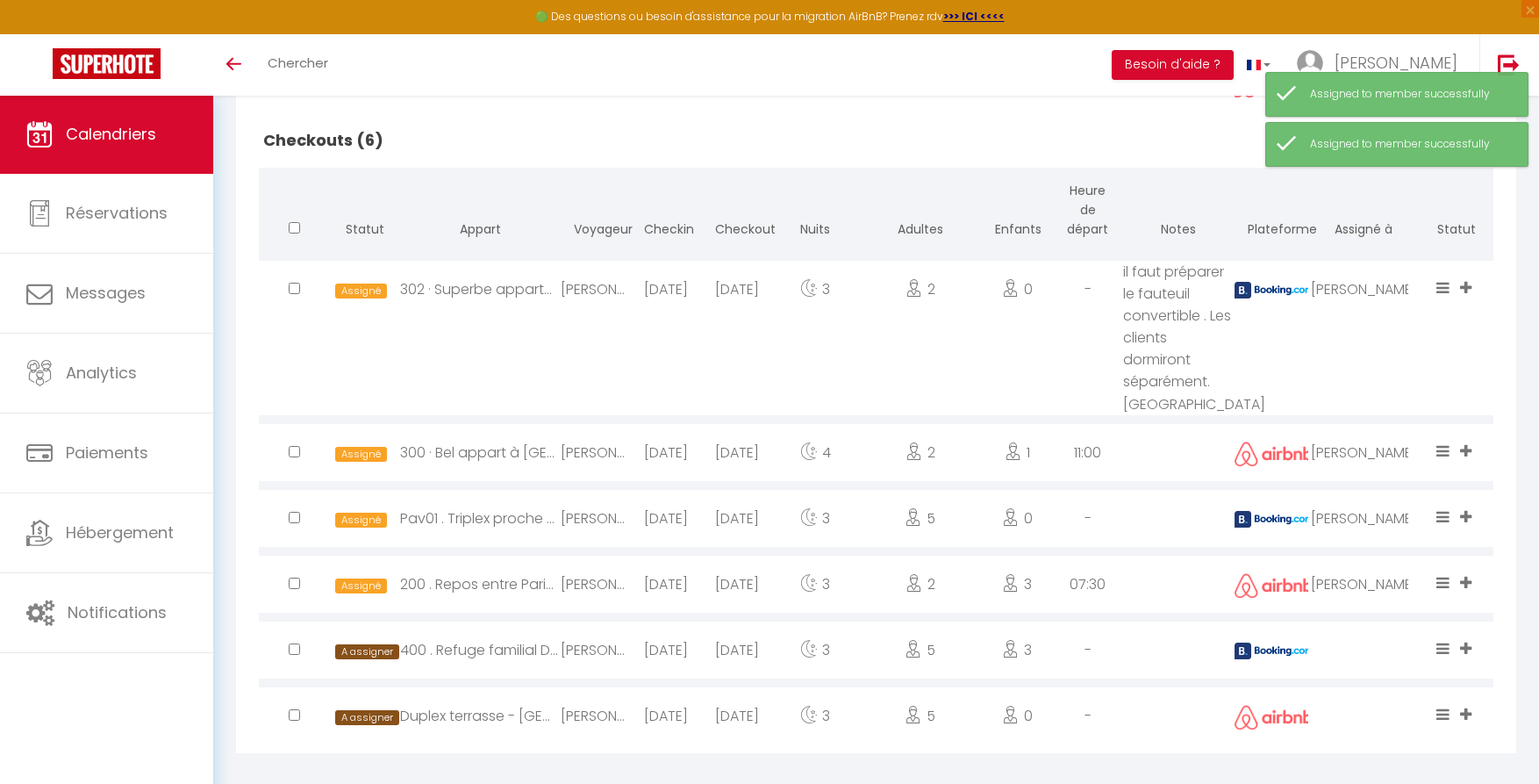
click at [1468, 653] on icon at bounding box center [1466, 648] width 11 height 15
drag, startPoint x: 1375, startPoint y: 556, endPoint x: 1385, endPoint y: 559, distance: 10.4
click at [1375, 556] on li "[PERSON_NAME]" at bounding box center [1409, 554] width 139 height 33
click at [1460, 716] on icon at bounding box center [1466, 714] width 11 height 15
click at [1363, 620] on li "[PERSON_NAME]" at bounding box center [1409, 620] width 139 height 33
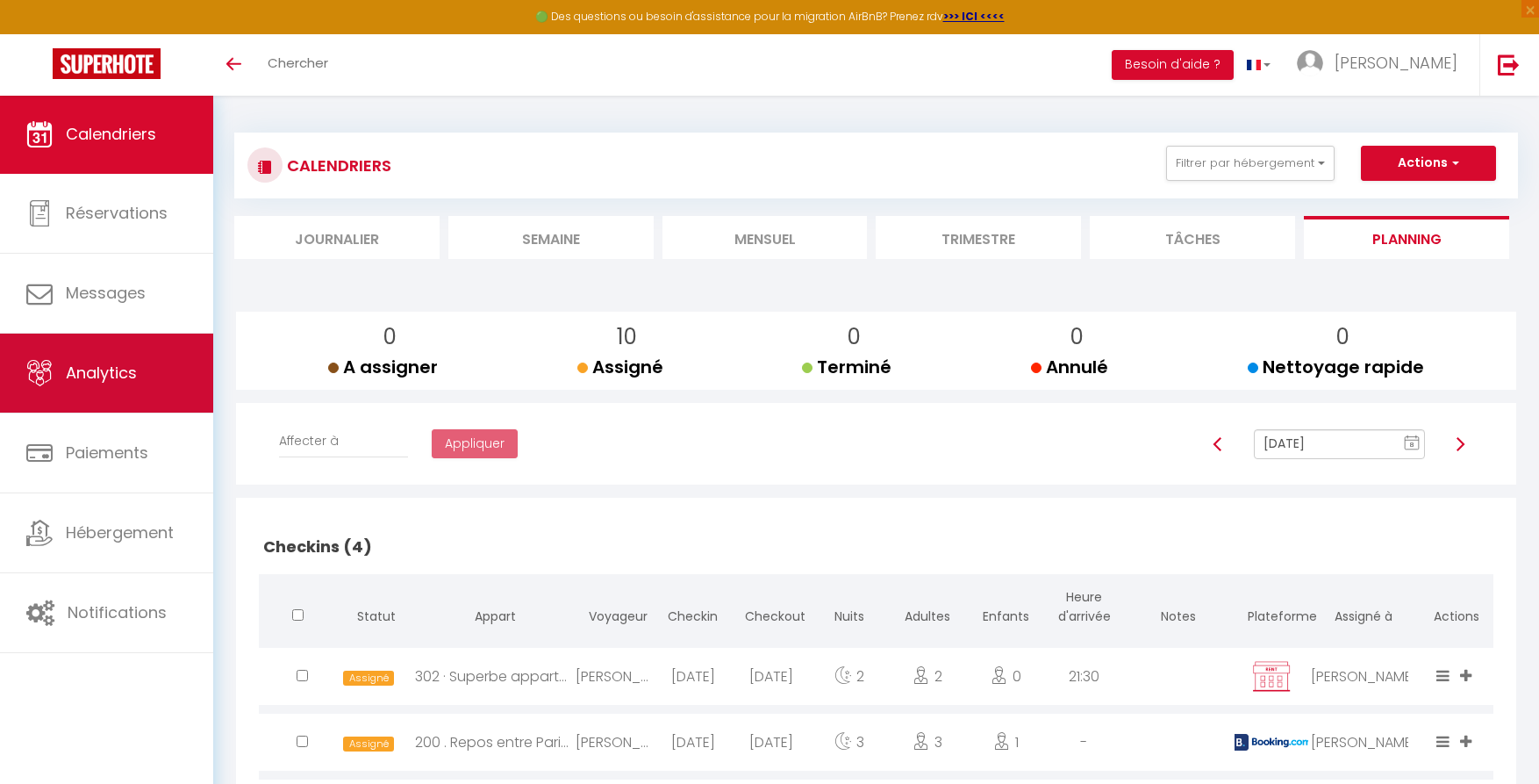
scroll to position [0, 0]
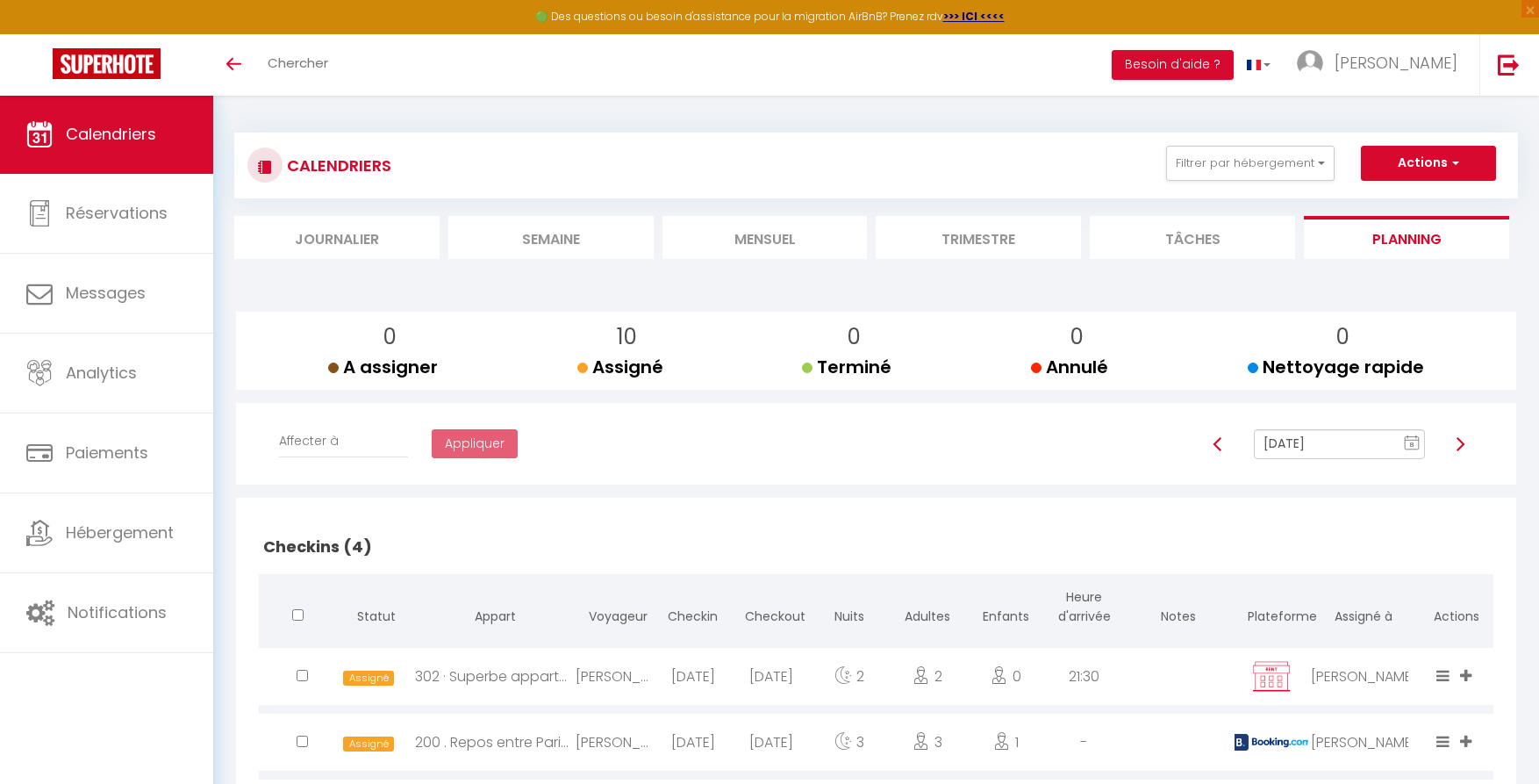
click at [1460, 441] on img at bounding box center [1459, 443] width 14 height 14
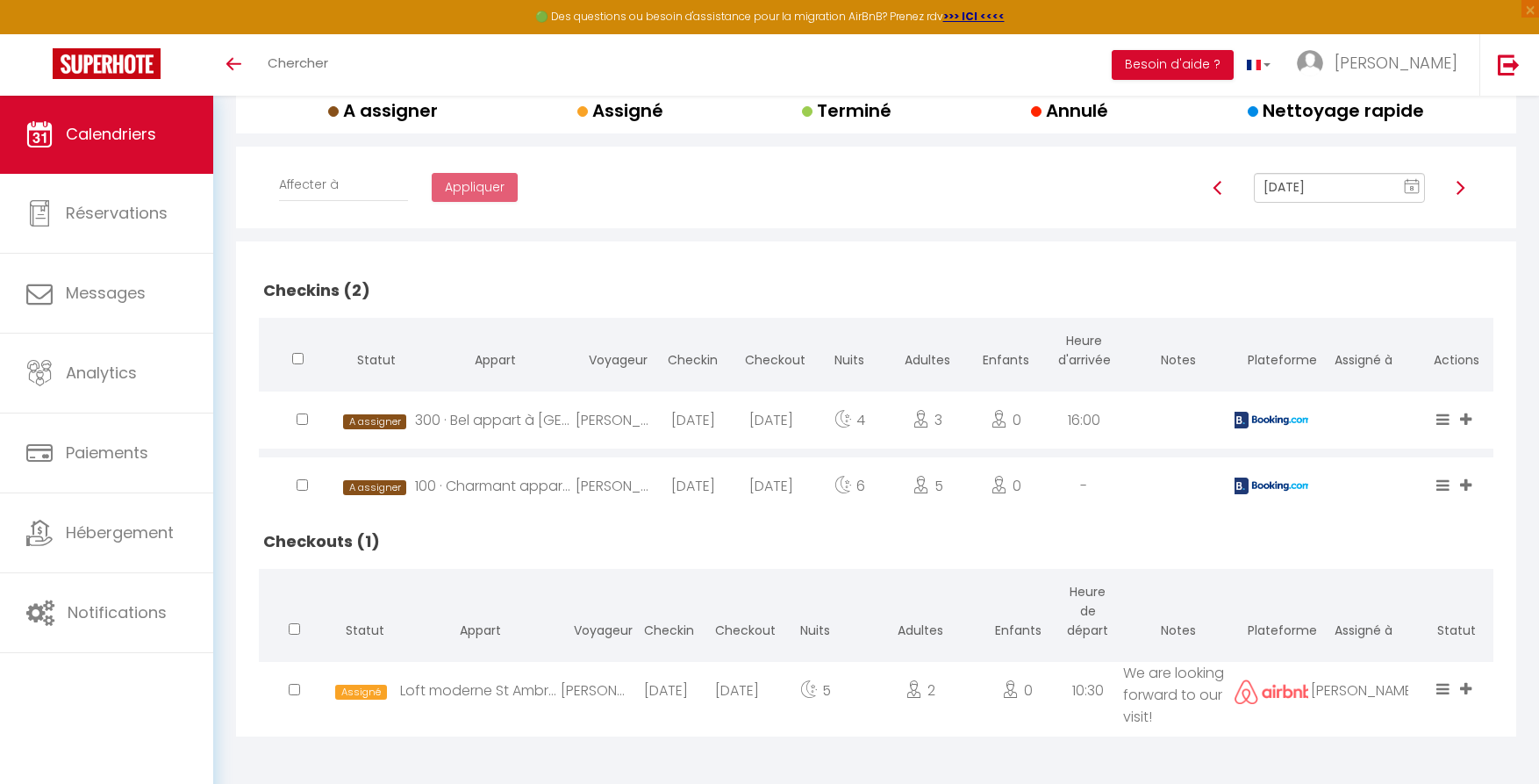
scroll to position [257, 0]
click at [1466, 411] on icon at bounding box center [1466, 418] width 11 height 15
click at [1377, 346] on li "[PERSON_NAME]" at bounding box center [1409, 354] width 139 height 33
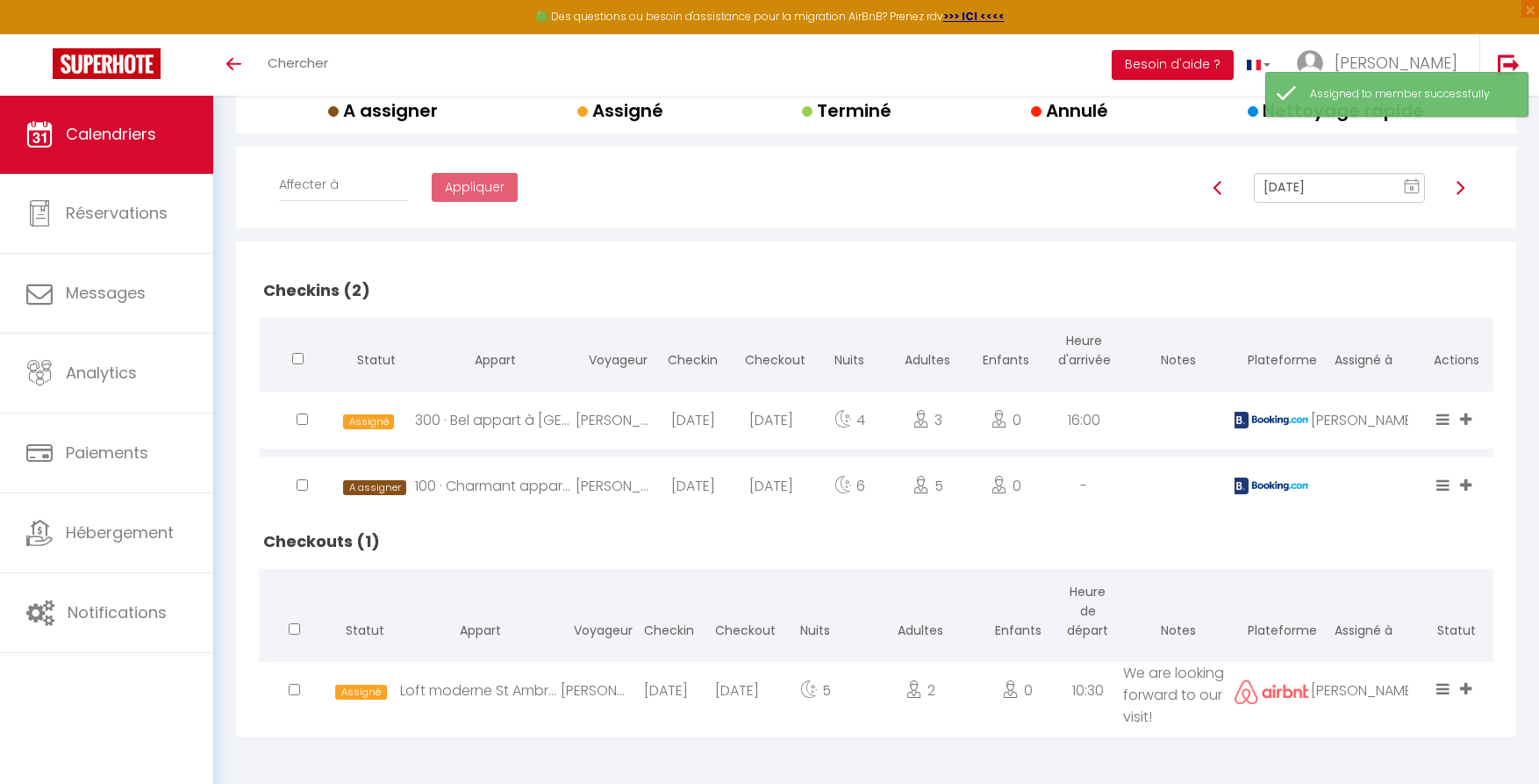
click at [1471, 481] on icon at bounding box center [1466, 484] width 11 height 15
click at [1374, 418] on li "[PERSON_NAME]" at bounding box center [1409, 417] width 139 height 33
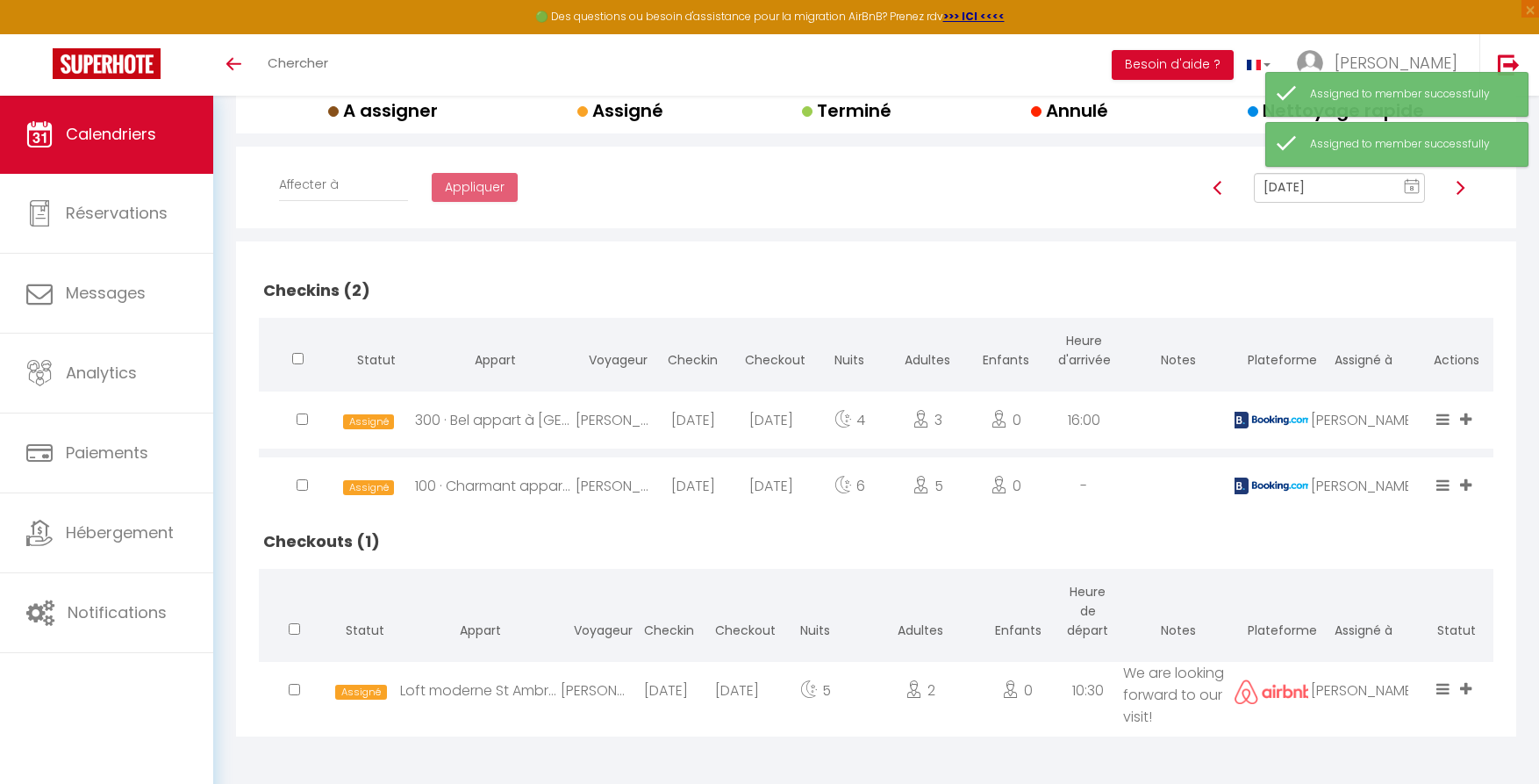
click at [1466, 694] on icon at bounding box center [1466, 688] width 11 height 15
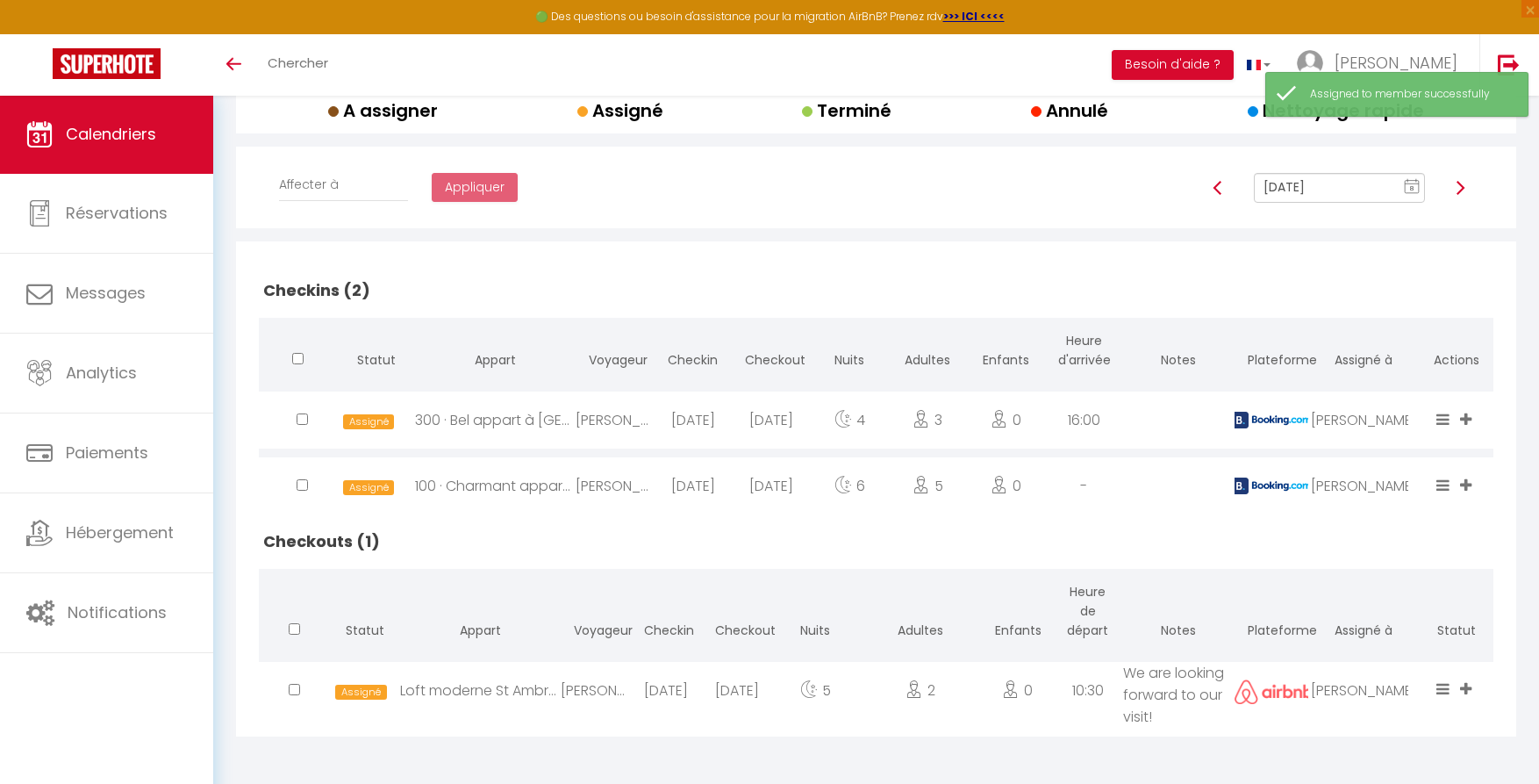
click at [1456, 185] on img at bounding box center [1459, 187] width 14 height 14
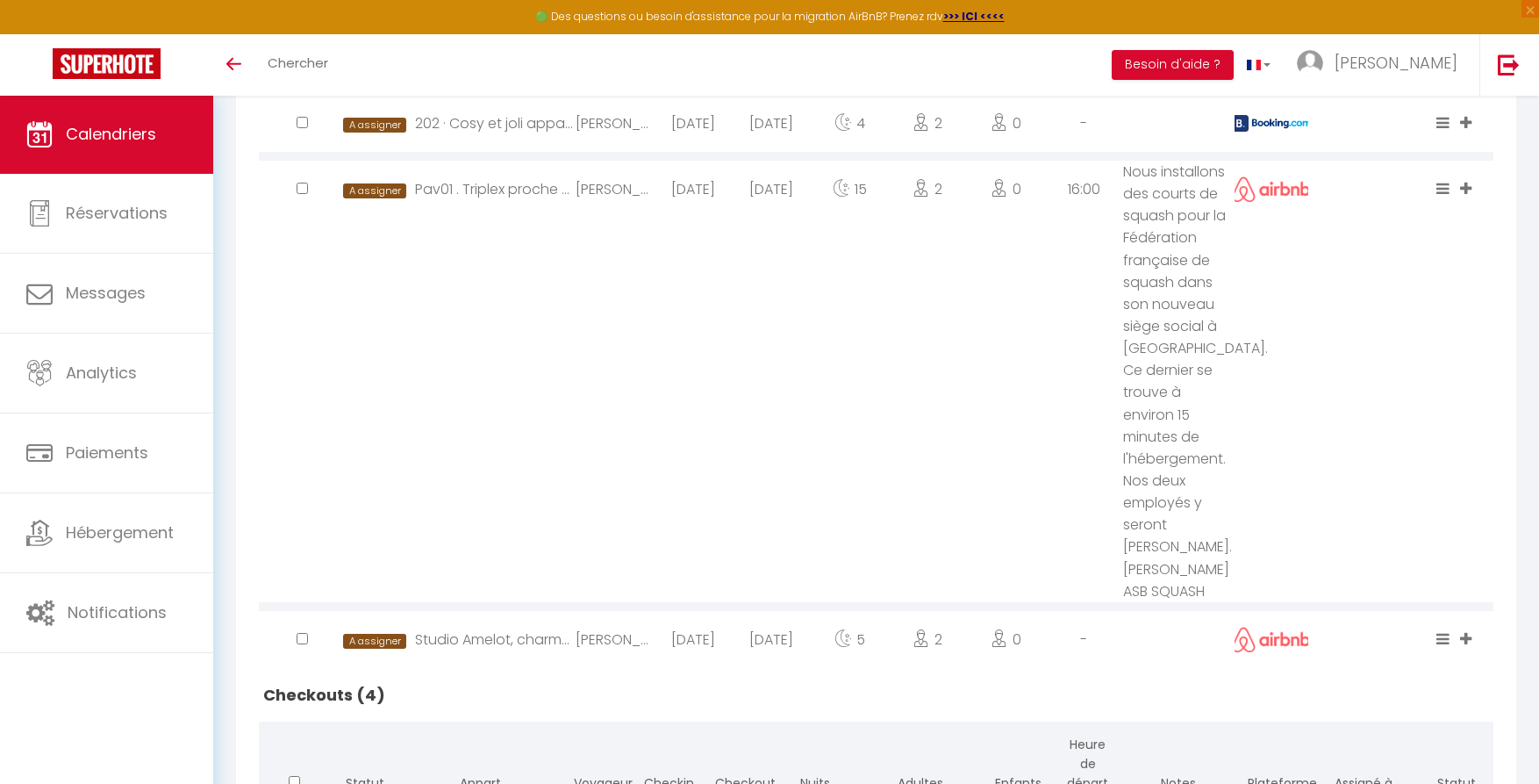
scroll to position [514, 0]
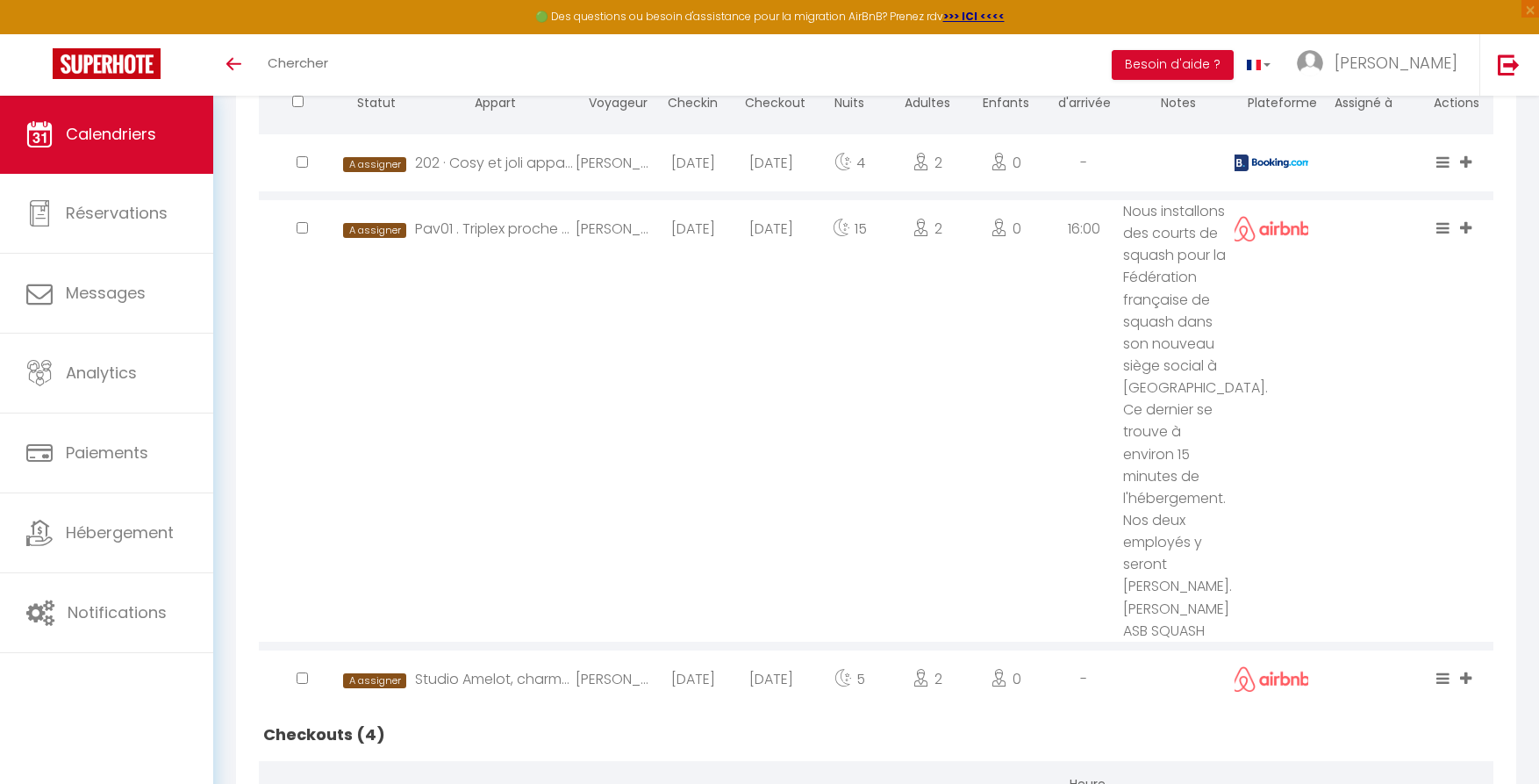
click at [1468, 155] on icon at bounding box center [1466, 162] width 11 height 15
click at [1367, 110] on li "[PERSON_NAME]" at bounding box center [1409, 113] width 139 height 33
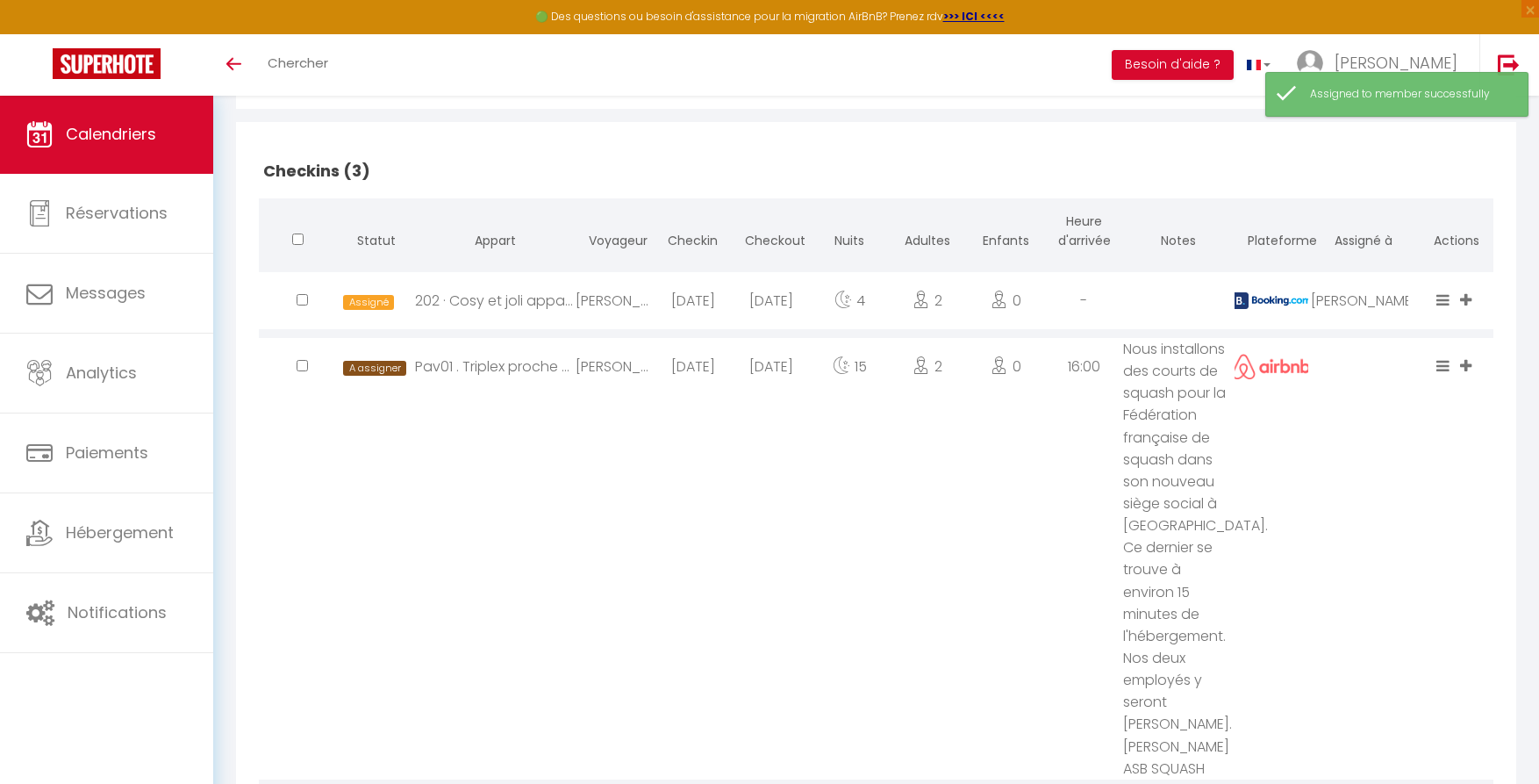
scroll to position [375, 0]
click at [1470, 362] on icon at bounding box center [1466, 366] width 11 height 15
click at [1364, 300] on li "[PERSON_NAME]" at bounding box center [1409, 298] width 139 height 33
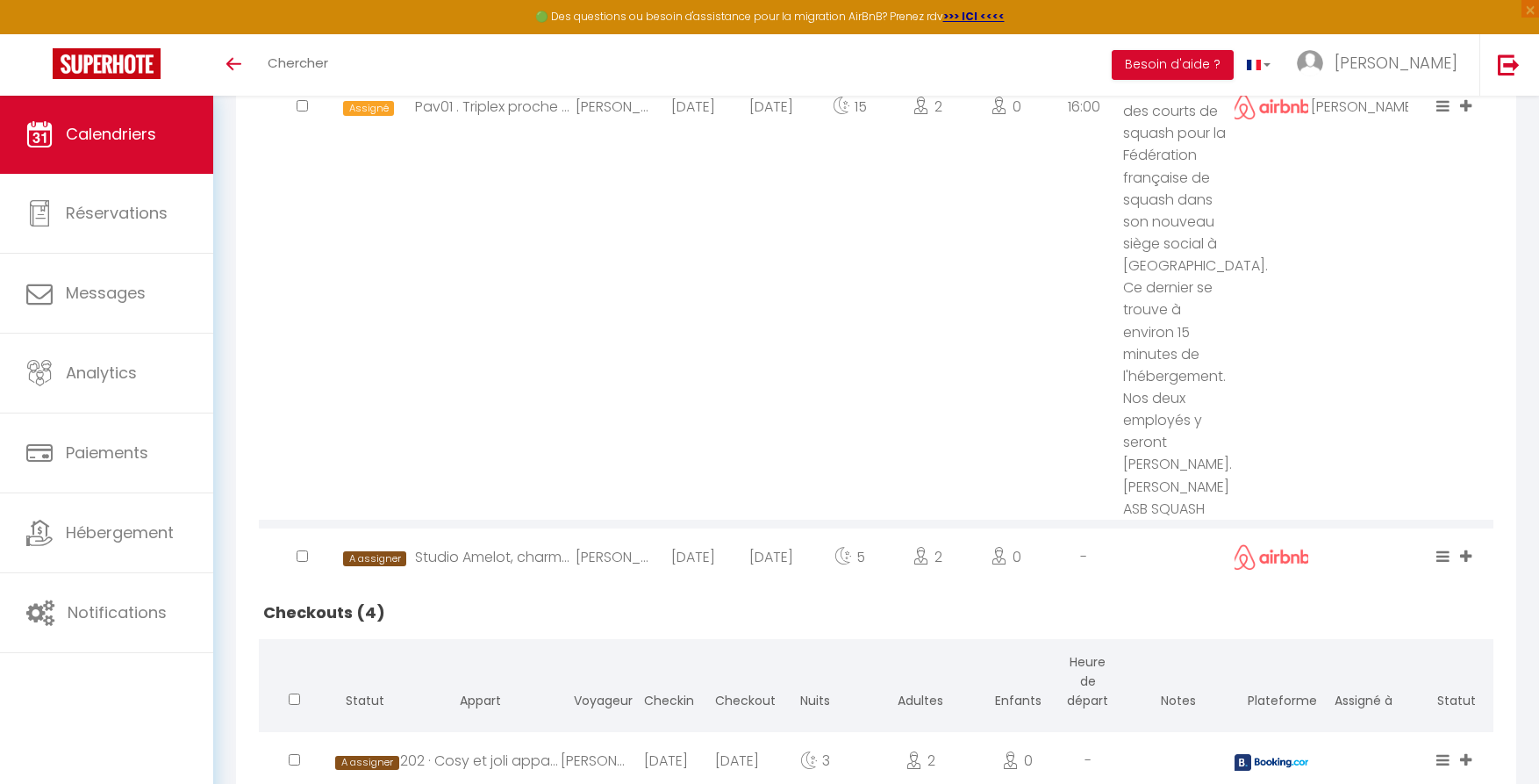
scroll to position [636, 0]
click at [1469, 547] on icon at bounding box center [1466, 555] width 11 height 15
click at [1367, 479] on li "[PERSON_NAME]" at bounding box center [1409, 495] width 139 height 33
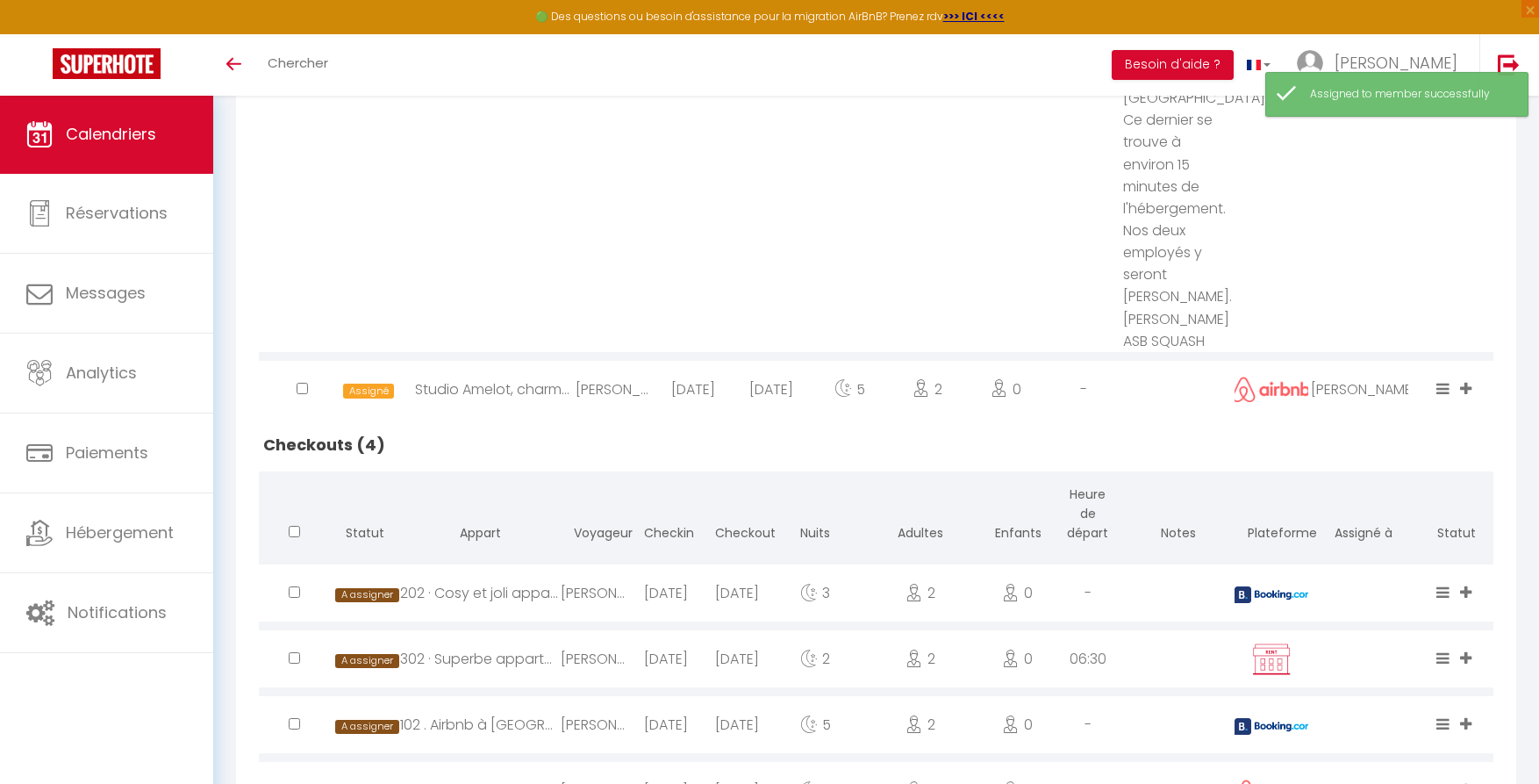
scroll to position [824, 0]
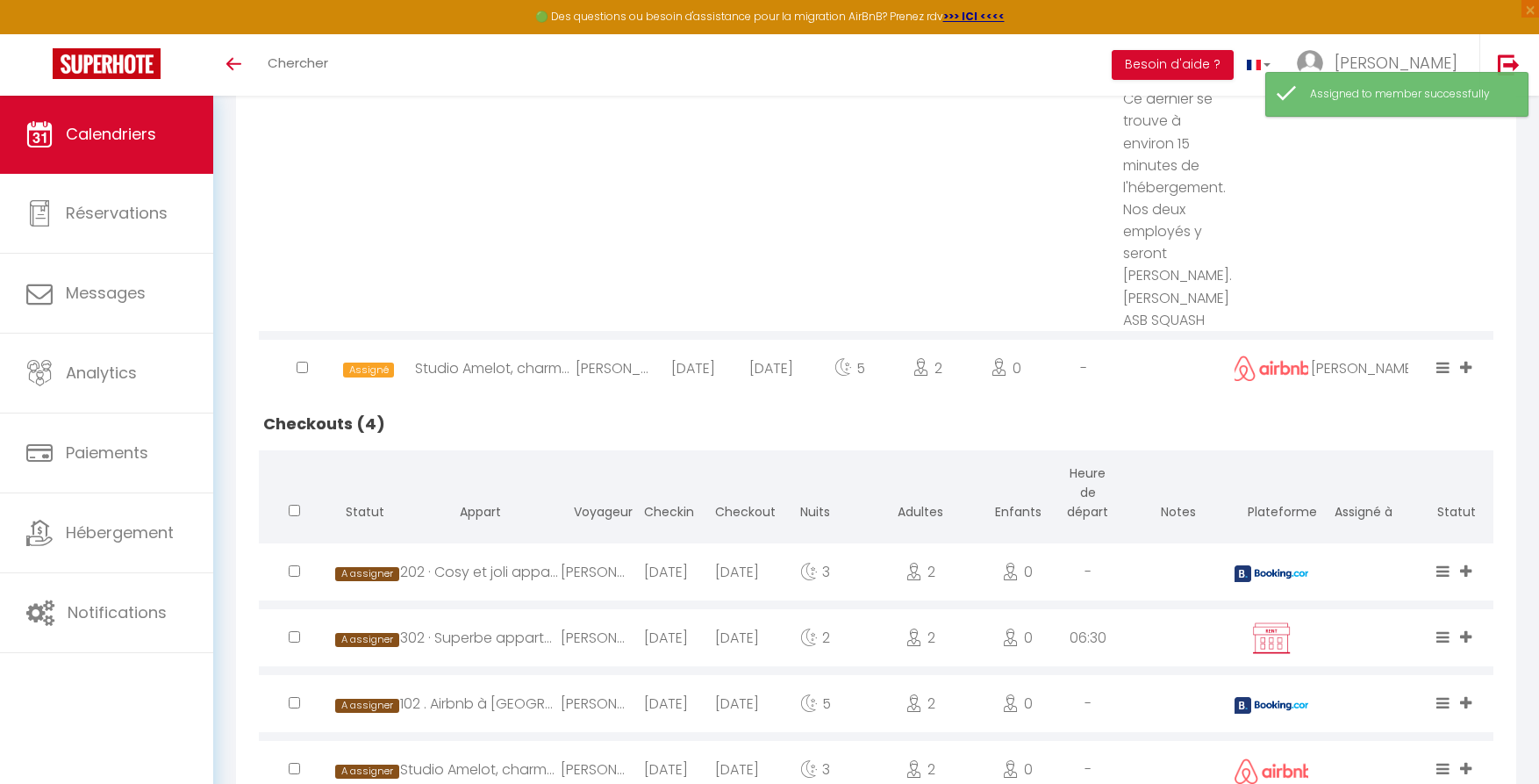
click at [1464, 564] on icon at bounding box center [1466, 571] width 11 height 15
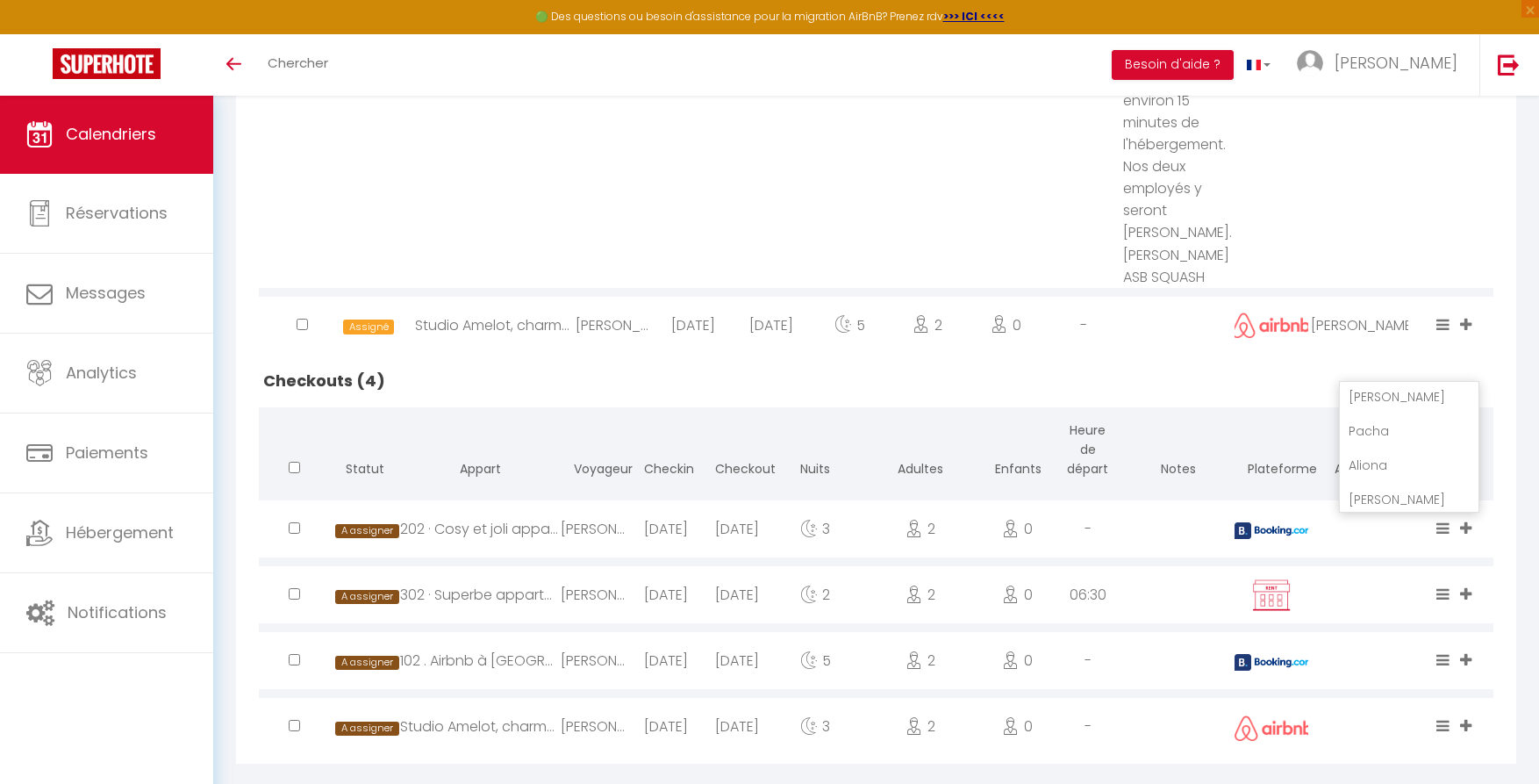
scroll to position [0, 0]
click at [1364, 416] on li "[PERSON_NAME]" at bounding box center [1409, 432] width 139 height 33
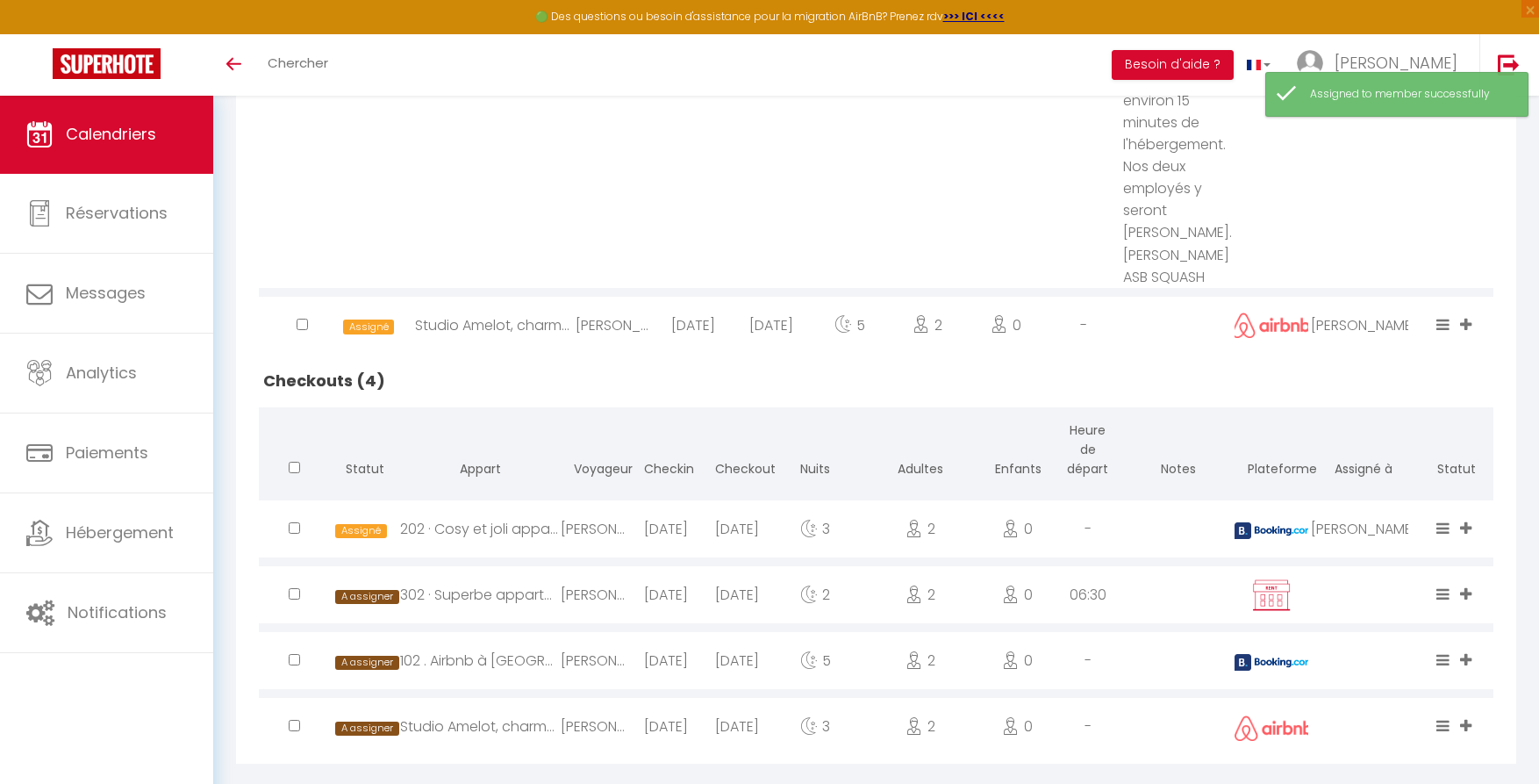
click at [1470, 587] on icon at bounding box center [1466, 594] width 11 height 15
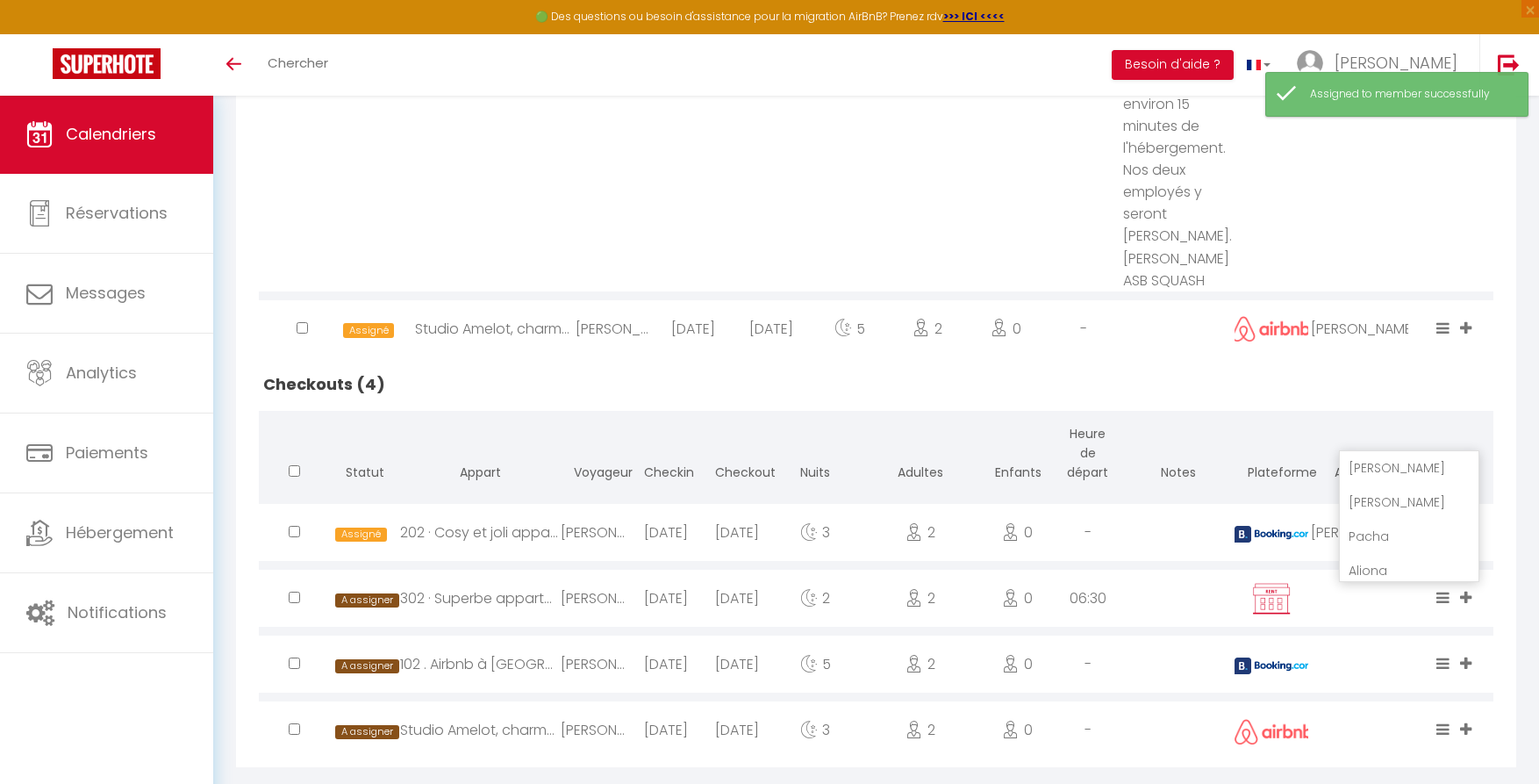
click at [1364, 485] on li "[PERSON_NAME]" at bounding box center [1409, 502] width 139 height 33
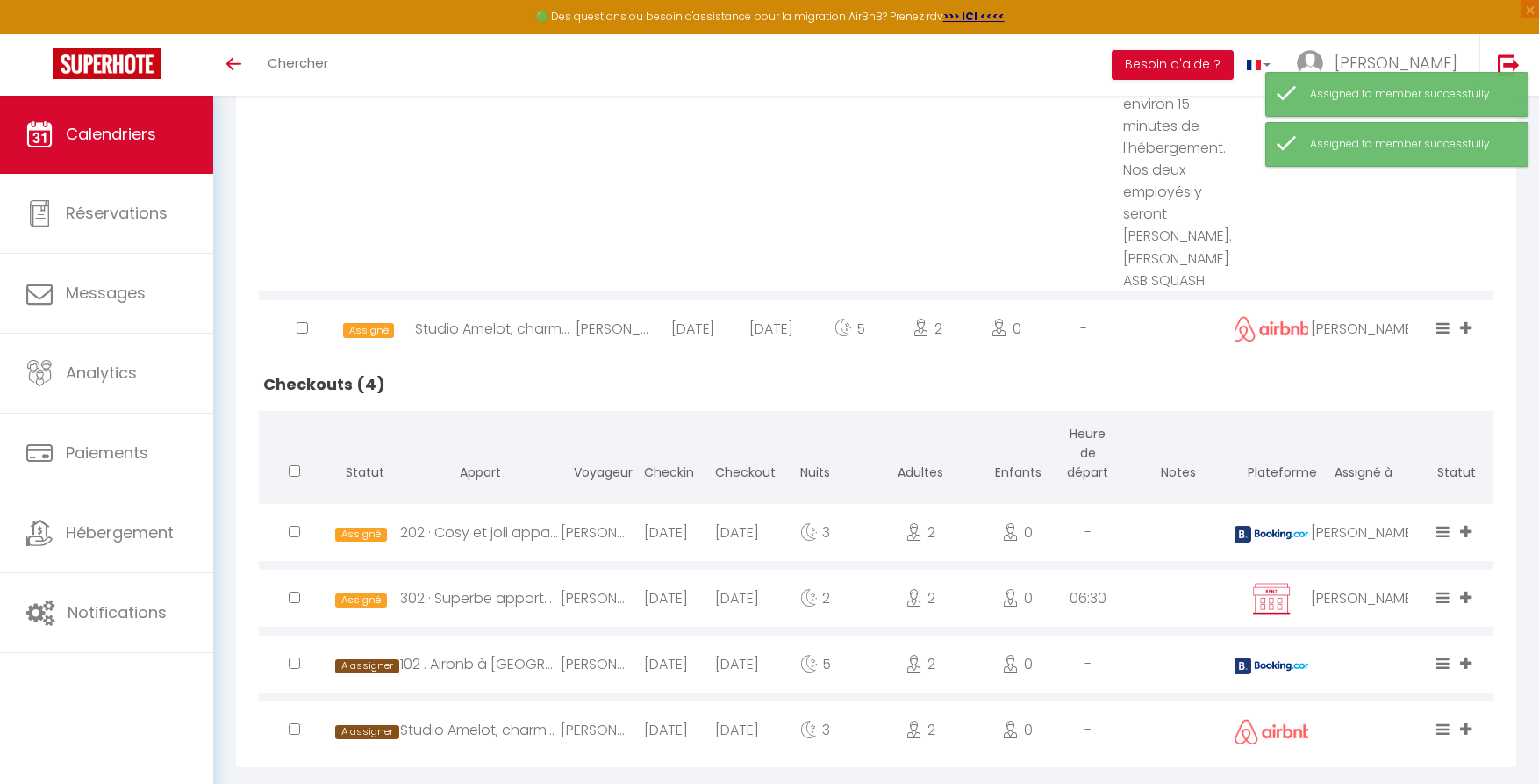
click at [1468, 655] on icon at bounding box center [1466, 662] width 11 height 15
click at [1371, 551] on li "[PERSON_NAME]" at bounding box center [1409, 567] width 139 height 33
click at [1470, 721] on icon at bounding box center [1466, 728] width 11 height 15
click at [1375, 617] on li "[PERSON_NAME]" at bounding box center [1409, 633] width 139 height 33
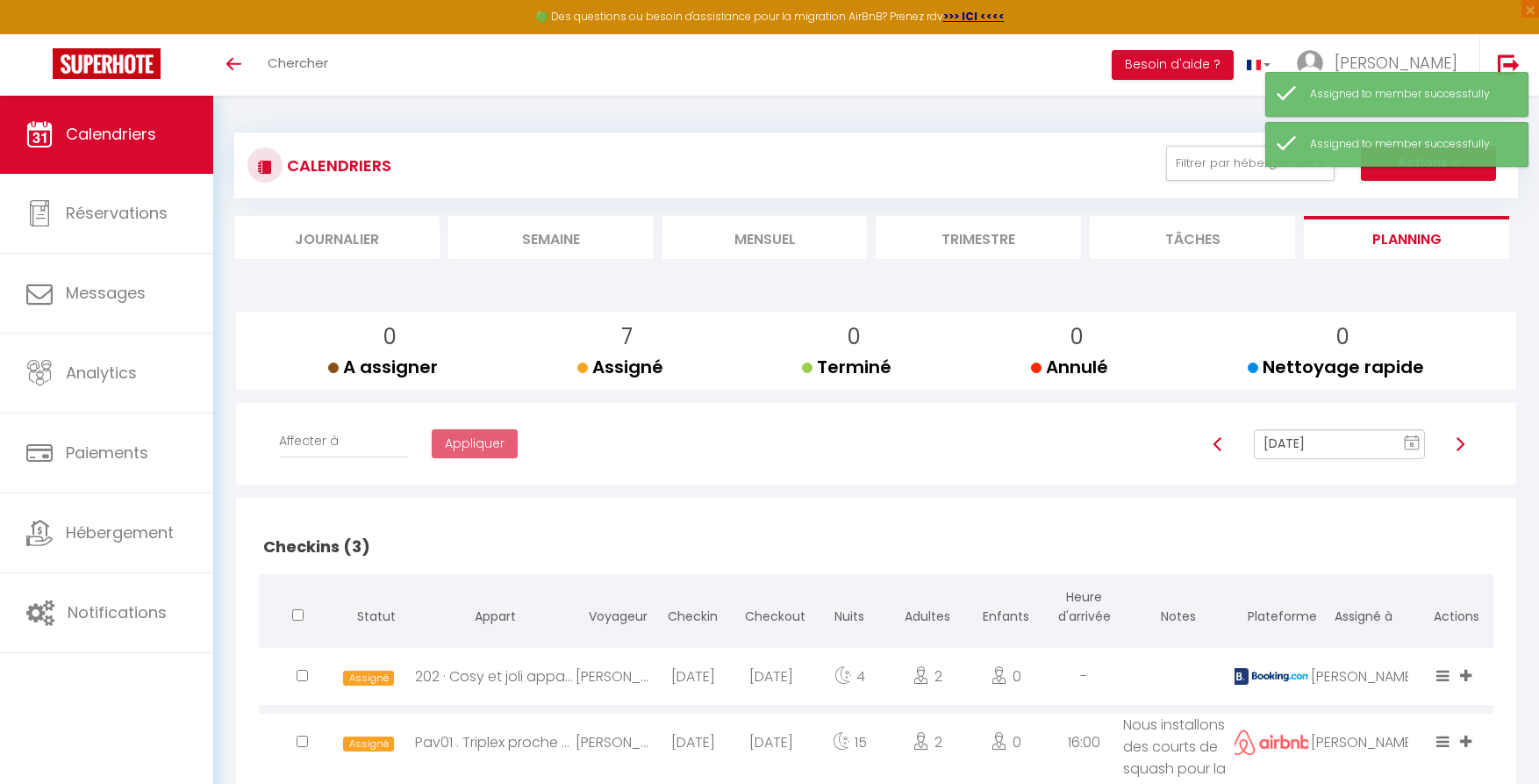
scroll to position [0, 0]
drag, startPoint x: 1460, startPoint y: 442, endPoint x: 1494, endPoint y: 455, distance: 36.4
click at [1460, 442] on img at bounding box center [1459, 443] width 14 height 14
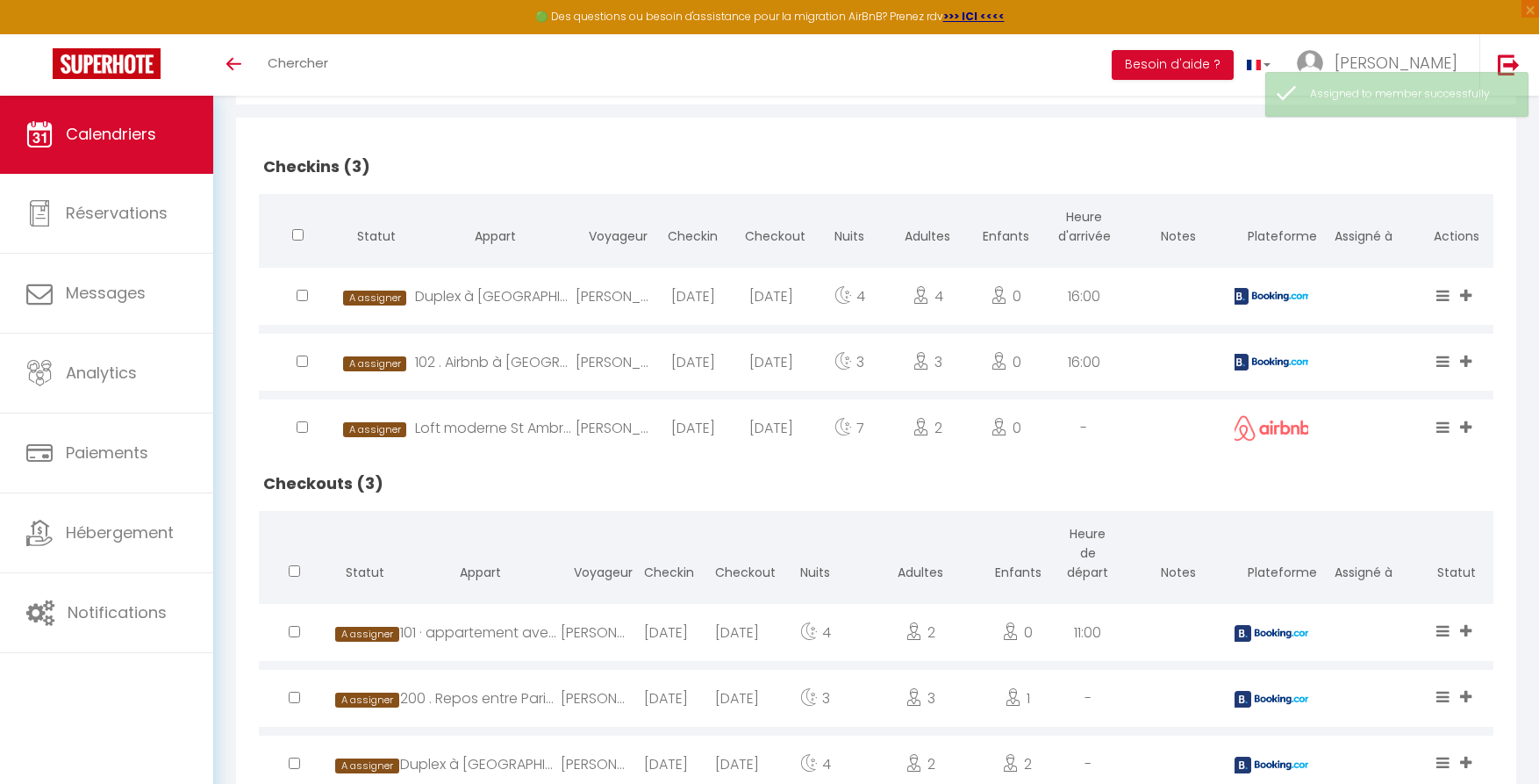
scroll to position [395, 0]
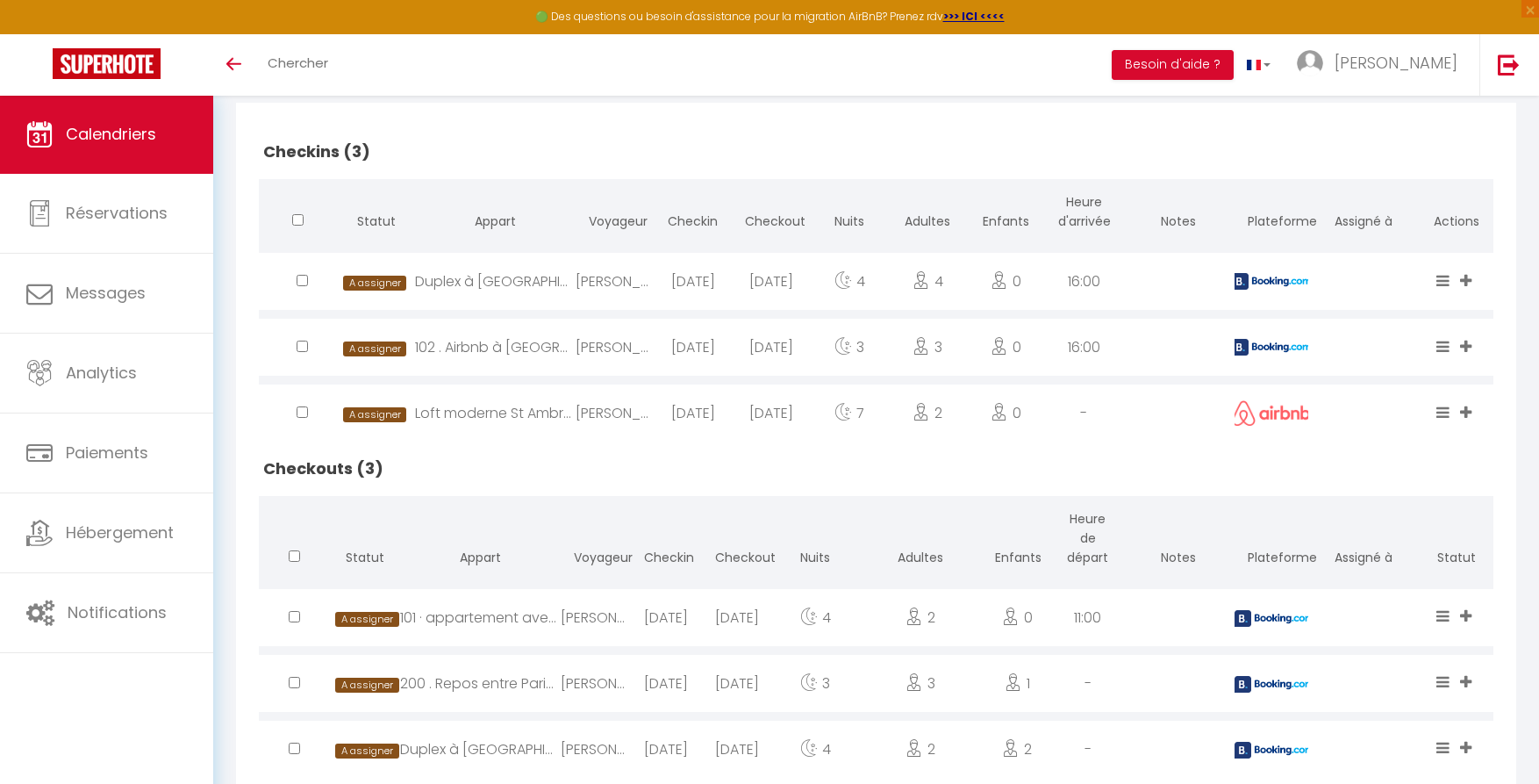
click at [1467, 278] on icon at bounding box center [1466, 281] width 11 height 15
drag, startPoint x: 1375, startPoint y: 207, endPoint x: 1383, endPoint y: 214, distance: 10.6
click at [1375, 207] on li "[PERSON_NAME]" at bounding box center [1409, 212] width 139 height 33
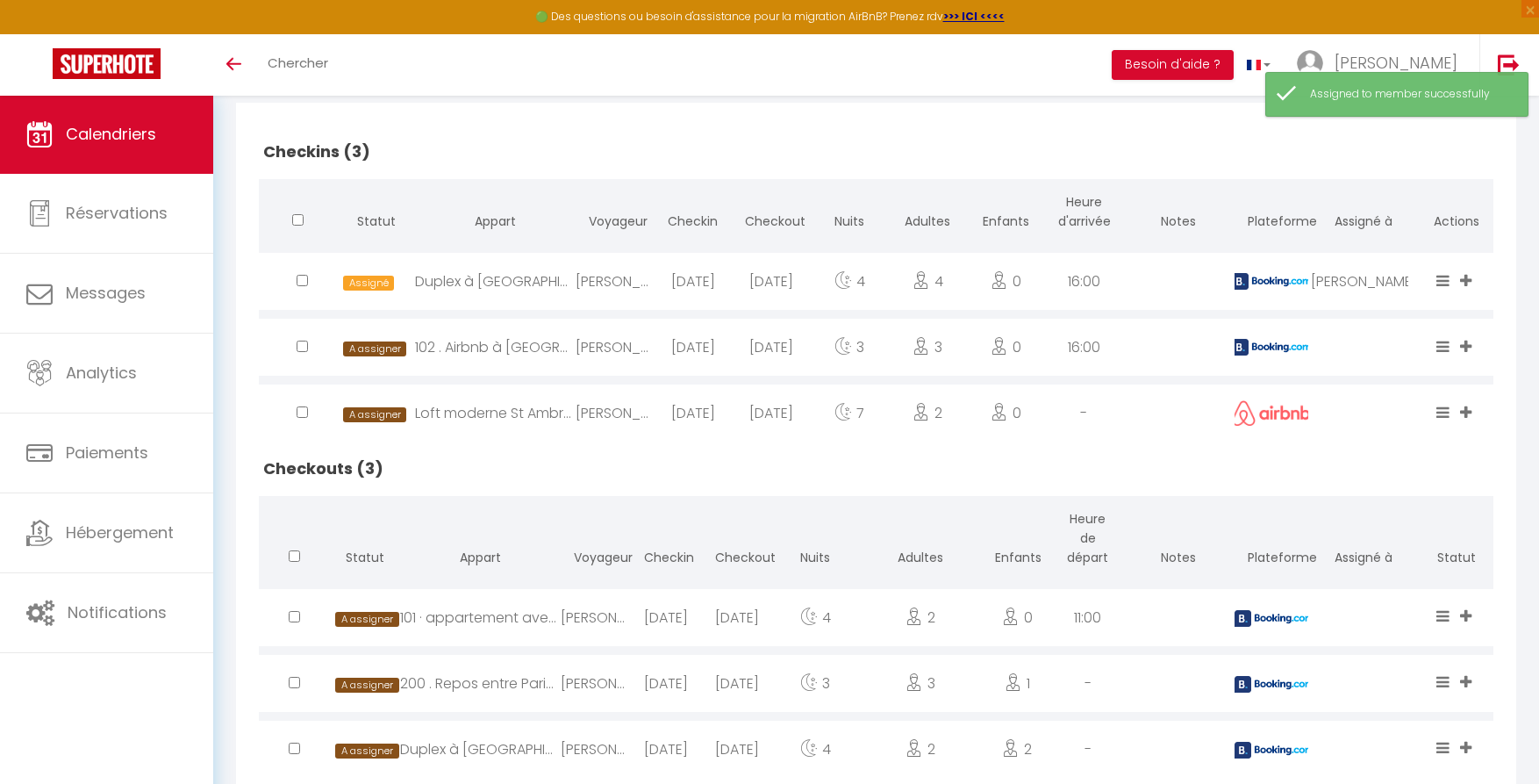
click at [1466, 348] on icon at bounding box center [1466, 346] width 11 height 15
click at [1385, 271] on li "[PERSON_NAME]" at bounding box center [1409, 278] width 139 height 33
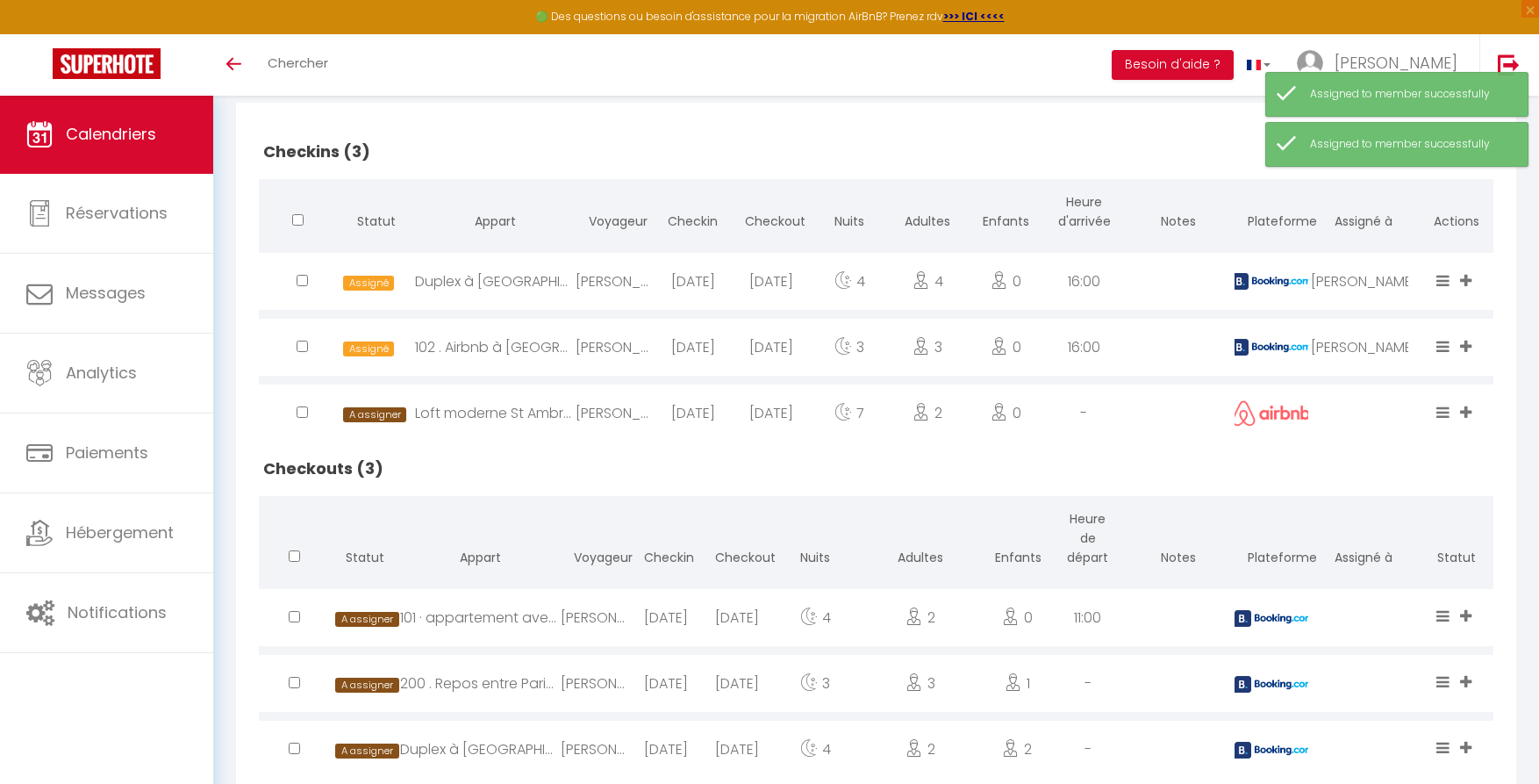
click at [1470, 414] on icon at bounding box center [1466, 412] width 11 height 15
click at [1372, 354] on li "[PERSON_NAME]" at bounding box center [1409, 353] width 139 height 33
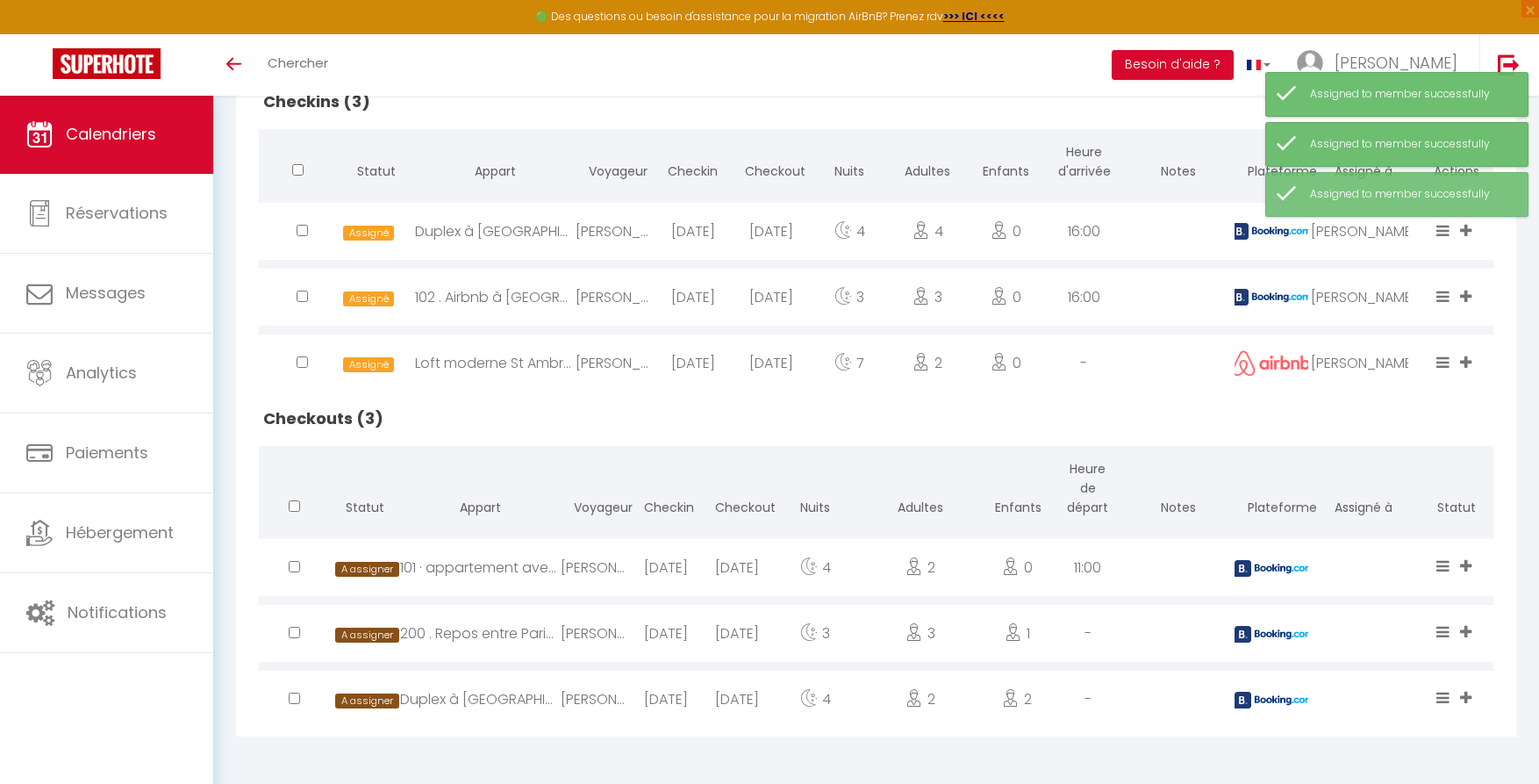
scroll to position [446, 0]
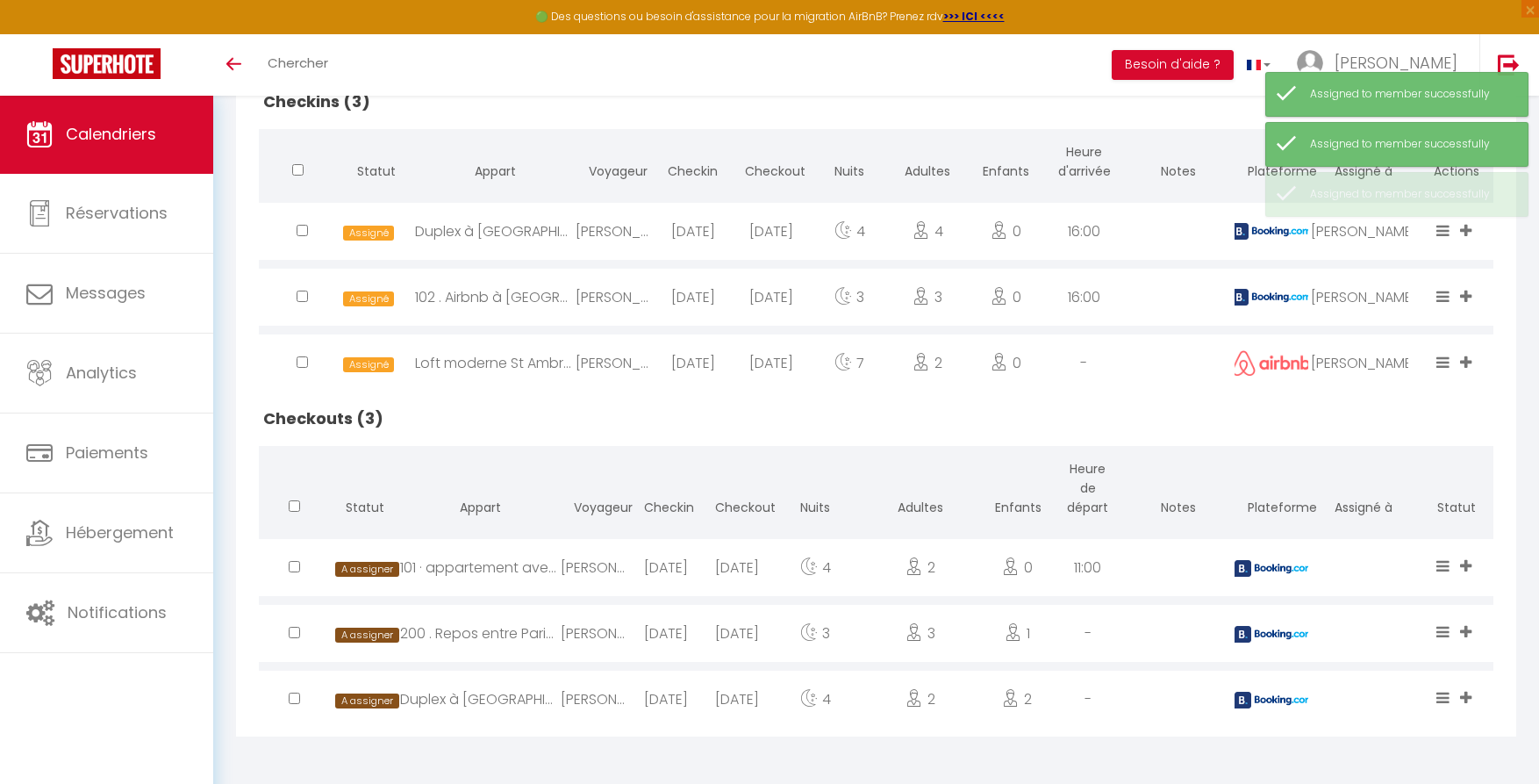
click at [1471, 559] on icon at bounding box center [1466, 566] width 11 height 15
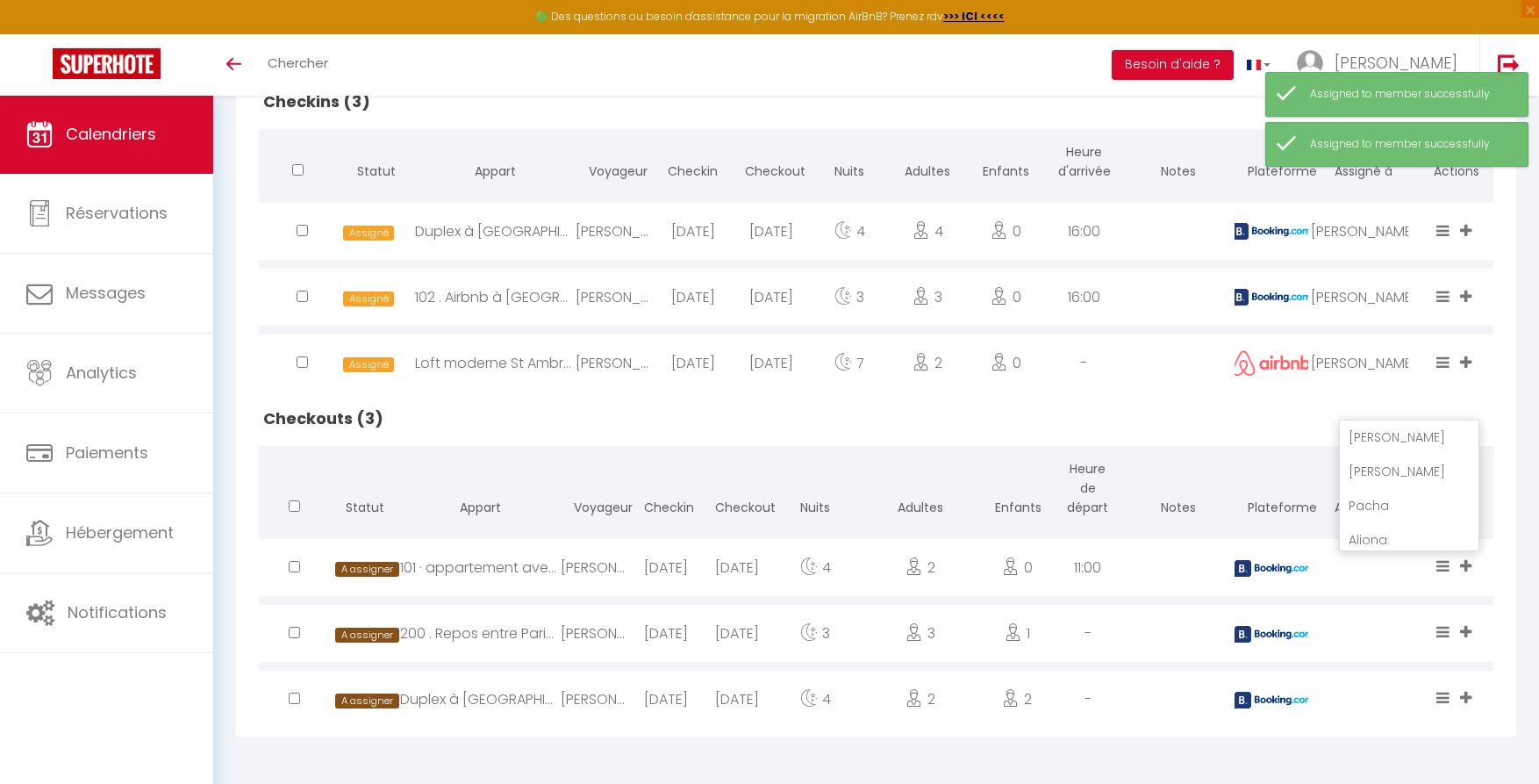
click at [1376, 469] on li "[PERSON_NAME]" at bounding box center [1409, 471] width 139 height 33
click at [1467, 630] on icon at bounding box center [1466, 631] width 11 height 15
click at [1367, 531] on li "[PERSON_NAME]" at bounding box center [1409, 536] width 139 height 33
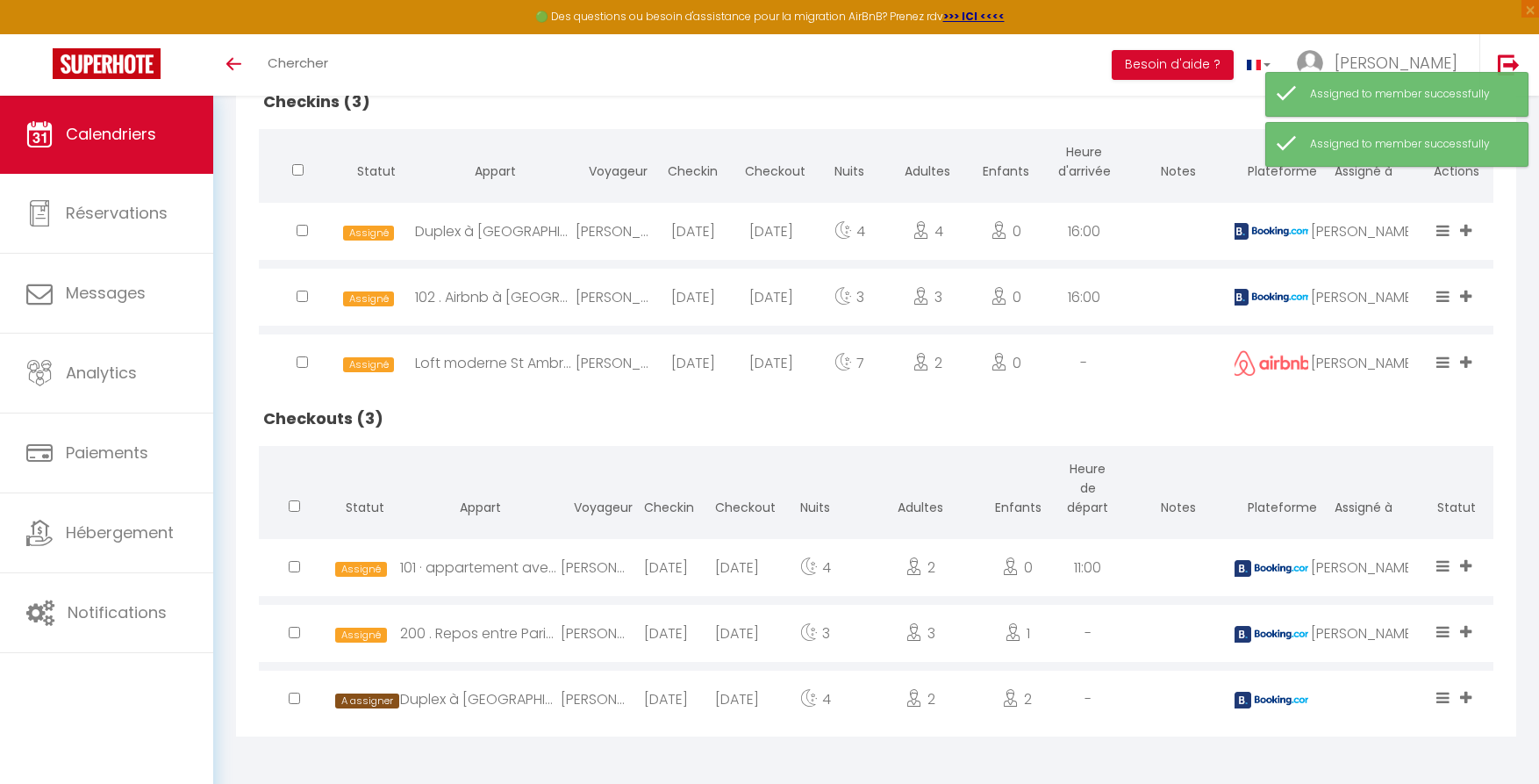
click at [1469, 694] on icon at bounding box center [1466, 697] width 11 height 15
click at [1361, 599] on li "[PERSON_NAME]" at bounding box center [1409, 603] width 139 height 33
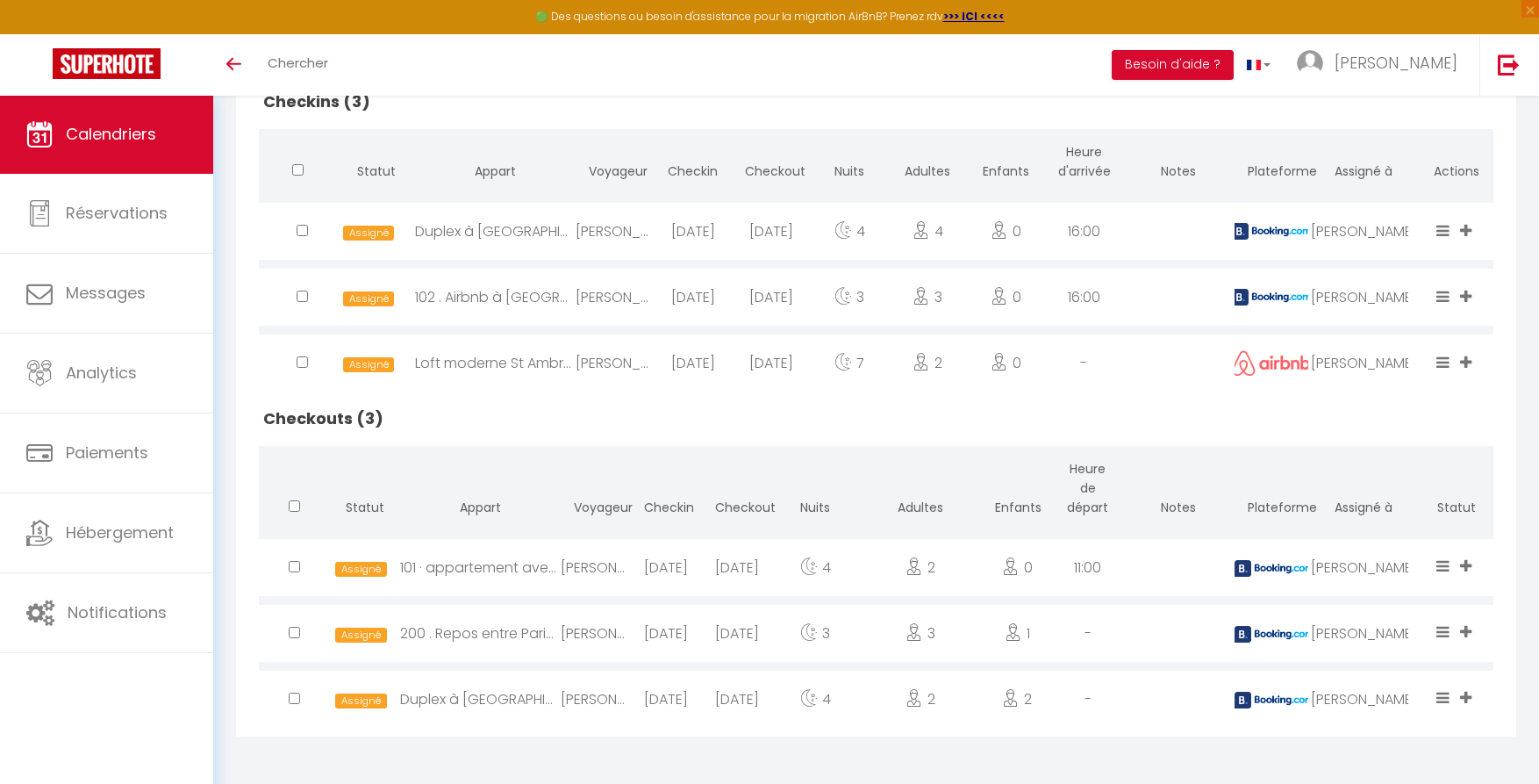
click at [1083, 71] on div "Toggle menubar Chercher BUTTON Besoin d'aide ? Murat Paramètres Équipe" at bounding box center [826, 64] width 1399 height 61
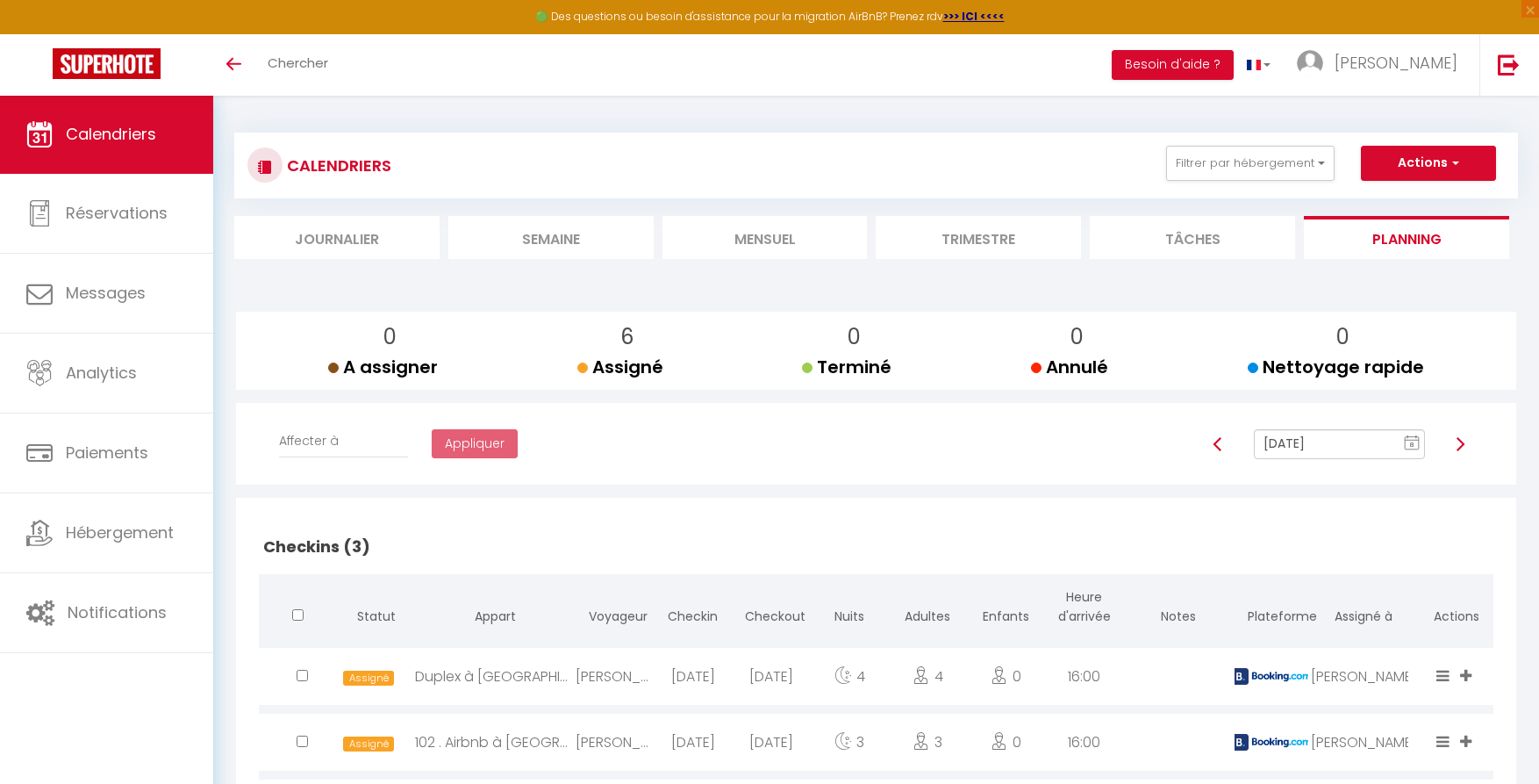
scroll to position [0, 0]
click at [1459, 444] on img at bounding box center [1459, 443] width 14 height 14
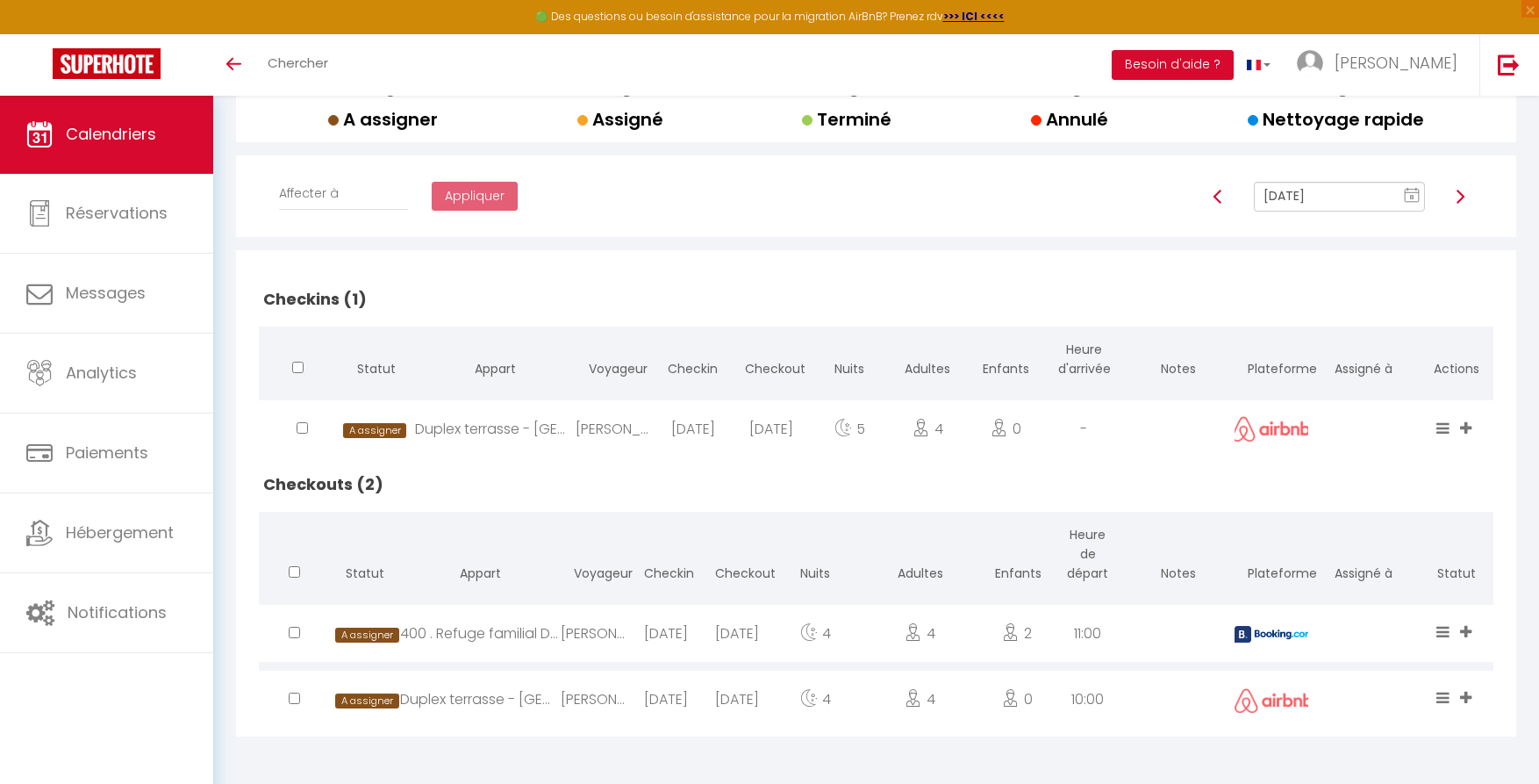
scroll to position [253, 0]
click at [1463, 423] on icon at bounding box center [1466, 428] width 11 height 15
click at [1370, 357] on li "[PERSON_NAME]" at bounding box center [1409, 364] width 139 height 33
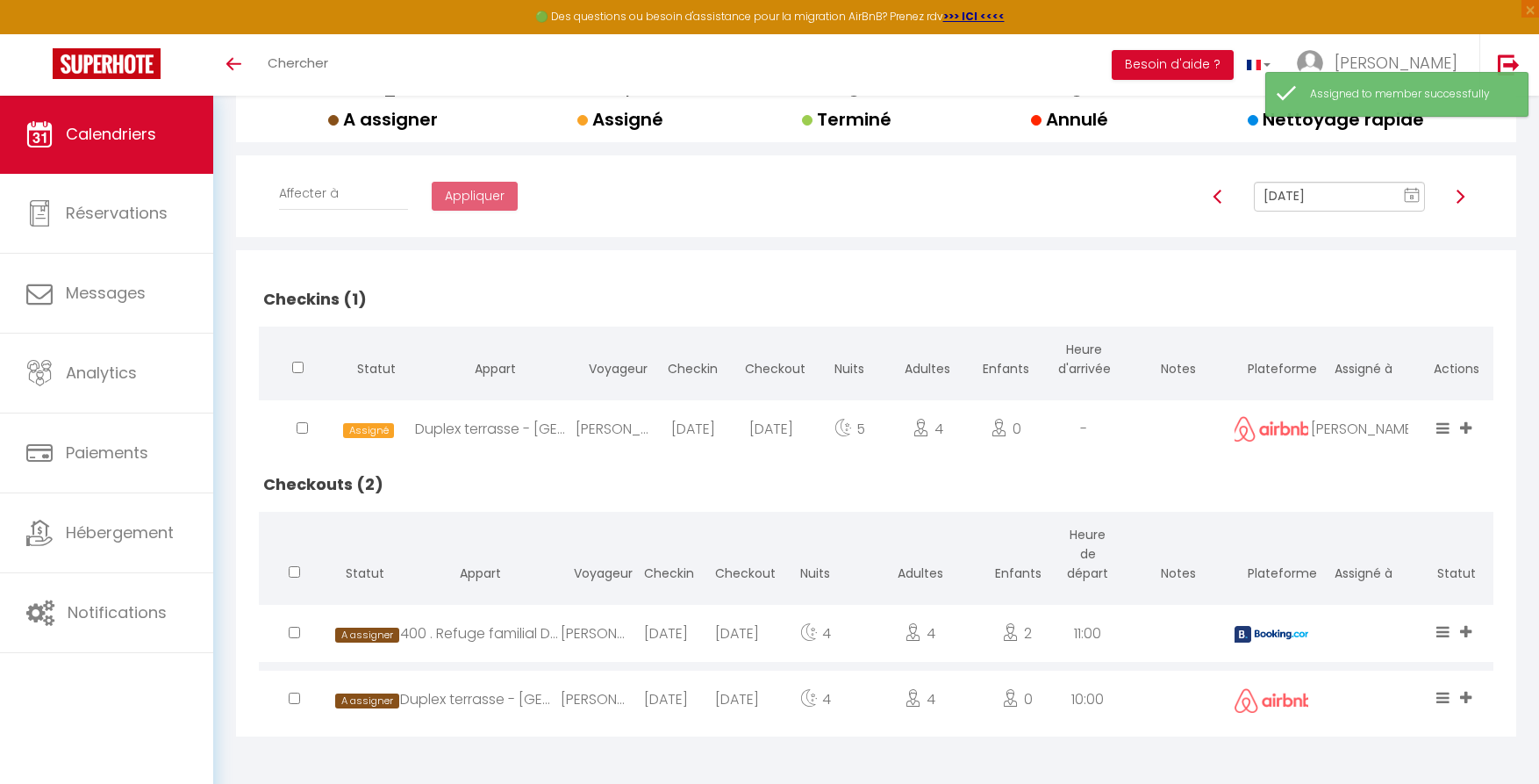
scroll to position [253, 0]
click at [1469, 627] on icon at bounding box center [1466, 631] width 11 height 15
drag, startPoint x: 1369, startPoint y: 531, endPoint x: 1463, endPoint y: 599, distance: 116.0
click at [1369, 531] on li "[PERSON_NAME]" at bounding box center [1409, 536] width 139 height 33
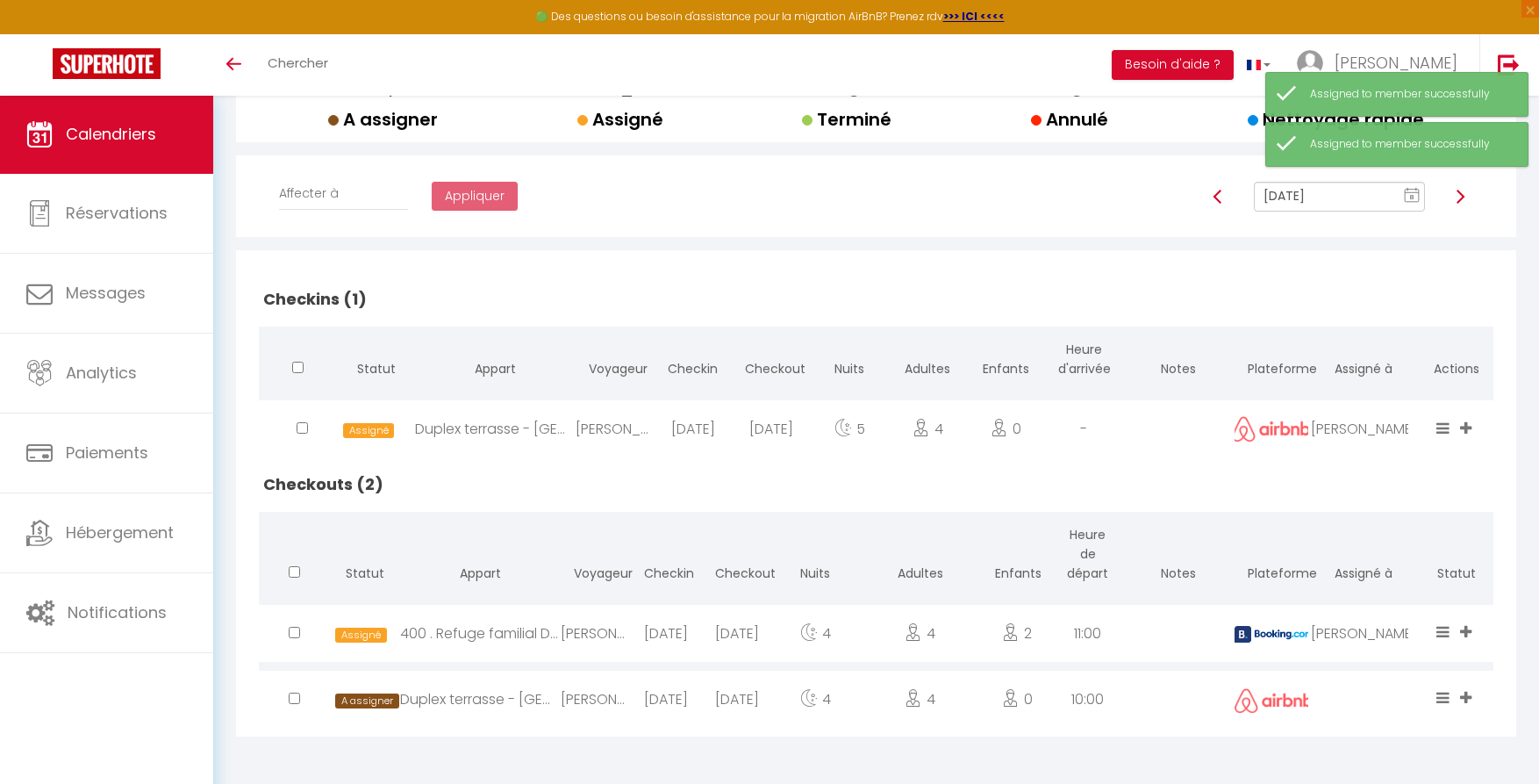
click at [1470, 696] on icon at bounding box center [1466, 697] width 11 height 15
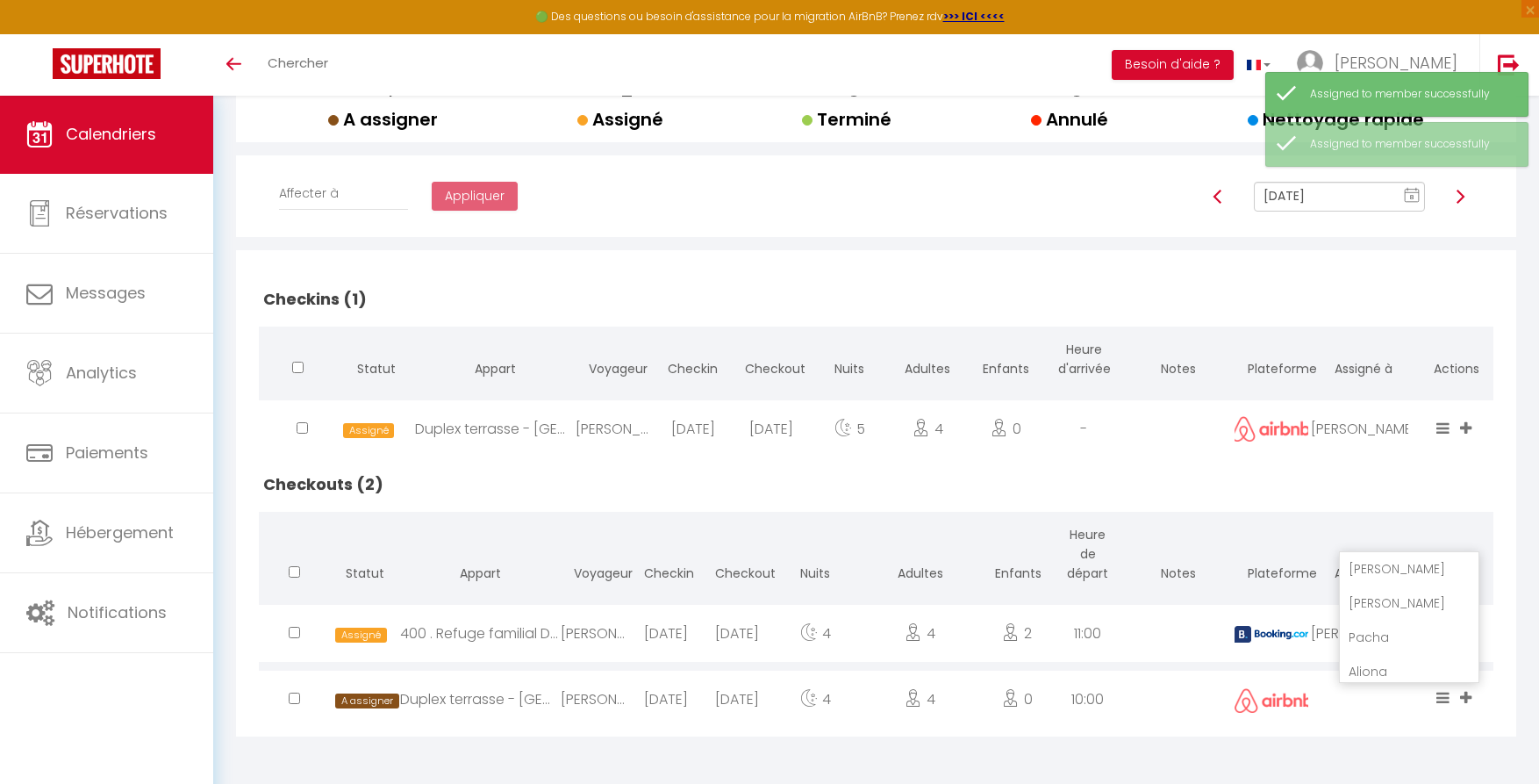
click at [1371, 603] on li "[PERSON_NAME]" at bounding box center [1409, 603] width 139 height 33
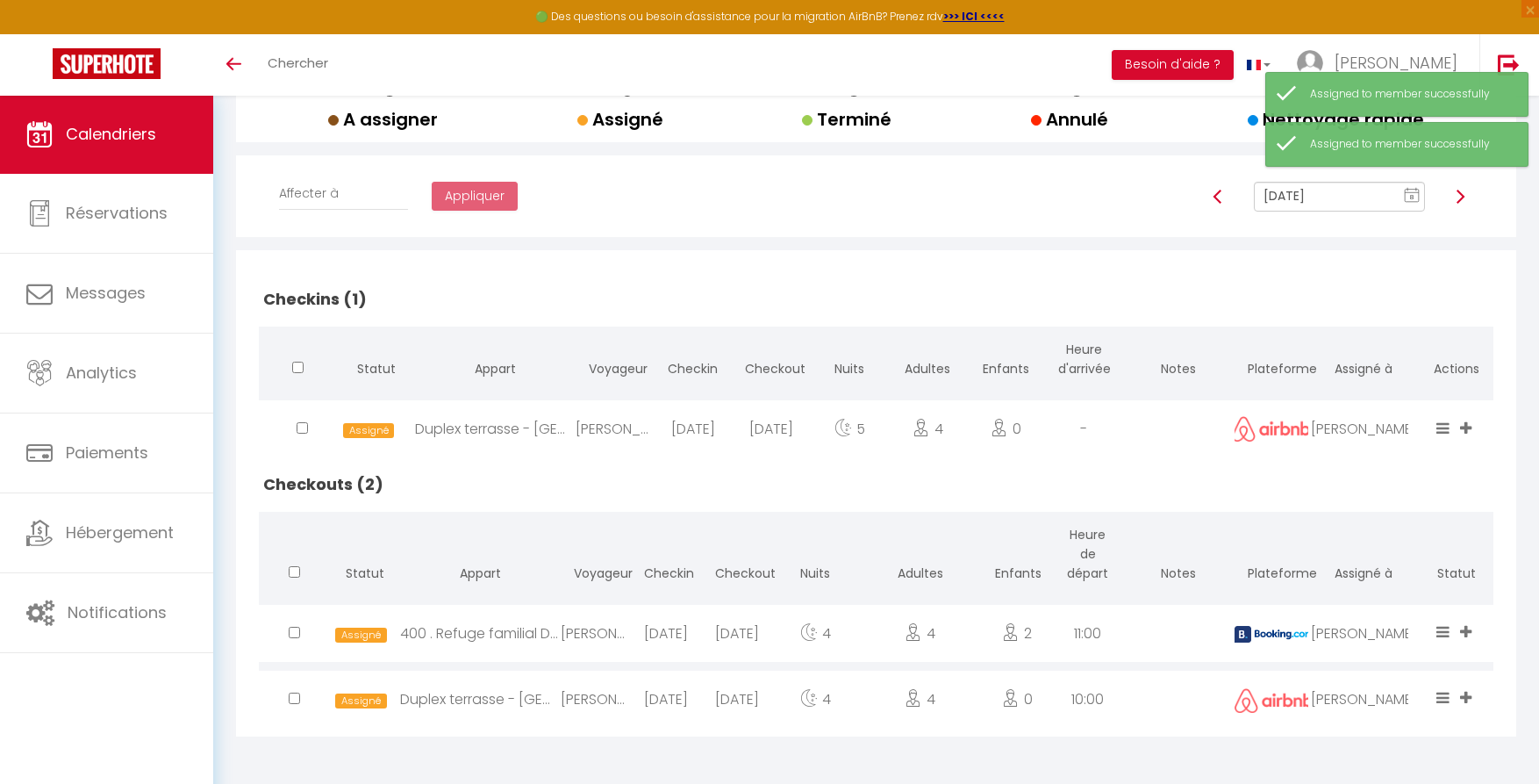
click at [1461, 189] on img at bounding box center [1459, 196] width 14 height 14
type input "[DATE]"
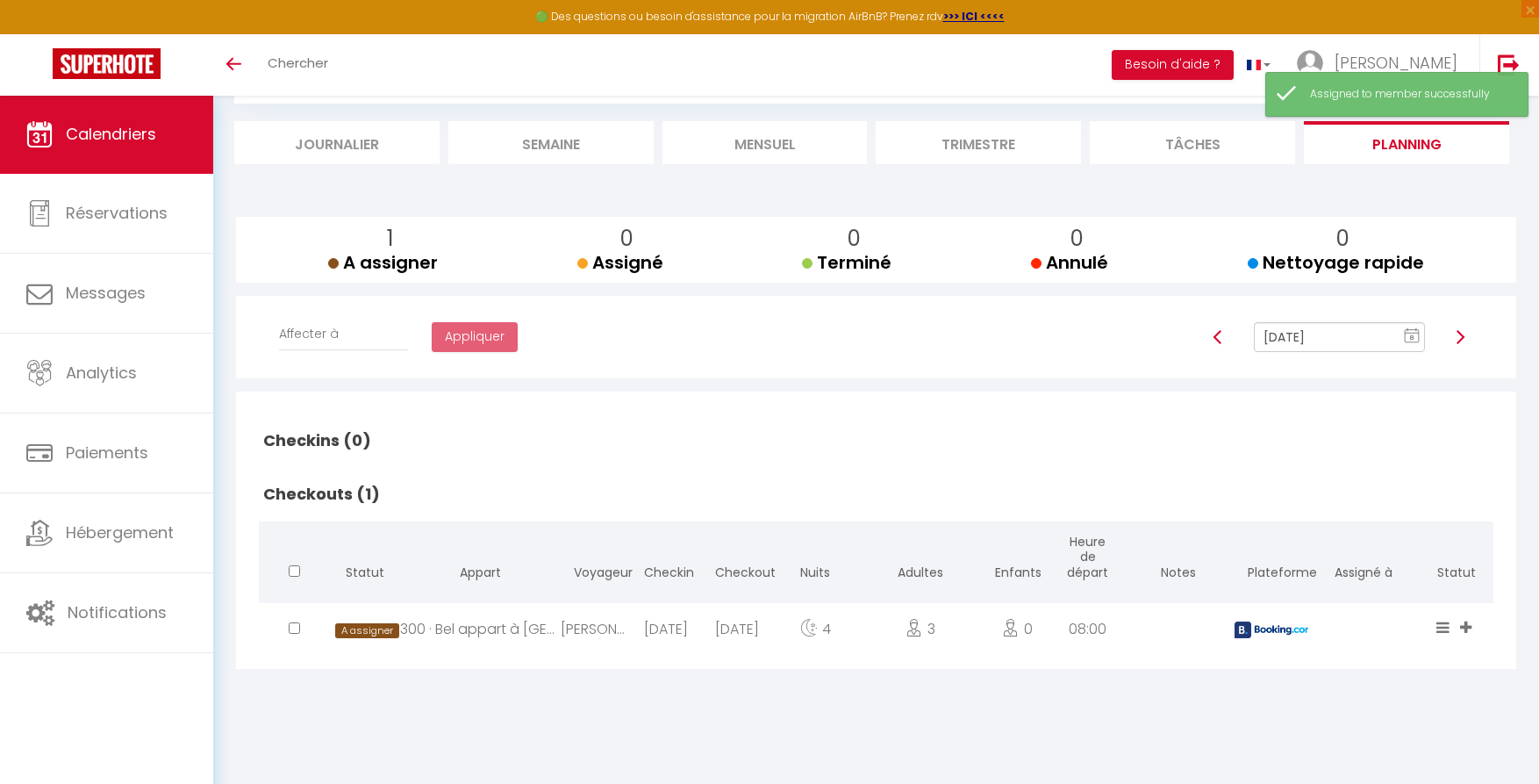
scroll to position [95, 0]
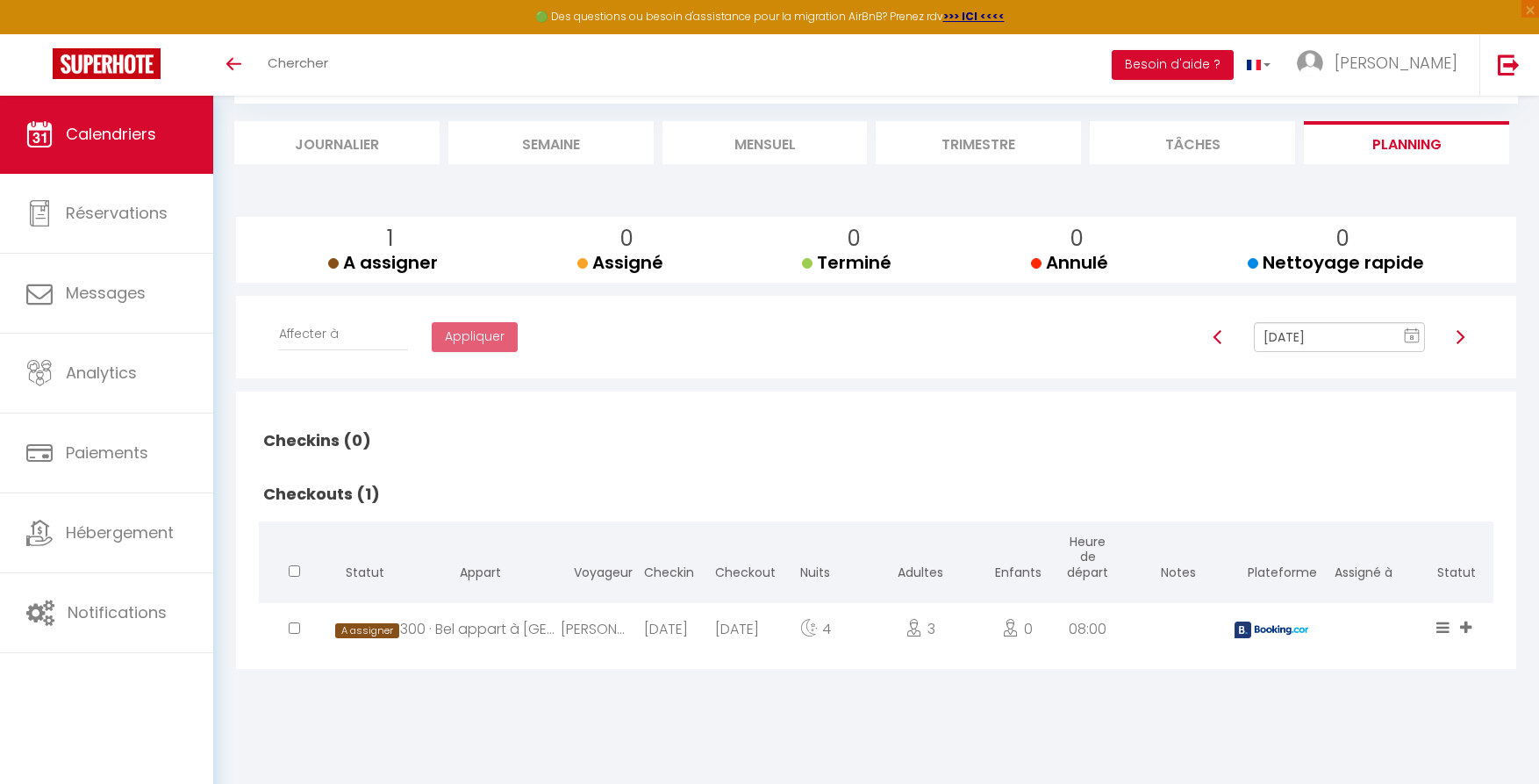
click at [1472, 623] on span at bounding box center [1468, 629] width 16 height 20
click at [1368, 524] on li "[PERSON_NAME]" at bounding box center [1409, 529] width 139 height 30
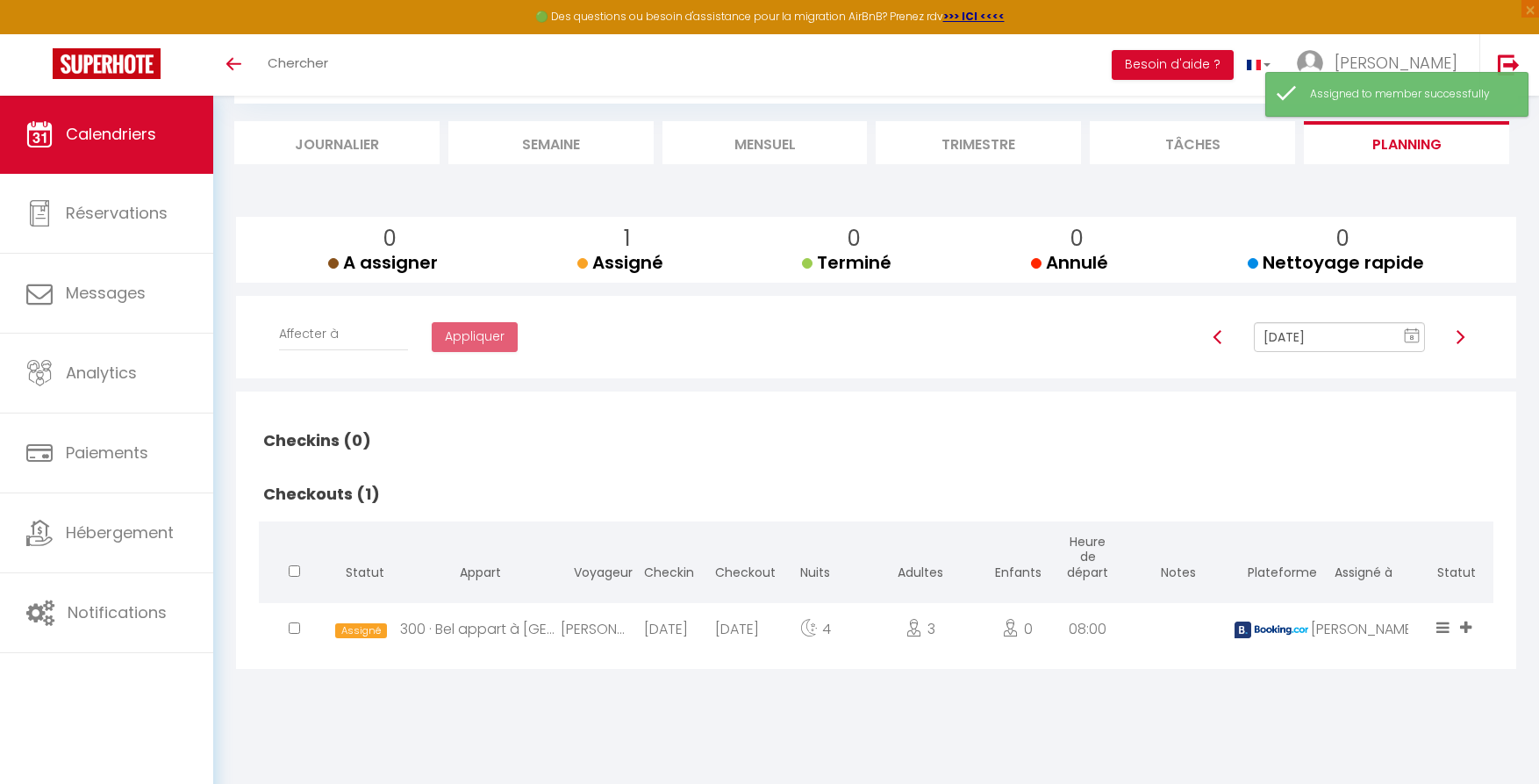
click at [1158, 459] on h2 "Checkins (0)" at bounding box center [876, 440] width 1235 height 55
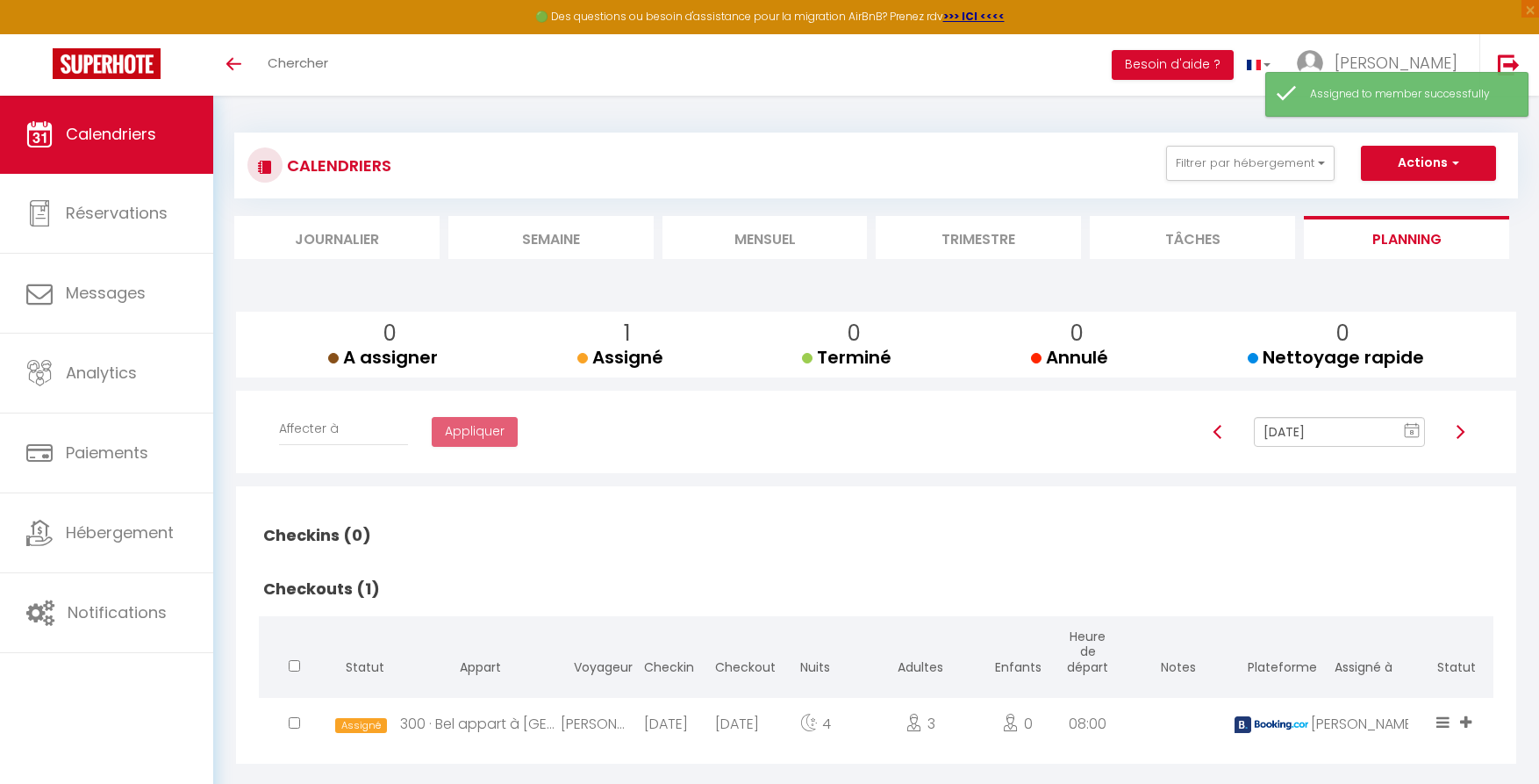
scroll to position [0, 0]
click at [1439, 158] on button "Actions" at bounding box center [1429, 163] width 135 height 35
click at [806, 151] on div "CALENDRIERS Filtrer par hébergement [PERSON_NAME]-[GEOGRAPHIC_DATA][PERSON_NAME…" at bounding box center [876, 164] width 1258 height 39
